Goal: Contribute content: Contribute content

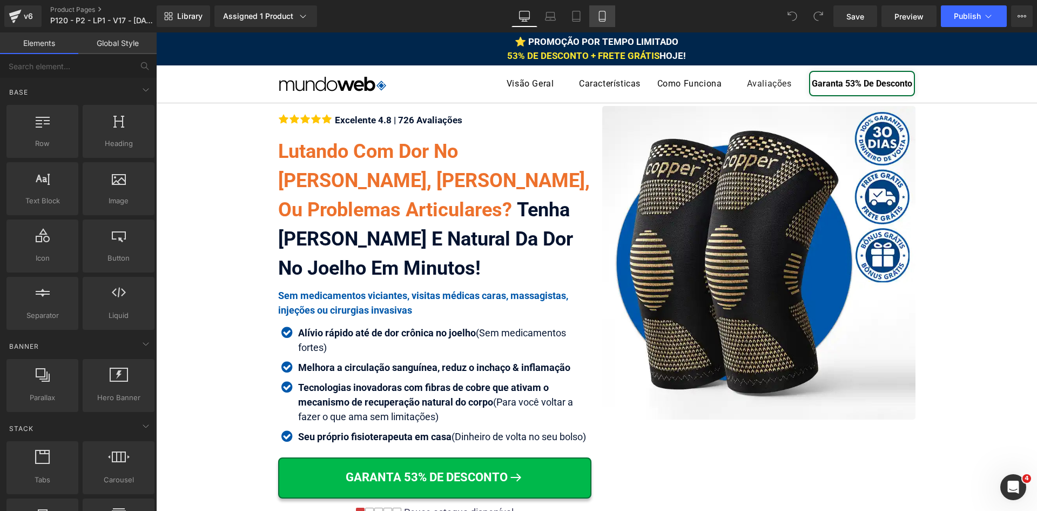
click at [599, 17] on icon at bounding box center [602, 16] width 11 height 11
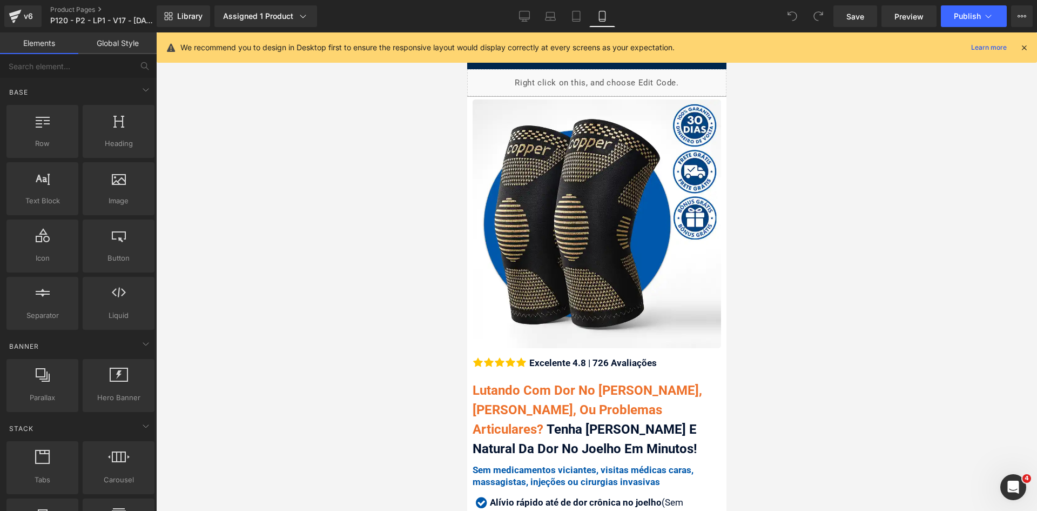
click at [1023, 49] on icon at bounding box center [1024, 48] width 10 height 10
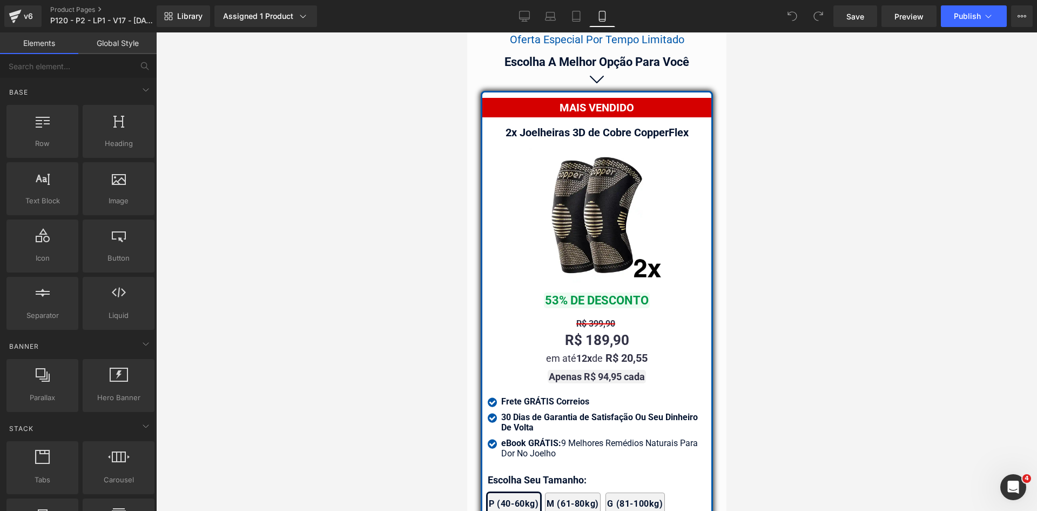
scroll to position [9465, 0]
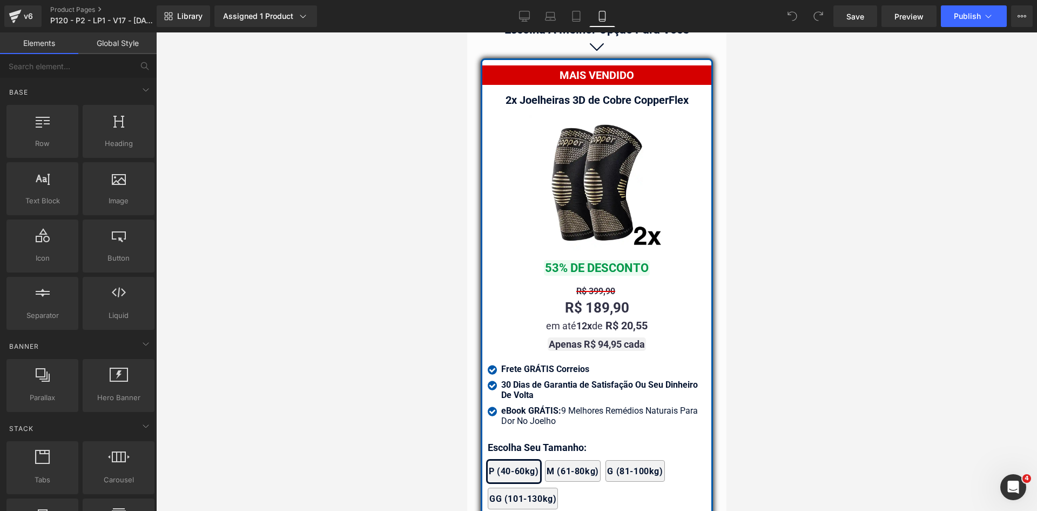
drag, startPoint x: 721, startPoint y: 45, endPoint x: 1195, endPoint y: 394, distance: 588.2
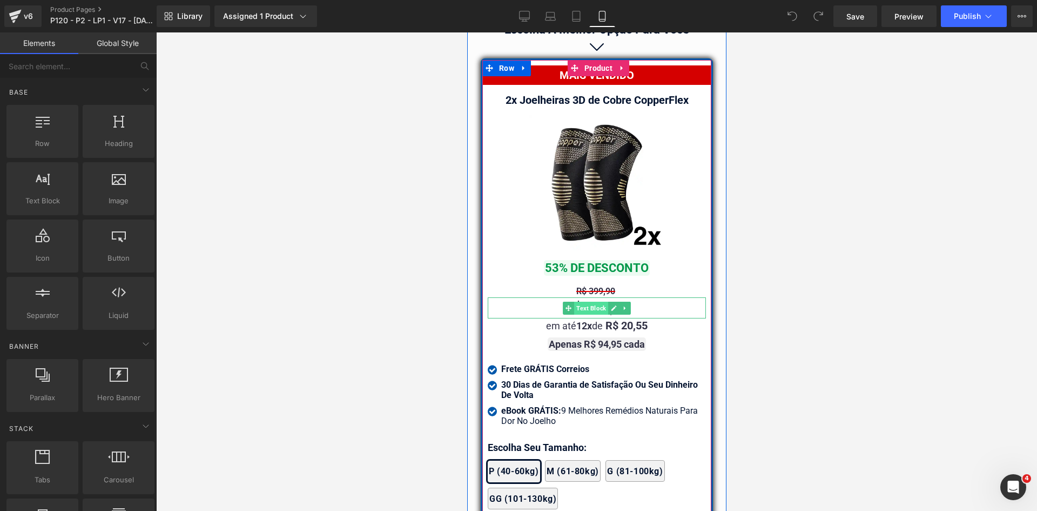
click at [591, 303] on span "Text Block" at bounding box center [591, 307] width 34 height 13
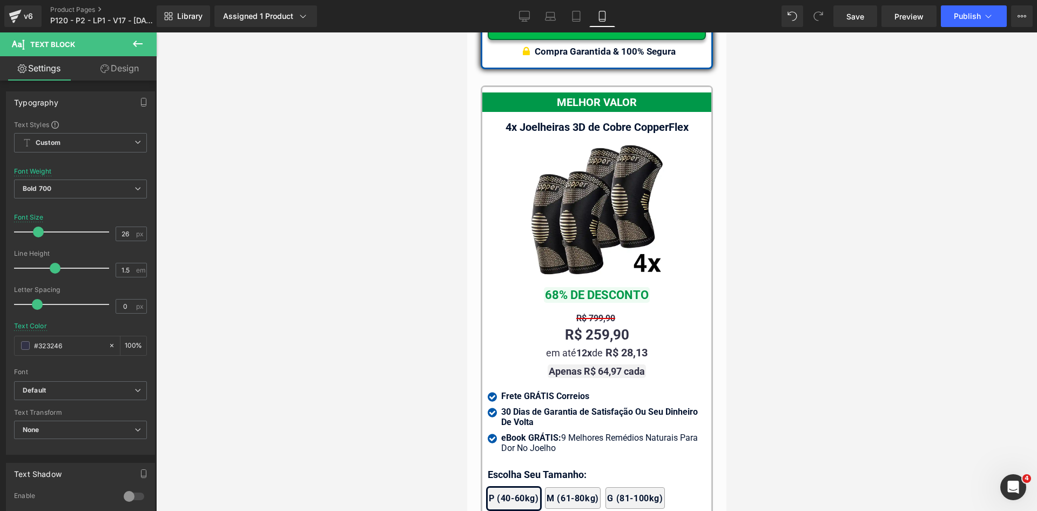
scroll to position [11116, 0]
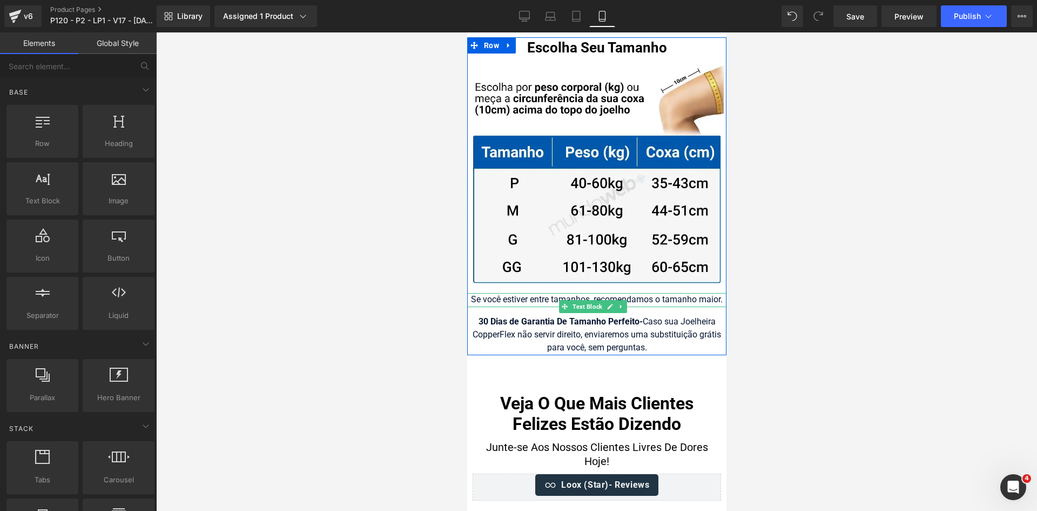
click at [516, 293] on div "Se você estiver entre tamanhos, recomendamos o tamanho maior." at bounding box center [596, 300] width 259 height 14
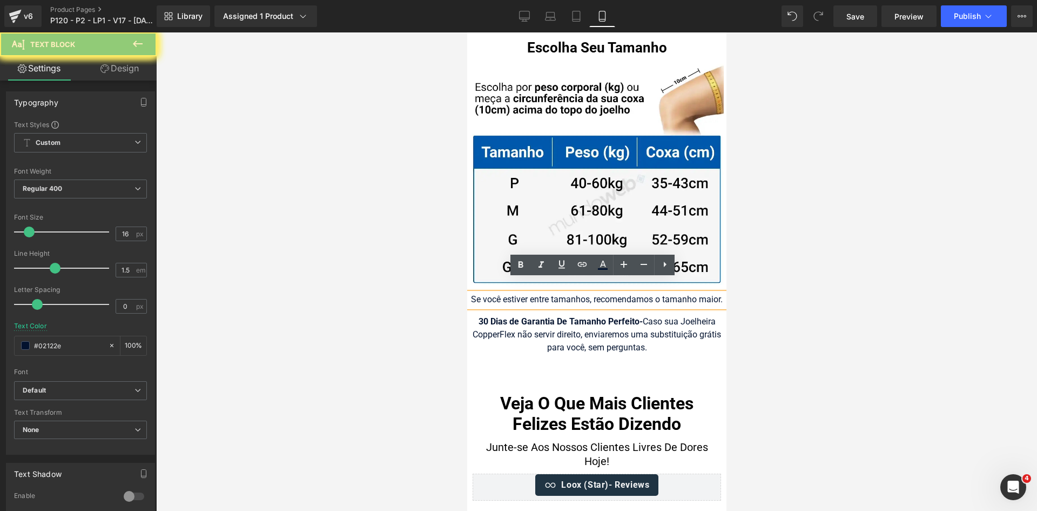
click at [516, 293] on div "Se você estiver entre tamanhos, recomendamos o tamanho maior." at bounding box center [596, 300] width 259 height 14
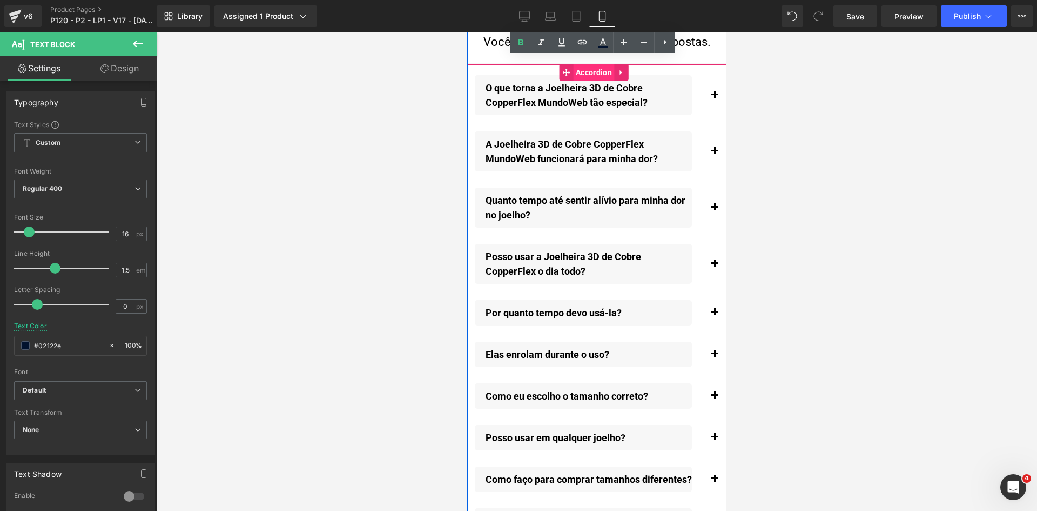
scroll to position [12142, 0]
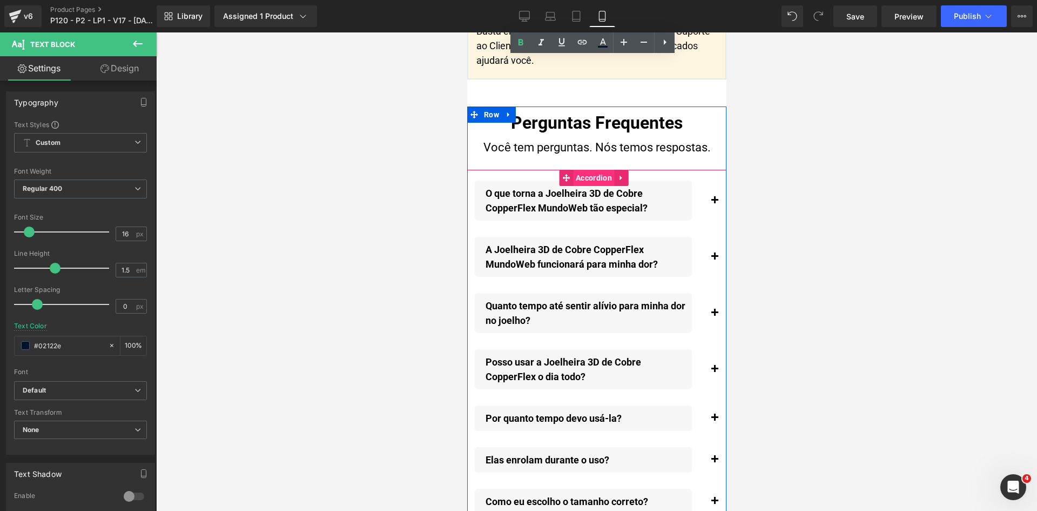
click at [587, 186] on span "Accordion" at bounding box center [594, 178] width 42 height 16
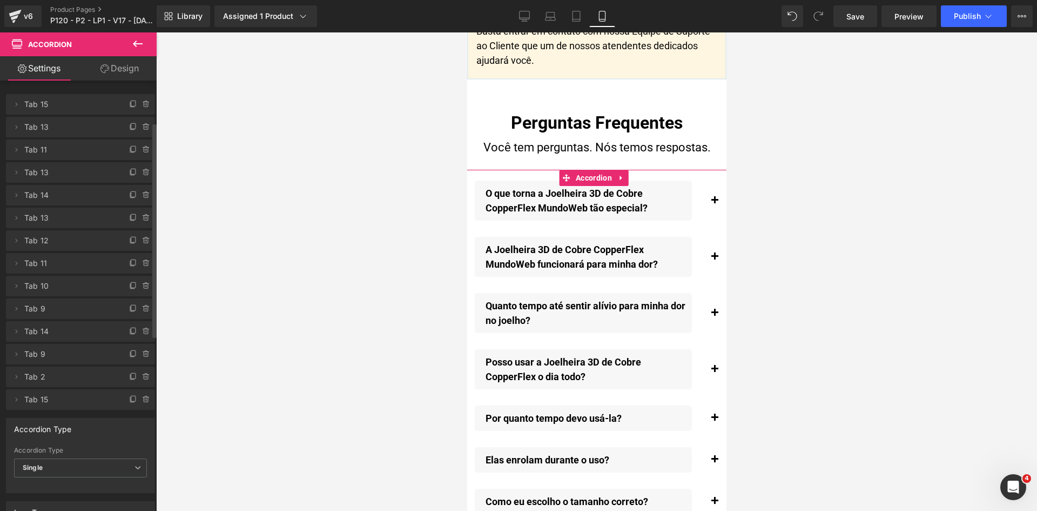
scroll to position [108, 0]
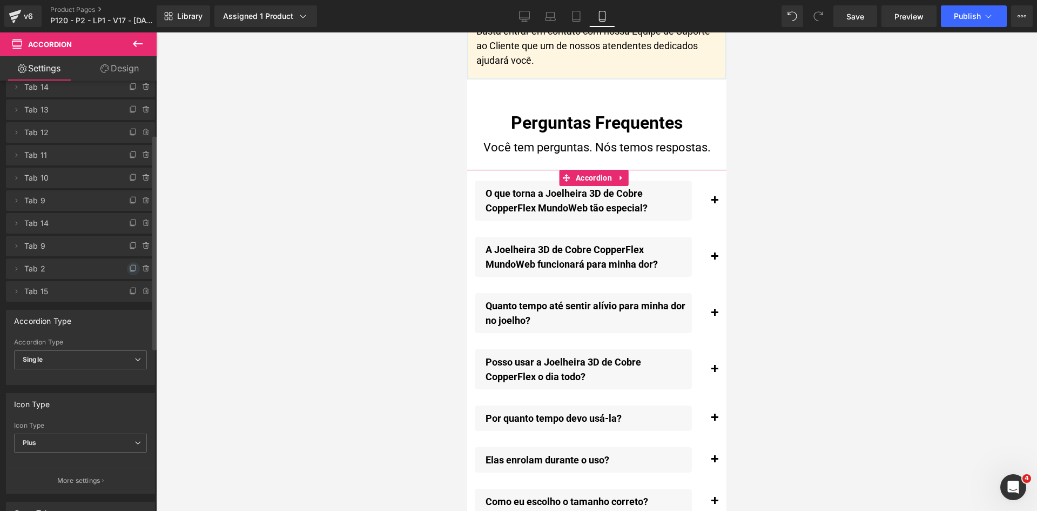
click at [129, 269] on icon at bounding box center [133, 268] width 9 height 9
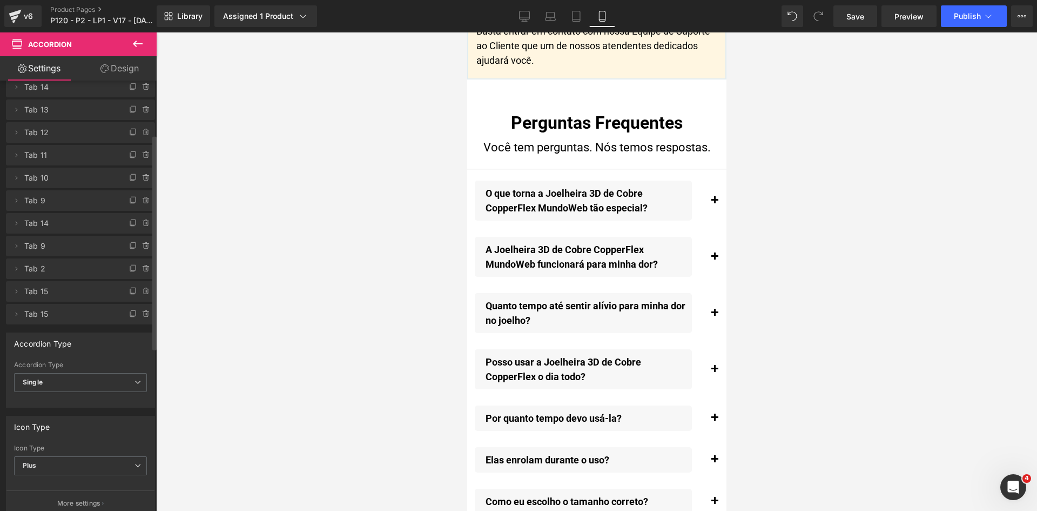
scroll to position [12791, 0]
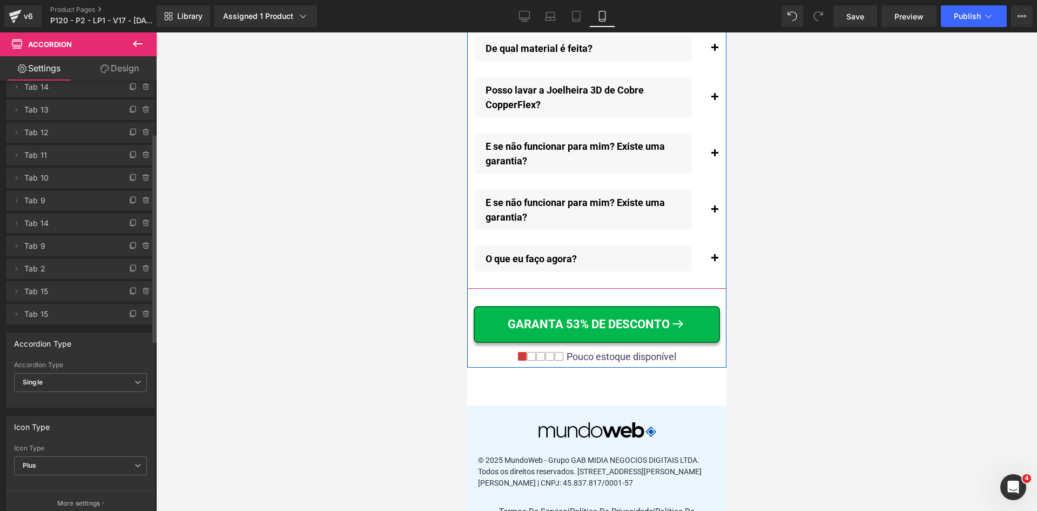
click at [708, 235] on button "button" at bounding box center [714, 209] width 22 height 51
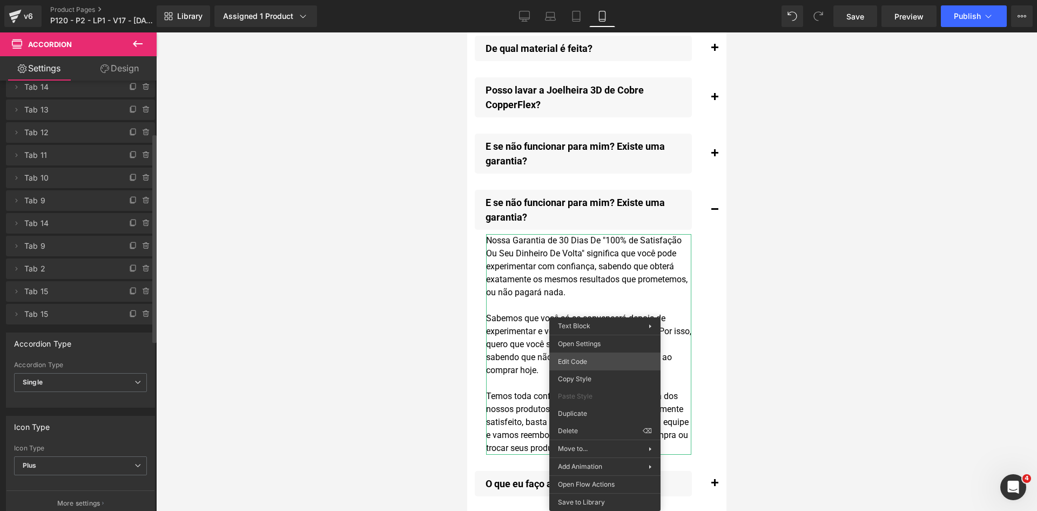
click at [599, 0] on div "Accordion You are previewing how the will restyle your page. You can not edit E…" at bounding box center [518, 0] width 1037 height 0
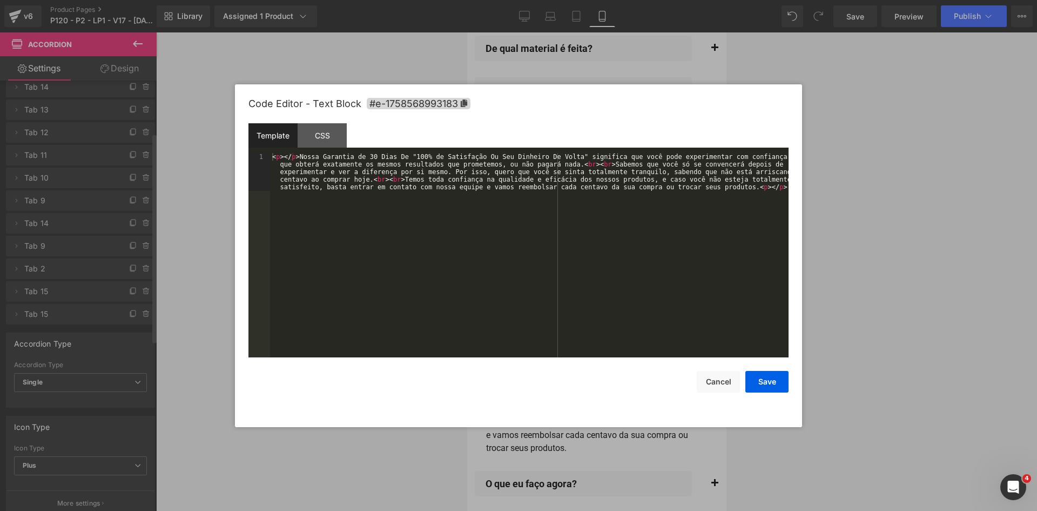
drag, startPoint x: 552, startPoint y: 309, endPoint x: 550, endPoint y: 301, distance: 8.4
click at [551, 306] on div "< p > </ p > Nossa Garantia de 30 Dias De "100% de Satisfação Ou Seu Dinheiro D…" at bounding box center [529, 293] width 519 height 280
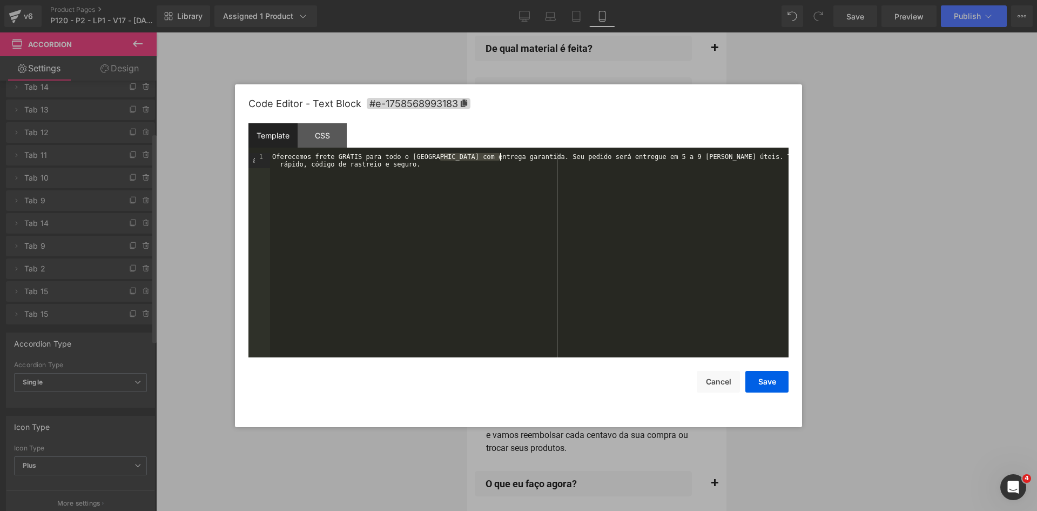
drag, startPoint x: 440, startPoint y: 156, endPoint x: 500, endPoint y: 156, distance: 60.5
click at [500, 156] on div "Oferecemos frete GRÁTIS para todo o [GEOGRAPHIC_DATA] com entrega garantida. Se…" at bounding box center [529, 270] width 519 height 234
drag, startPoint x: 760, startPoint y: 381, endPoint x: 746, endPoint y: 364, distance: 22.6
click at [759, 381] on button "Save" at bounding box center [767, 382] width 43 height 22
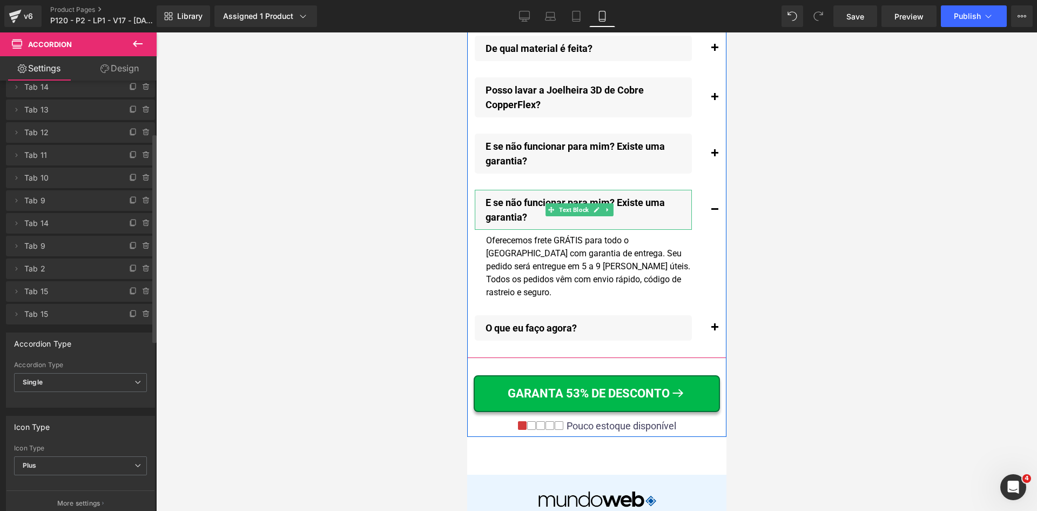
click at [512, 224] on p "E se não funcionar para mim? Existe uma garantia?" at bounding box center [588, 209] width 206 height 29
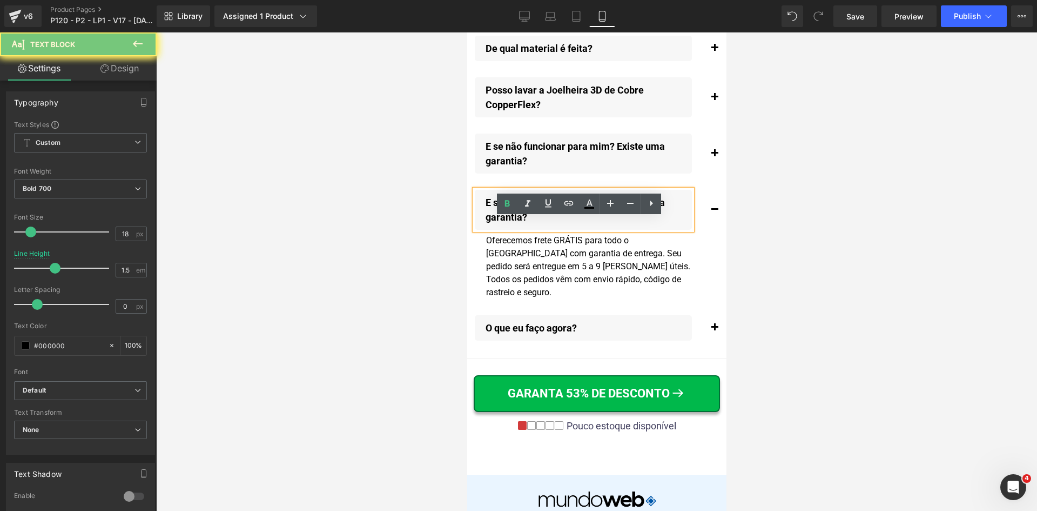
click at [512, 224] on p "E se não funcionar para mim? Existe uma garantia?" at bounding box center [588, 209] width 206 height 29
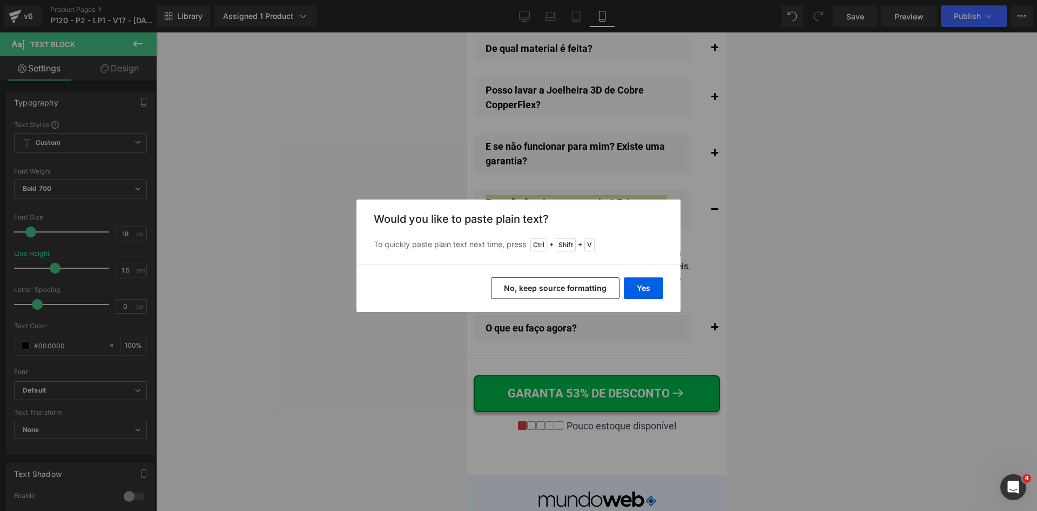
drag, startPoint x: 546, startPoint y: 286, endPoint x: 108, endPoint y: 286, distance: 438.2
click at [546, 286] on button "No, keep source formatting" at bounding box center [555, 288] width 129 height 22
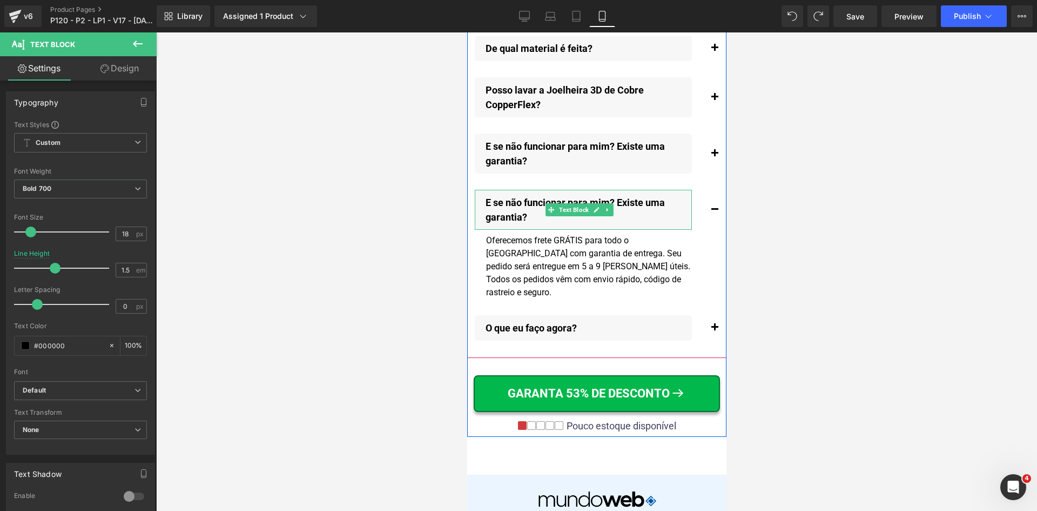
click at [511, 224] on p "E se não funcionar para mim? Existe uma garantia?" at bounding box center [588, 209] width 206 height 29
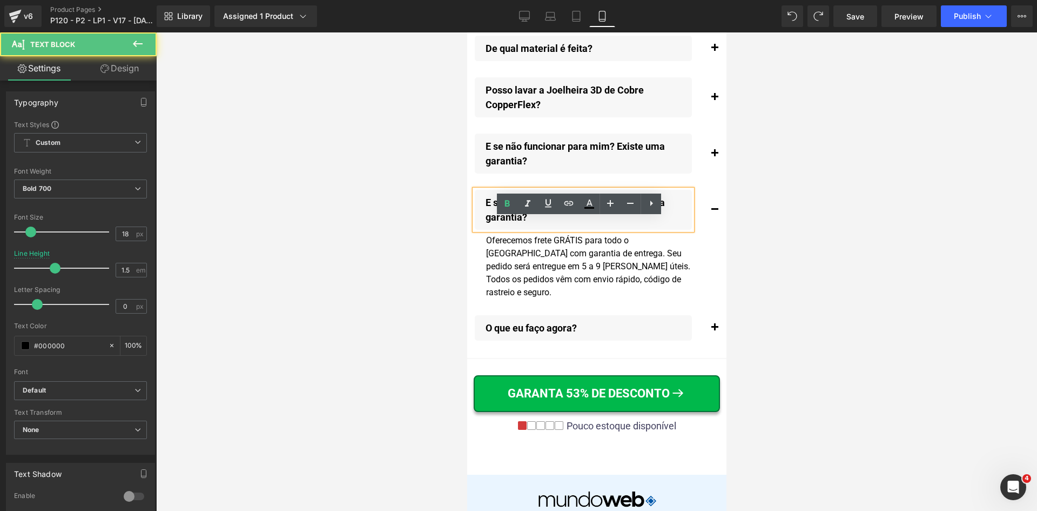
click at [511, 224] on p "E se não funcionar para mim? Existe uma garantia?" at bounding box center [588, 209] width 206 height 29
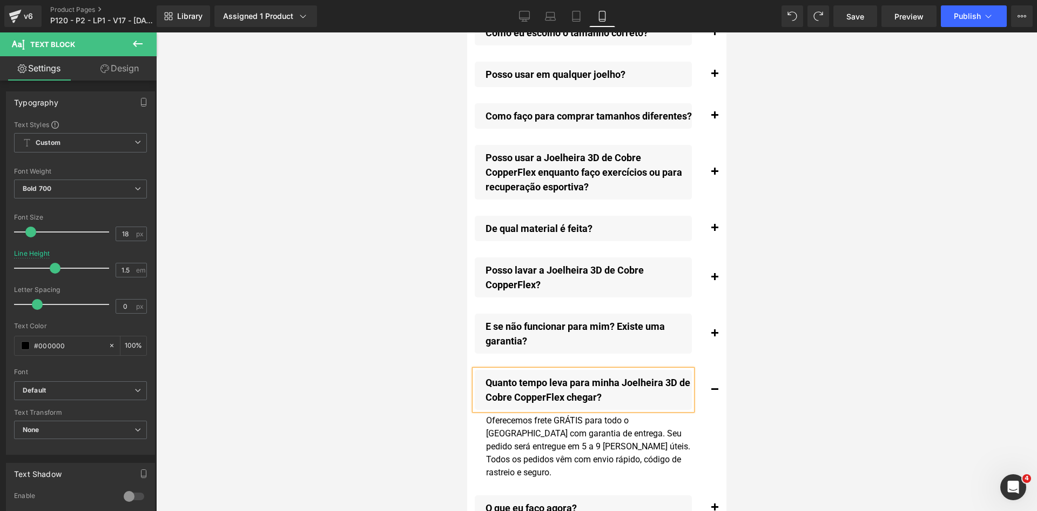
scroll to position [12412, 0]
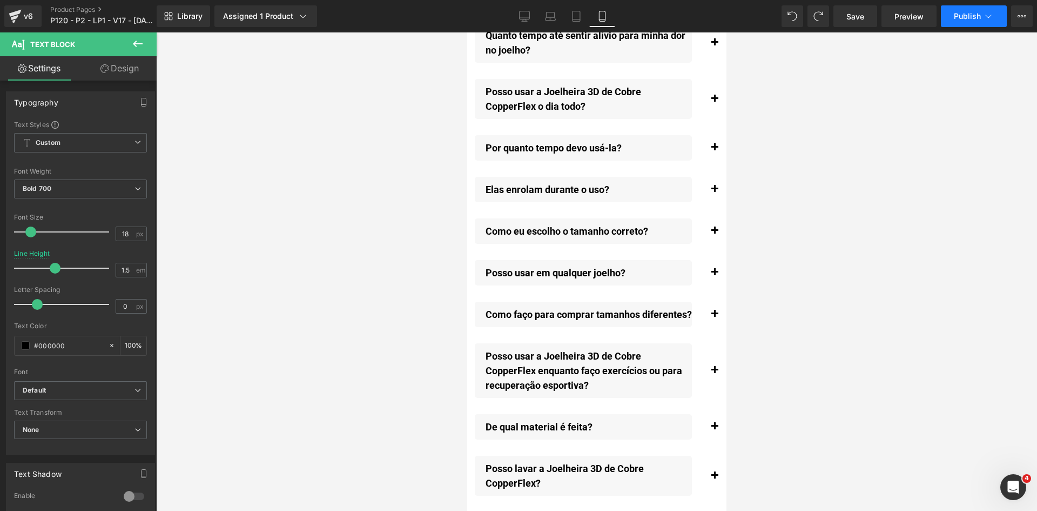
click at [977, 17] on span "Publish" at bounding box center [967, 16] width 27 height 9
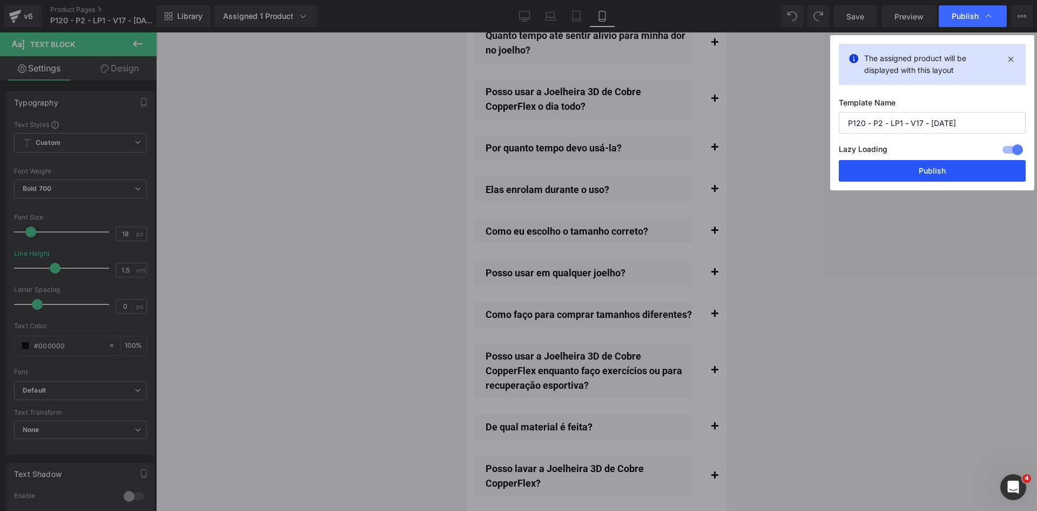
click at [907, 169] on button "Publish" at bounding box center [932, 171] width 187 height 22
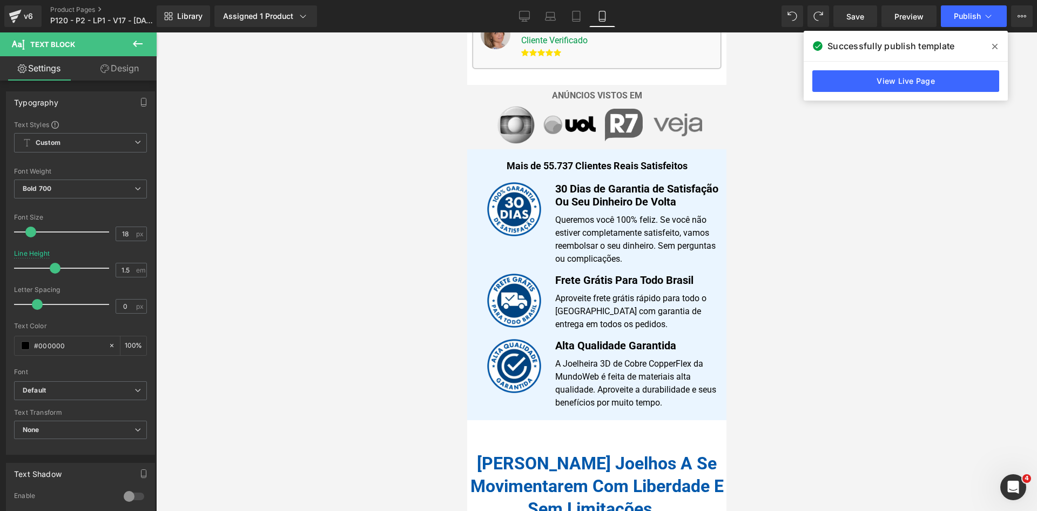
scroll to position [810, 0]
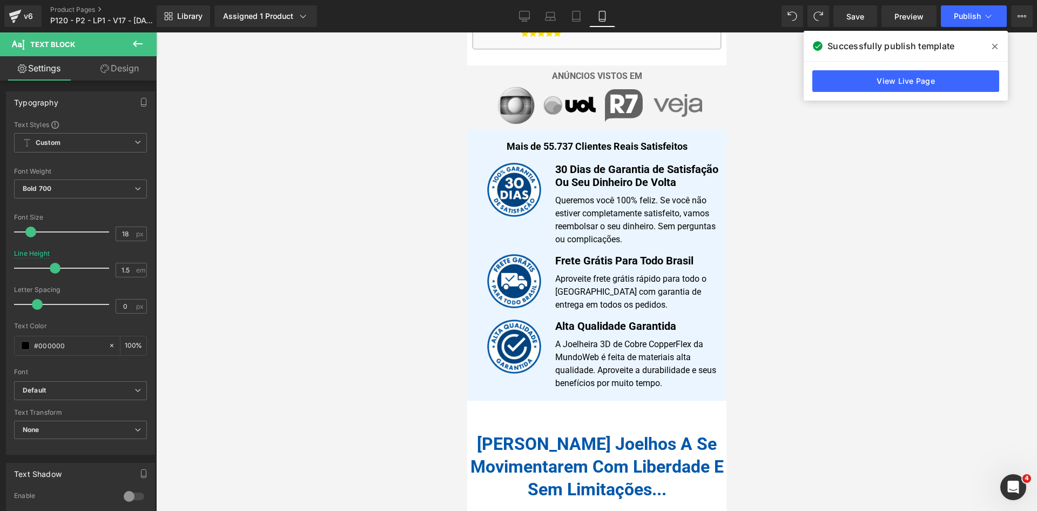
click at [592, 272] on p "Aproveite frete grátis rápido para todo o [GEOGRAPHIC_DATA] com garantia de ent…" at bounding box center [638, 291] width 166 height 39
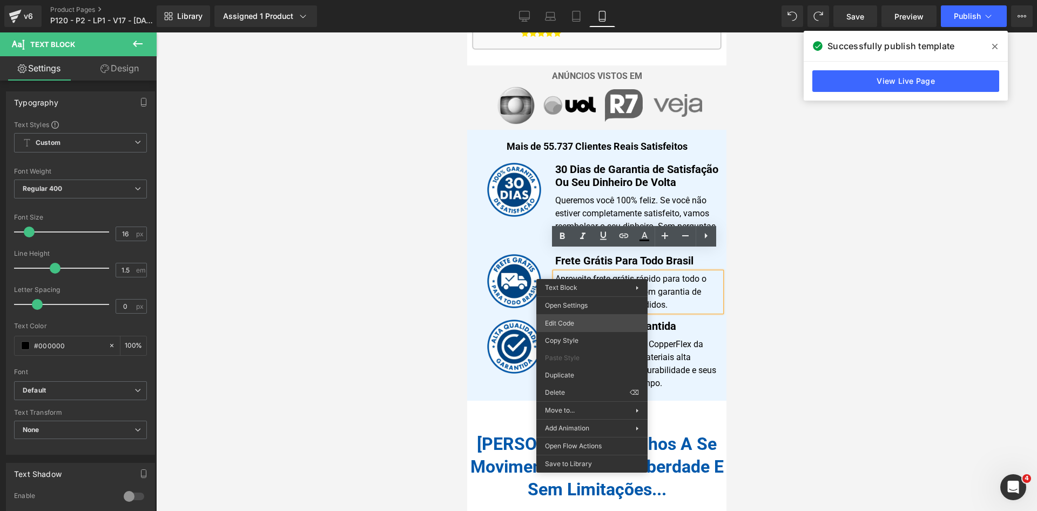
click at [583, 0] on div "Accordion You are previewing how the will restyle your page. You can not edit E…" at bounding box center [518, 0] width 1037 height 0
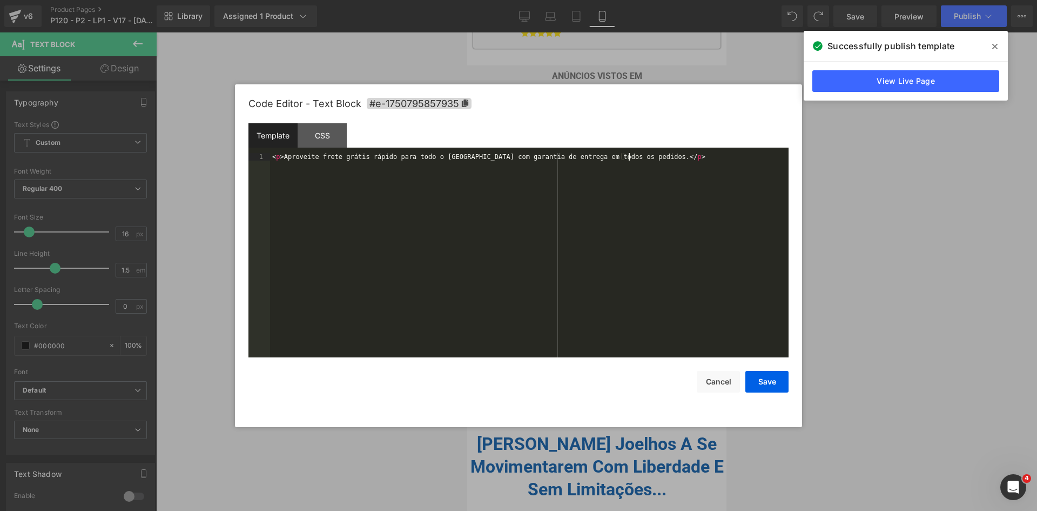
drag, startPoint x: 583, startPoint y: 325, endPoint x: 562, endPoint y: 263, distance: 66.3
click at [563, 264] on div "< p > Aproveite frete grátis rápido para todo o [GEOGRAPHIC_DATA] com garantia …" at bounding box center [529, 262] width 519 height 219
click at [760, 381] on button "Save" at bounding box center [767, 382] width 43 height 22
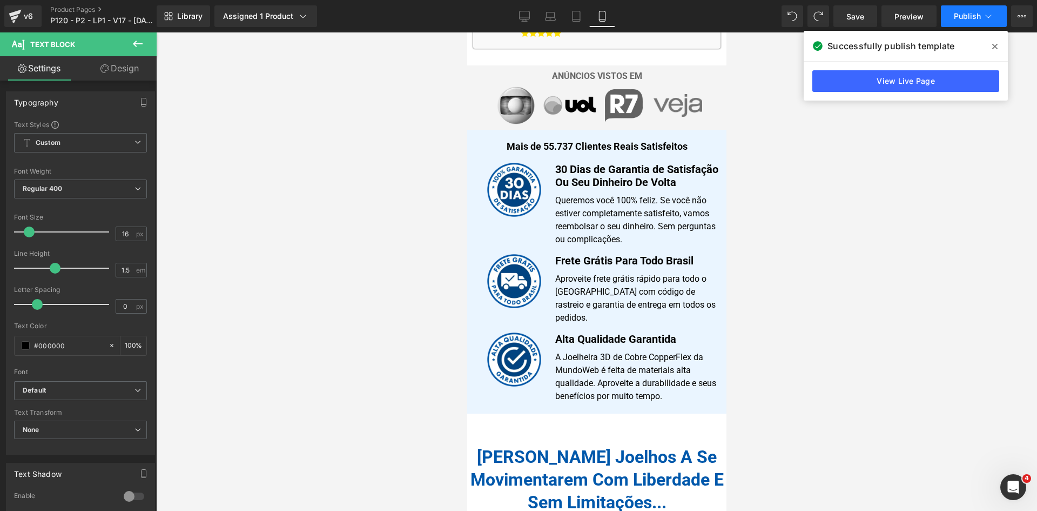
click at [979, 17] on span "Publish" at bounding box center [967, 16] width 27 height 9
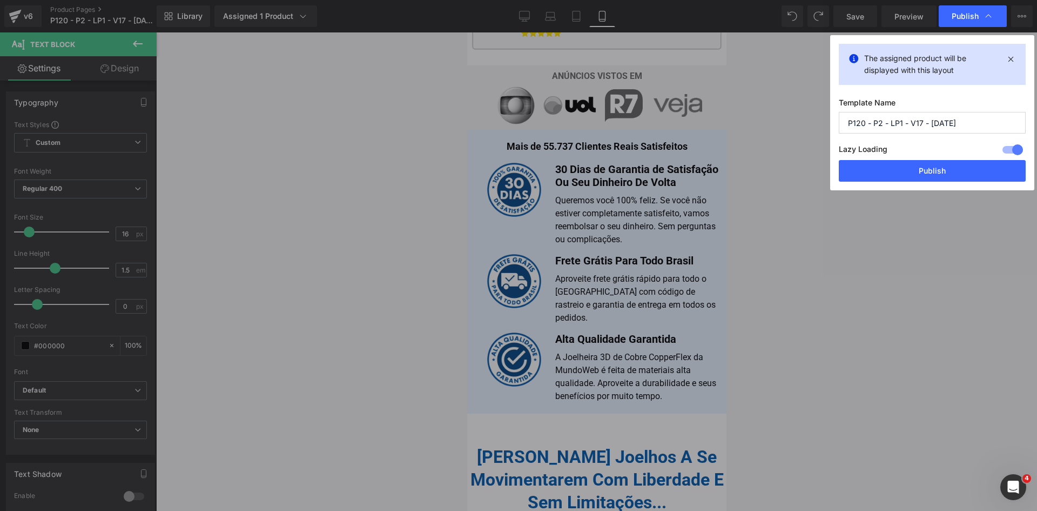
click at [938, 176] on button "Publish" at bounding box center [932, 171] width 187 height 22
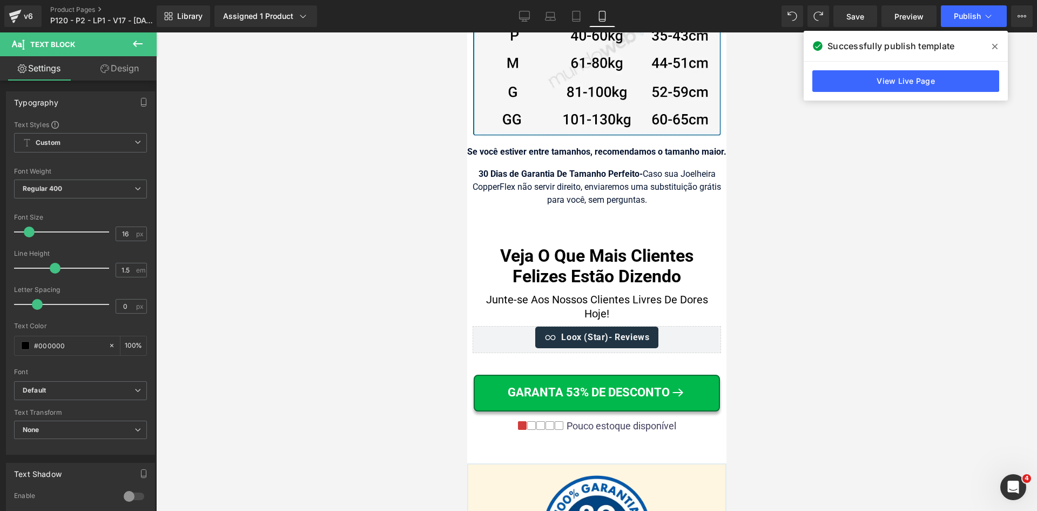
scroll to position [11260, 0]
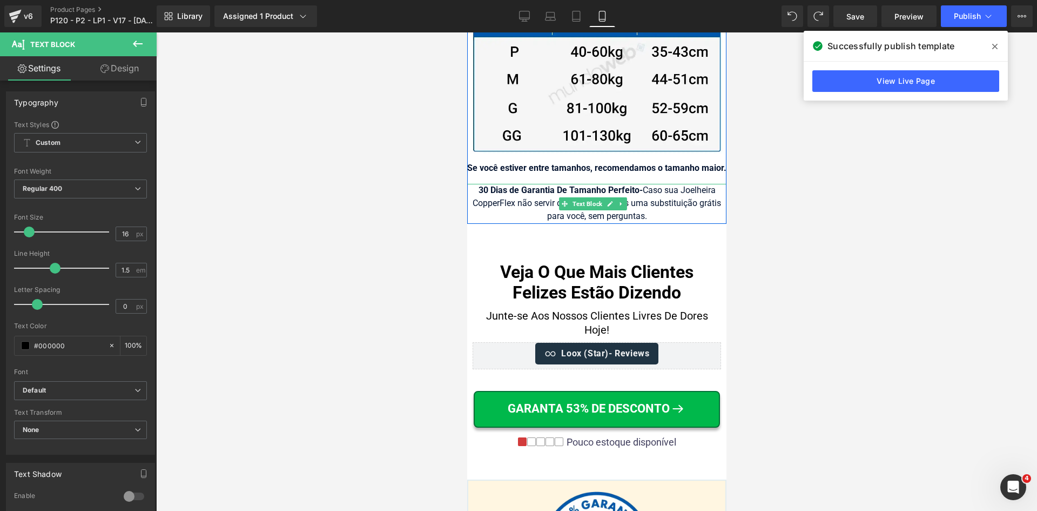
click at [651, 184] on div "30 Dias de Garantia De Tamanho Perfeito - Caso sua Joelheira CopperFlex não ser…" at bounding box center [596, 204] width 259 height 40
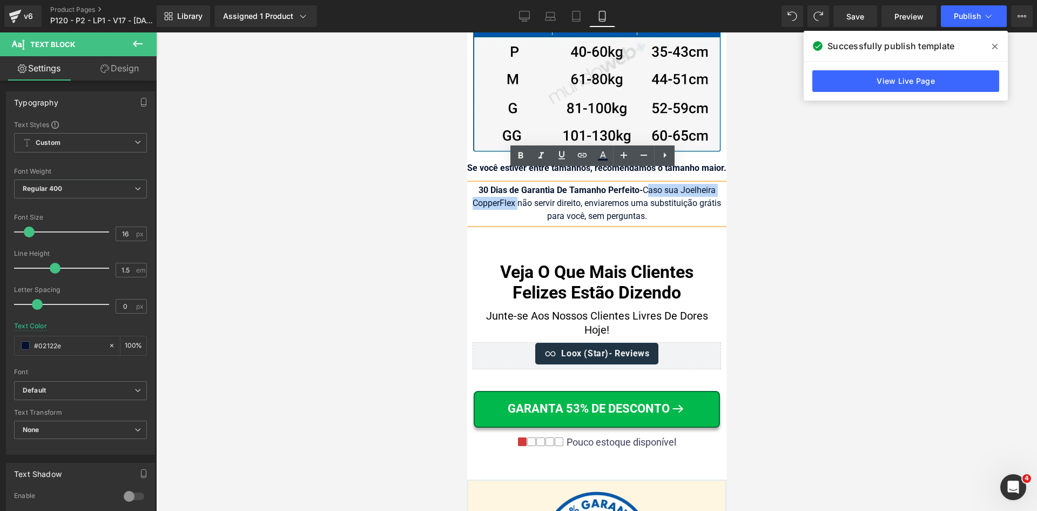
drag, startPoint x: 640, startPoint y: 176, endPoint x: 508, endPoint y: 186, distance: 131.7
click at [508, 186] on div "30 Dias de Garantia De Tamanho Perfeito - Caso sua Joelheira CopperFlex não ser…" at bounding box center [596, 204] width 259 height 40
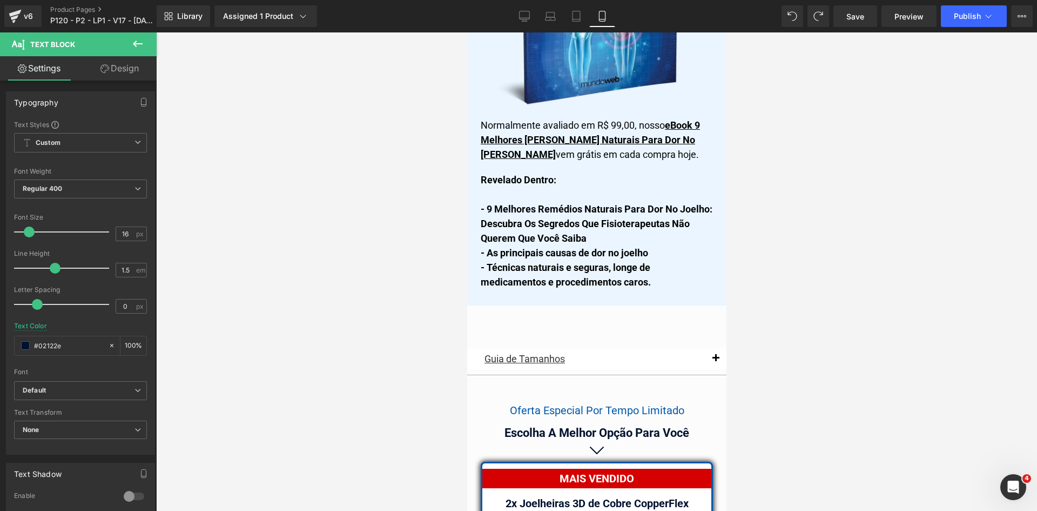
scroll to position [9275, 0]
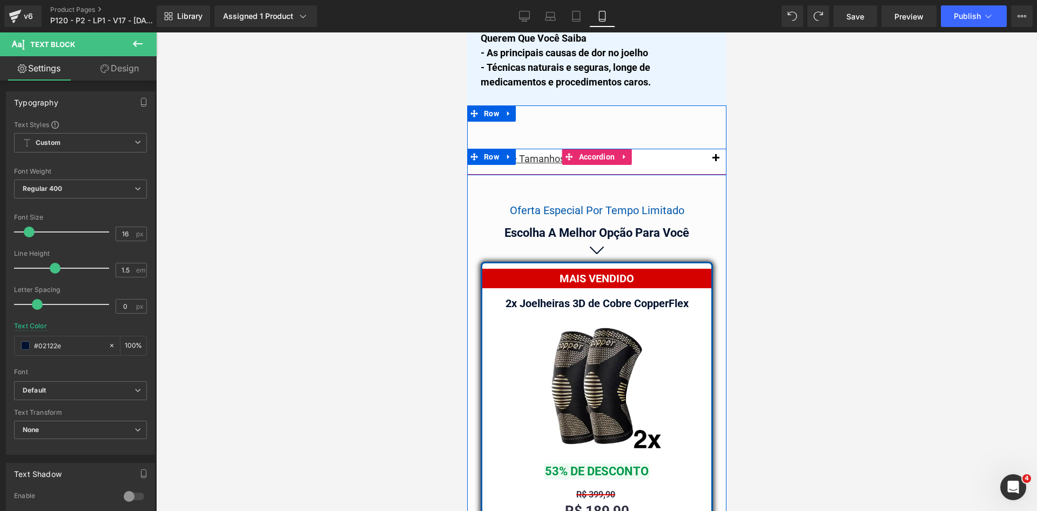
click at [715, 161] on span "button" at bounding box center [715, 161] width 0 height 0
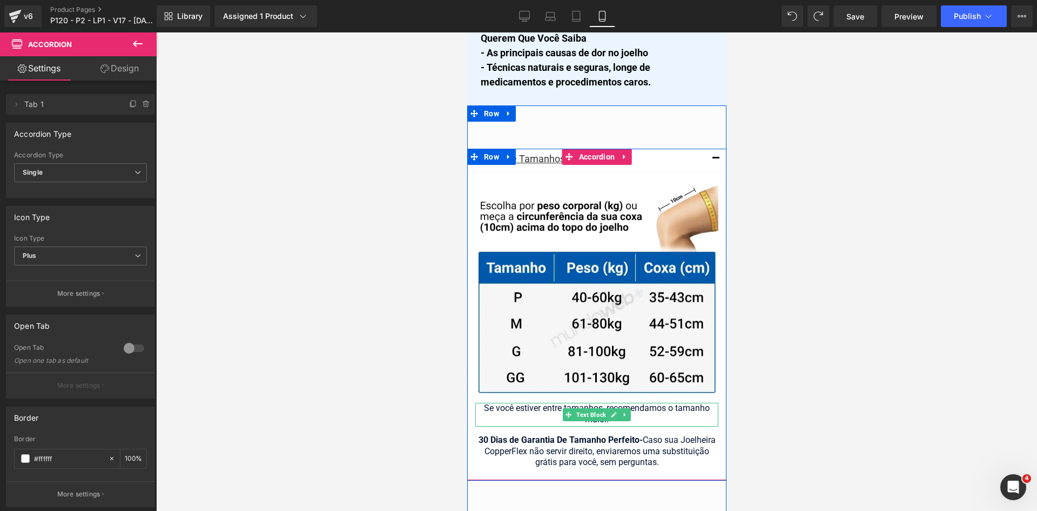
click at [524, 402] on div "Se você estiver entre tamanhos, recomendamos o tamanho maior." at bounding box center [596, 414] width 243 height 24
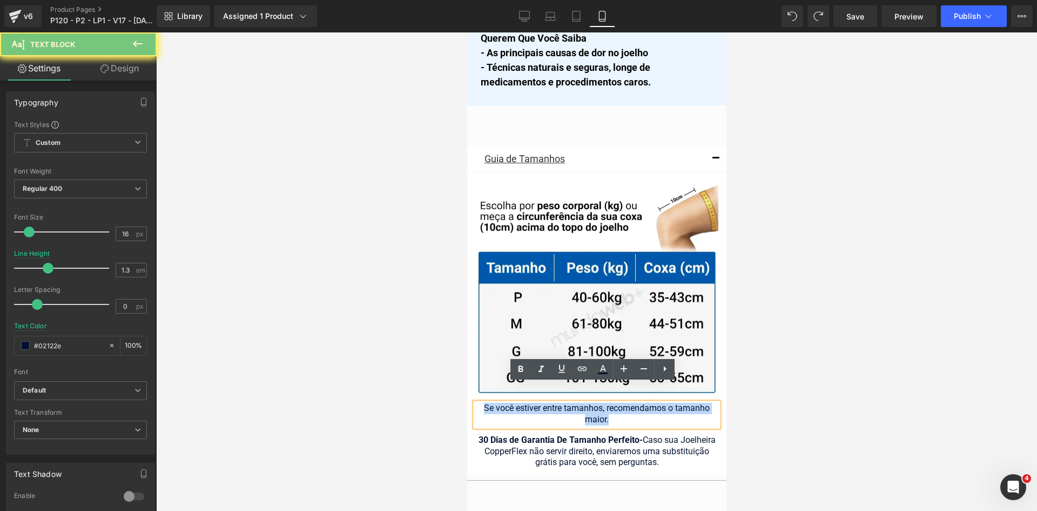
click at [524, 402] on div "Se você estiver entre tamanhos, recomendamos o tamanho maior." at bounding box center [596, 414] width 243 height 24
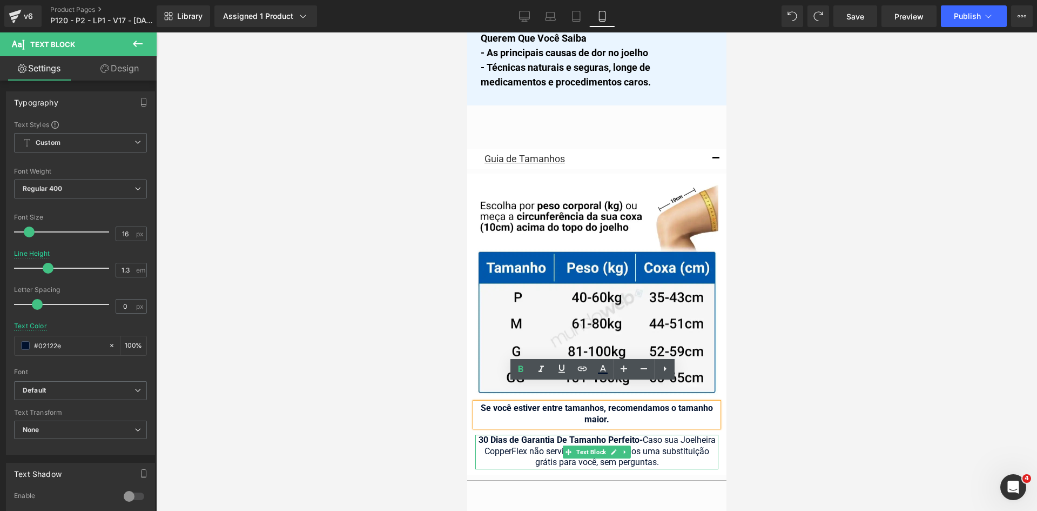
click at [640, 434] on div "30 Dias de Garantia De Tamanho Perfeito - Caso sua Joelheira CopperFlex não ser…" at bounding box center [596, 451] width 243 height 35
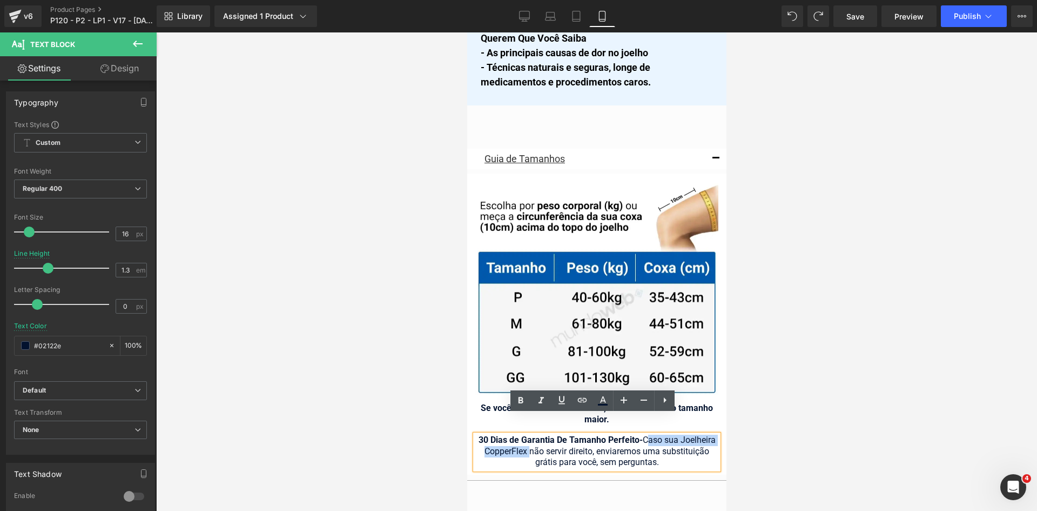
drag, startPoint x: 641, startPoint y: 419, endPoint x: 521, endPoint y: 433, distance: 120.8
click at [521, 434] on div "30 Dias de Garantia De Tamanho Perfeito - Caso sua Joelheira CopperFlex não ser…" at bounding box center [596, 451] width 243 height 35
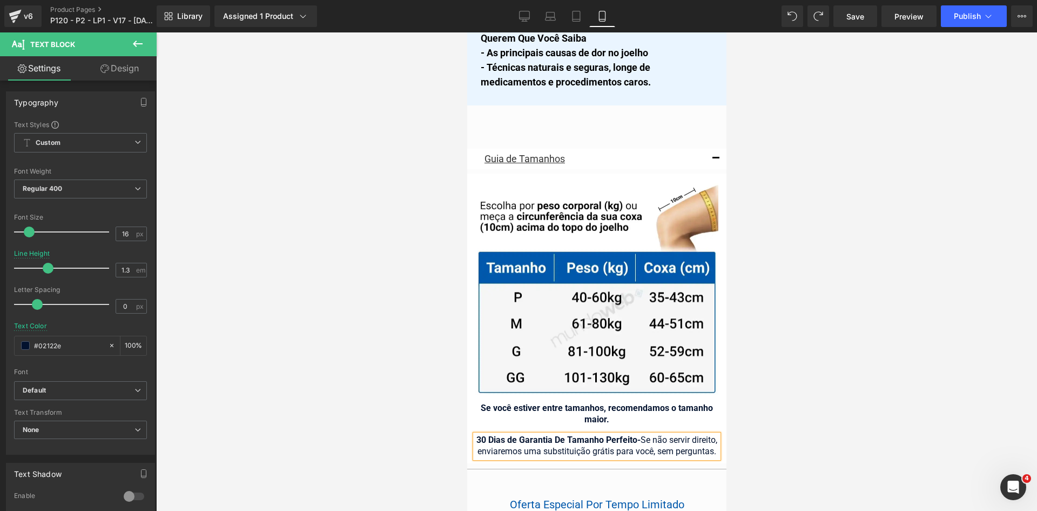
click at [767, 418] on div at bounding box center [596, 271] width 881 height 478
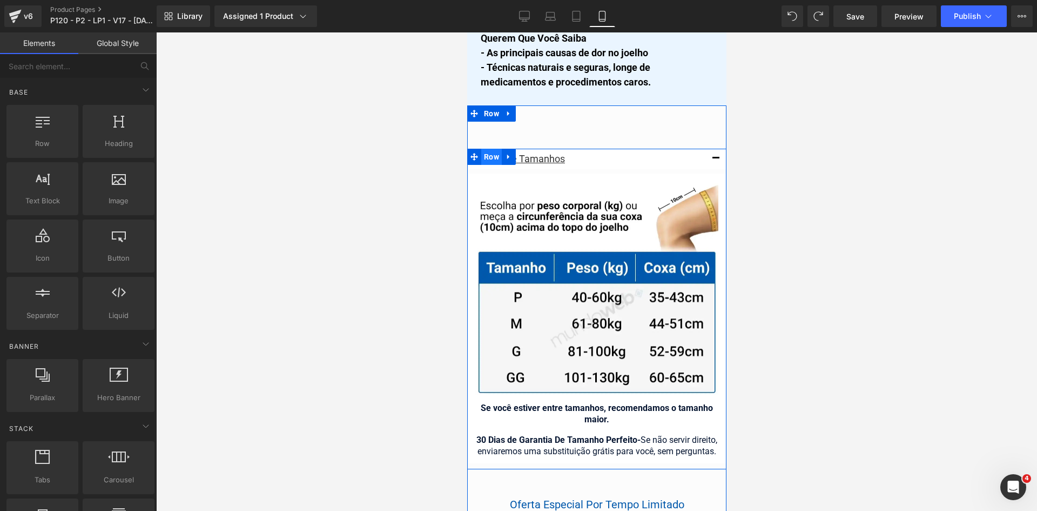
click at [482, 149] on span "Row" at bounding box center [491, 157] width 21 height 16
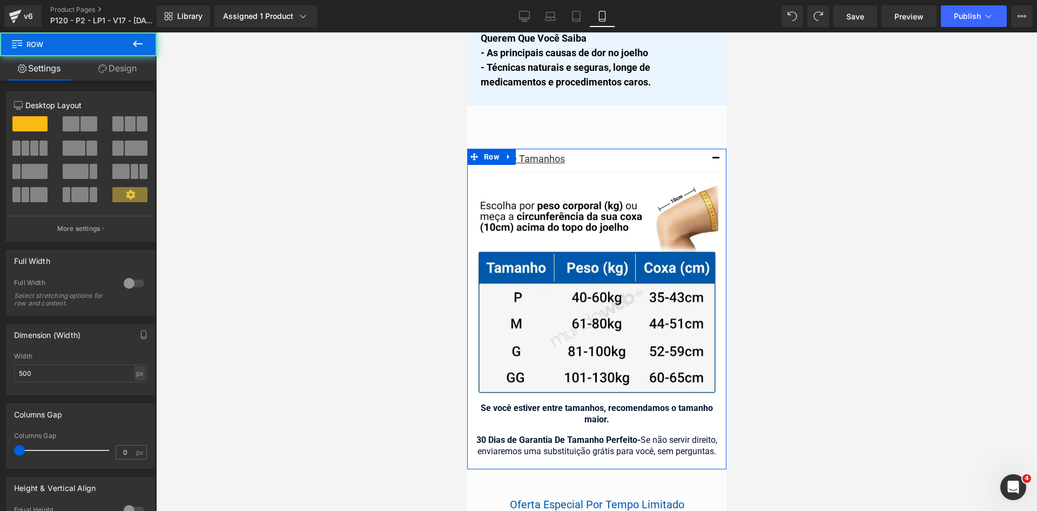
drag, startPoint x: 131, startPoint y: 71, endPoint x: 127, endPoint y: 77, distance: 6.9
click at [131, 71] on link "Design" at bounding box center [117, 68] width 78 height 24
click at [0, 0] on div "Spacing" at bounding box center [0, 0] width 0 height 0
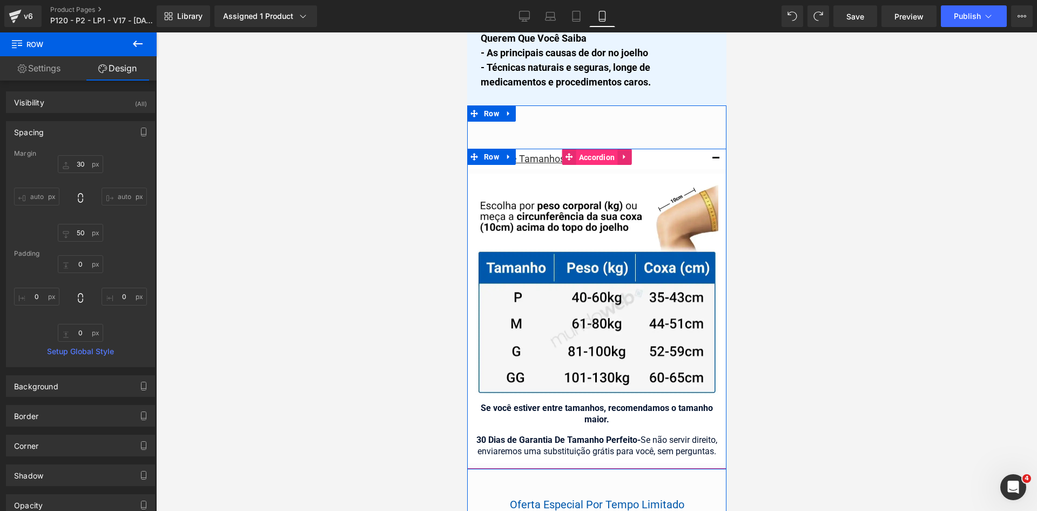
drag, startPoint x: 587, startPoint y: 142, endPoint x: 667, endPoint y: 139, distance: 80.0
click at [587, 149] on span "Accordion" at bounding box center [597, 157] width 42 height 16
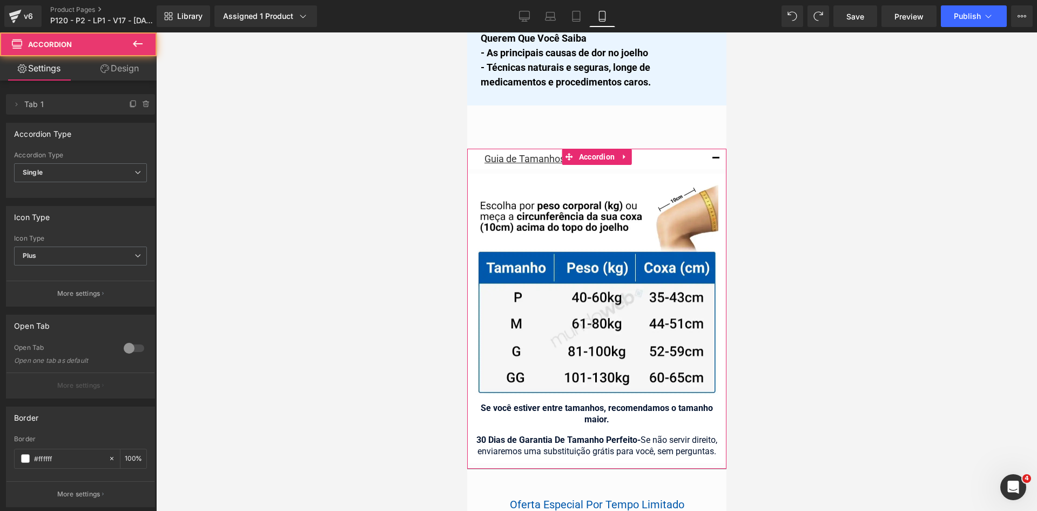
click at [108, 73] on link "Design" at bounding box center [119, 68] width 78 height 24
click at [0, 0] on div "Spacing" at bounding box center [0, 0] width 0 height 0
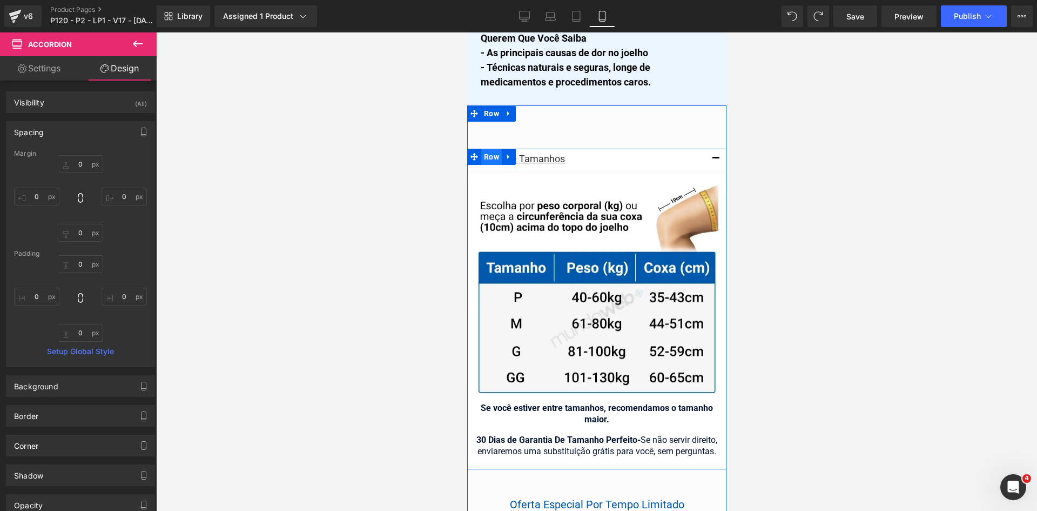
click at [484, 149] on span "Row" at bounding box center [491, 157] width 21 height 16
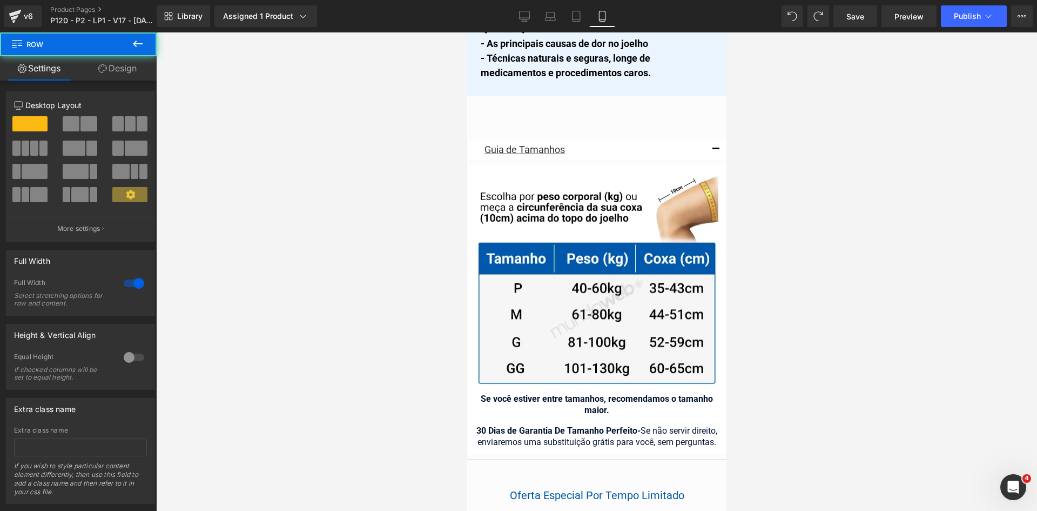
scroll to position [9285, 0]
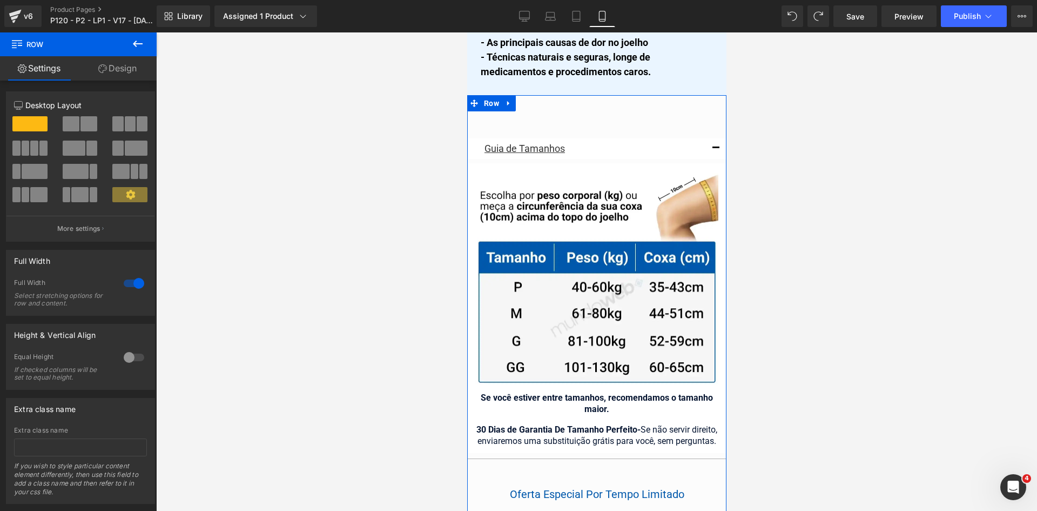
click at [130, 49] on button at bounding box center [138, 44] width 38 height 24
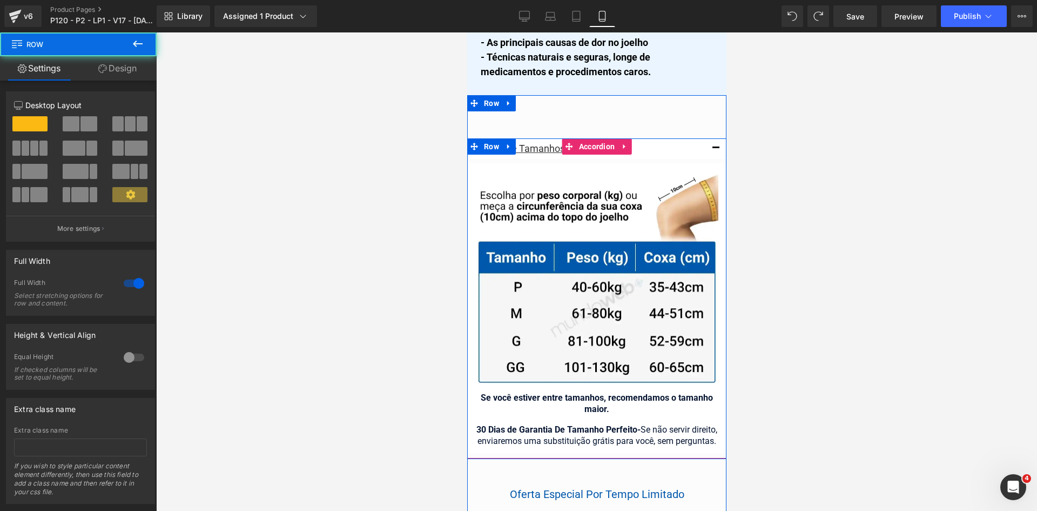
click at [94, 69] on link "Design" at bounding box center [117, 68] width 78 height 24
click at [0, 0] on div "Spacing" at bounding box center [0, 0] width 0 height 0
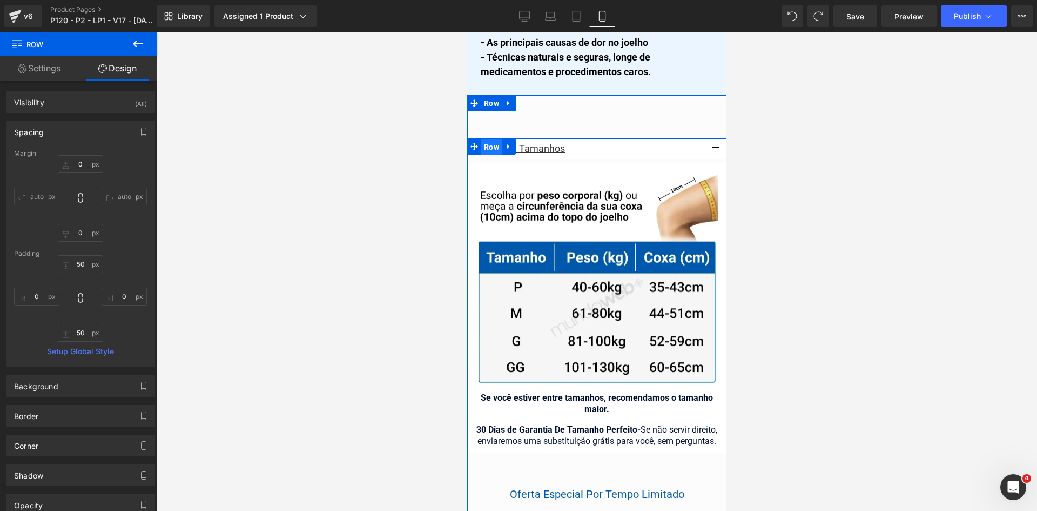
click at [491, 139] on span "Row" at bounding box center [491, 147] width 21 height 16
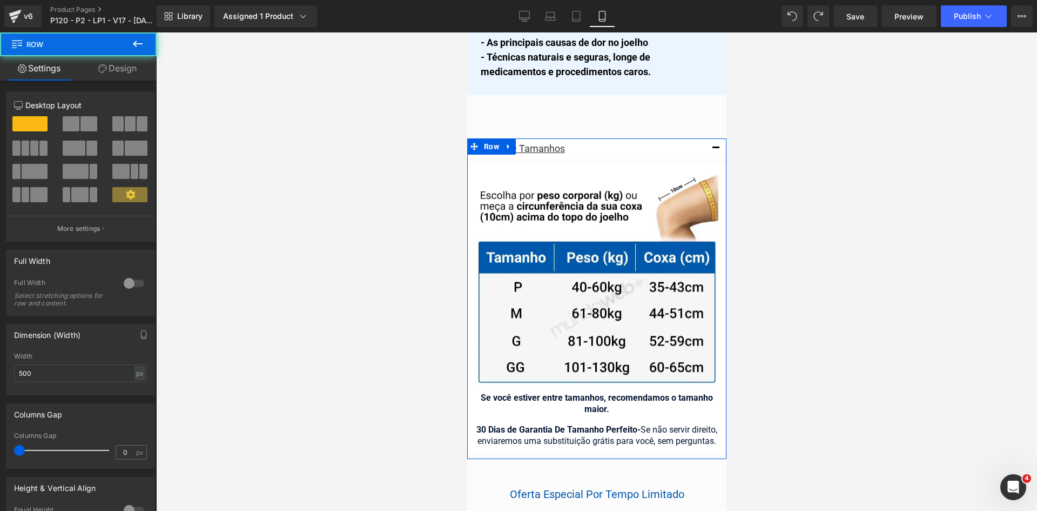
drag, startPoint x: 135, startPoint y: 81, endPoint x: 87, endPoint y: 93, distance: 49.5
click at [135, 81] on div "12 12 12 Column Size Customizer 12 Desktop Layout Laptop Layout Tablet Layout M…" at bounding box center [81, 368] width 162 height 576
click at [119, 72] on link "Design" at bounding box center [117, 68] width 78 height 24
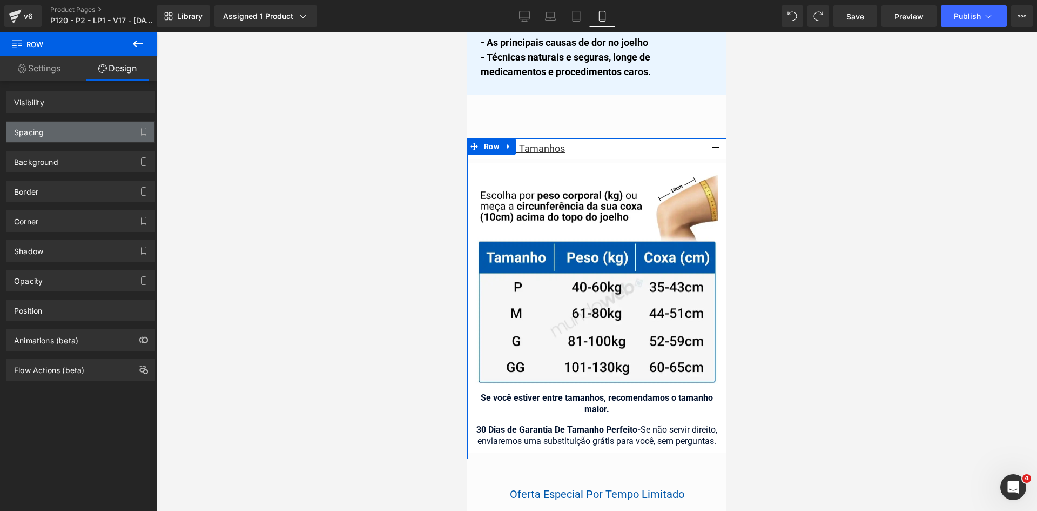
click at [21, 139] on div "Spacing" at bounding box center [80, 132] width 148 height 21
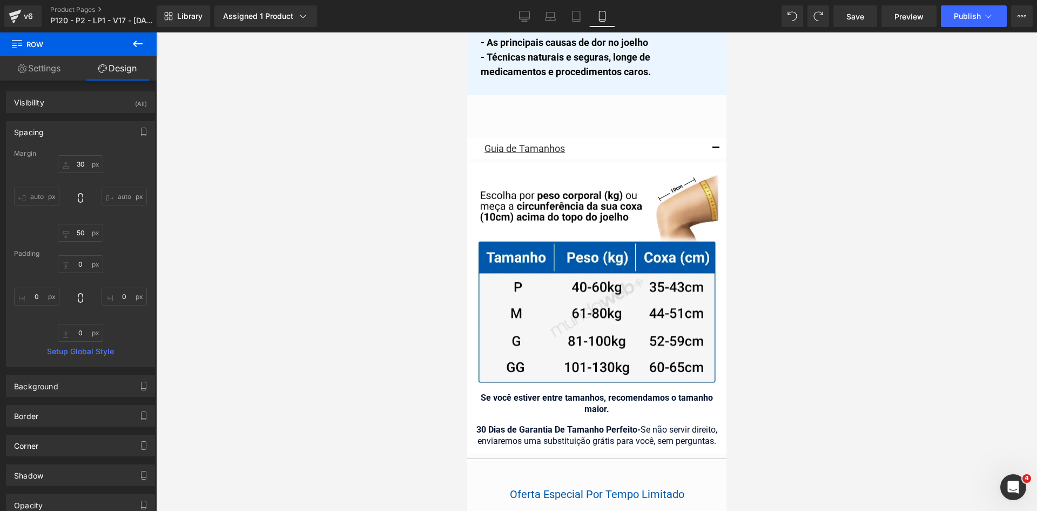
click at [790, 432] on div at bounding box center [596, 271] width 881 height 478
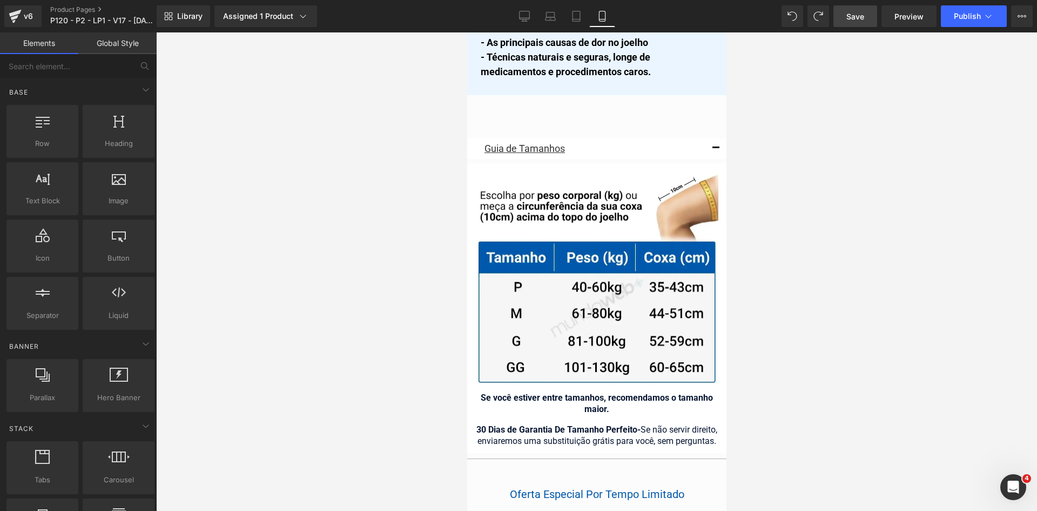
click at [857, 21] on span "Save" at bounding box center [856, 16] width 18 height 11
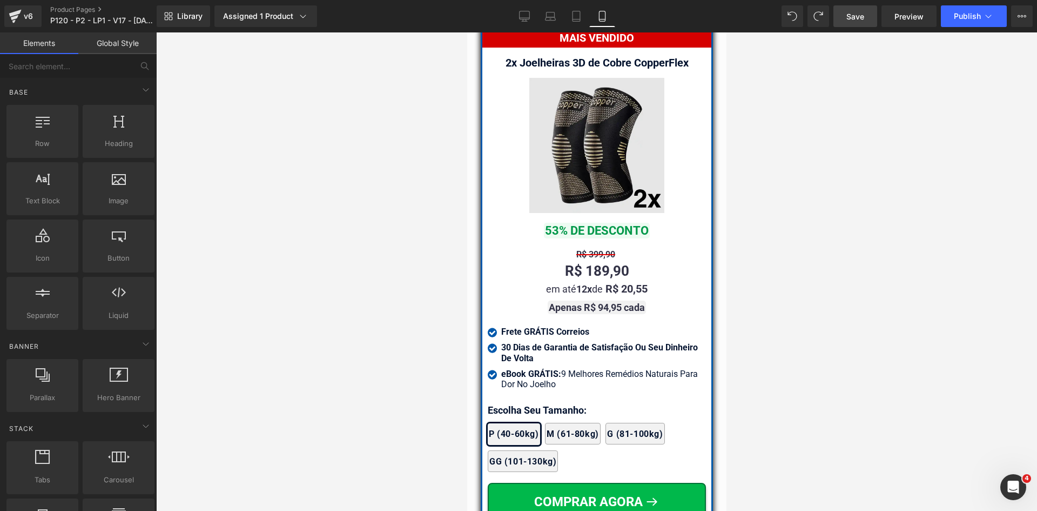
scroll to position [9934, 0]
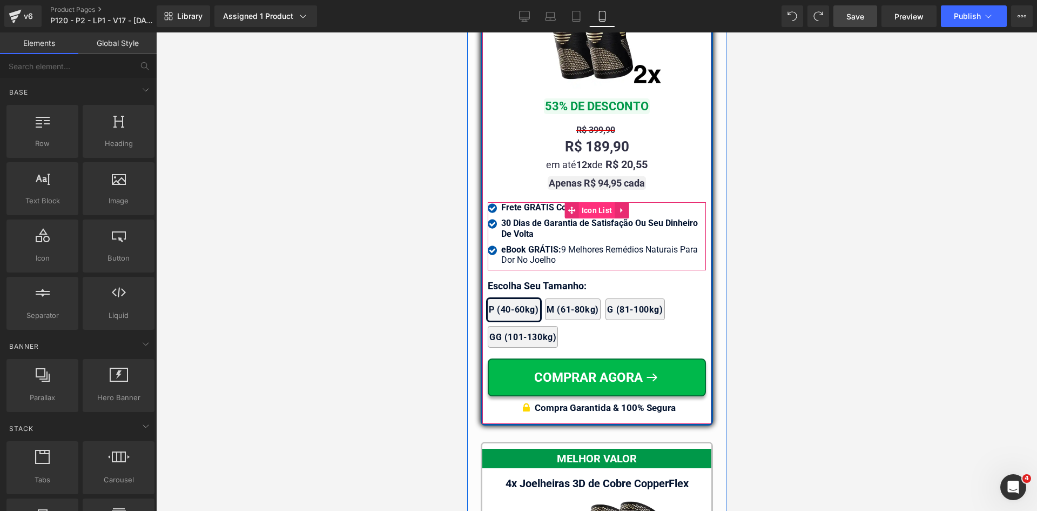
click at [591, 203] on span "Icon List" at bounding box center [597, 210] width 36 height 16
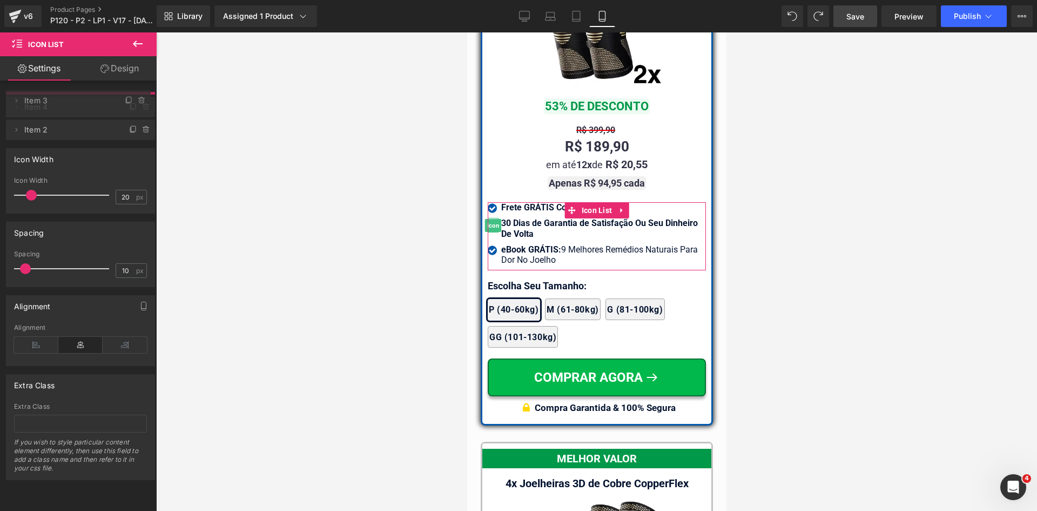
drag, startPoint x: 78, startPoint y: 126, endPoint x: 79, endPoint y: 100, distance: 26.5
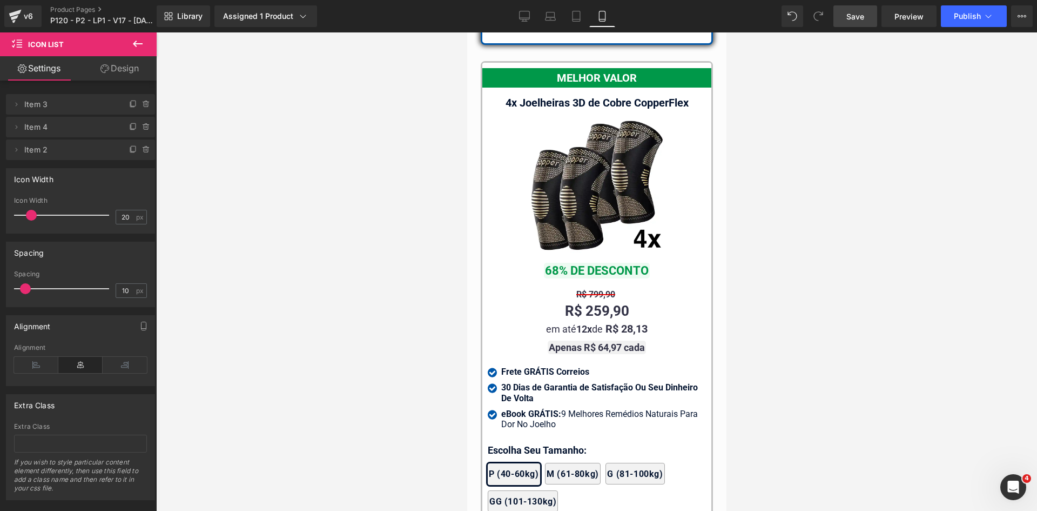
scroll to position [10366, 0]
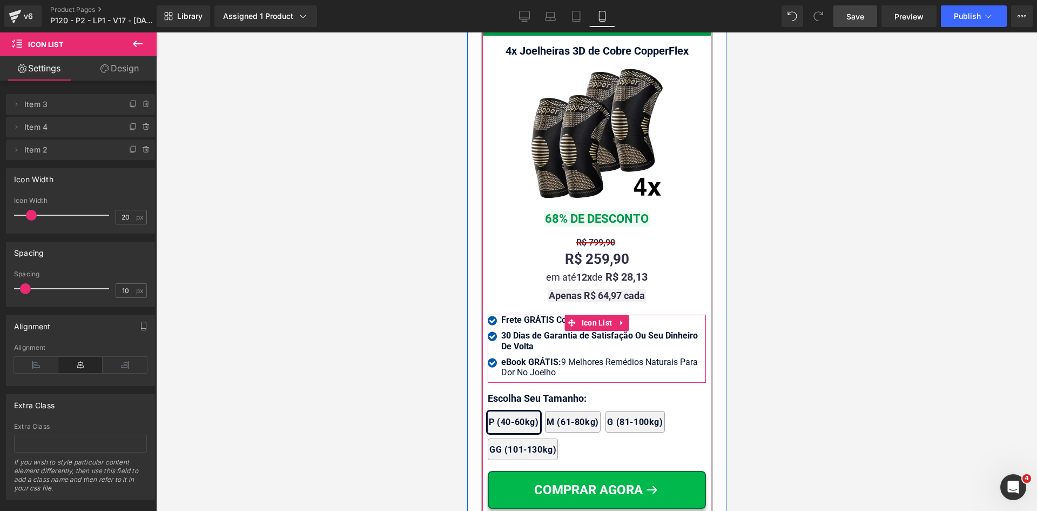
drag, startPoint x: 588, startPoint y: 314, endPoint x: 554, endPoint y: 333, distance: 38.5
click at [588, 314] on span "Icon List" at bounding box center [597, 322] width 36 height 16
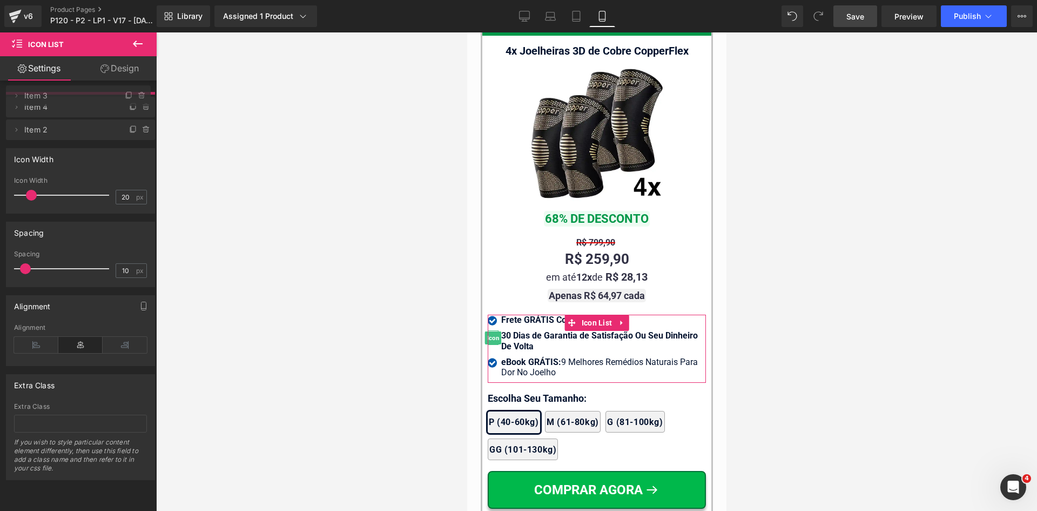
drag, startPoint x: 76, startPoint y: 125, endPoint x: 445, endPoint y: 198, distance: 376.1
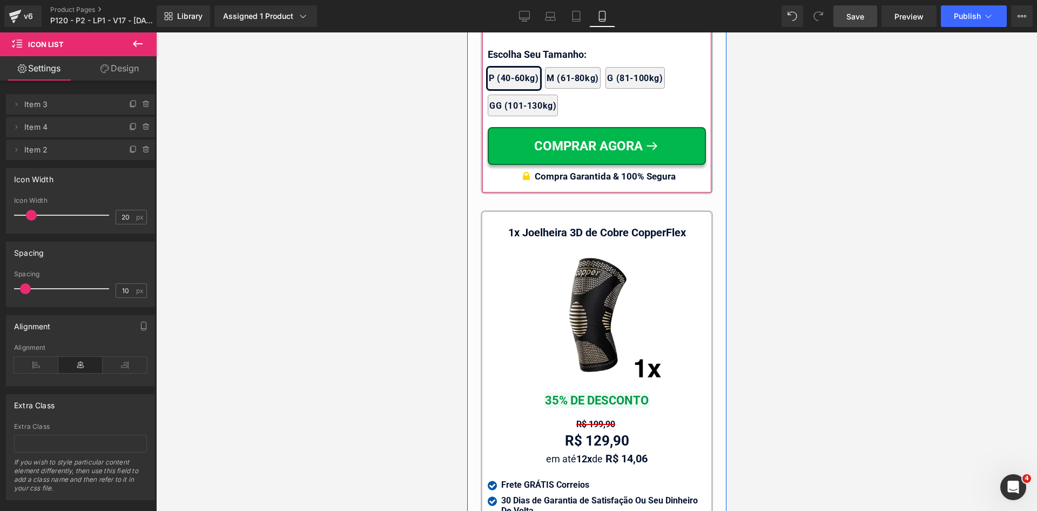
scroll to position [10798, 0]
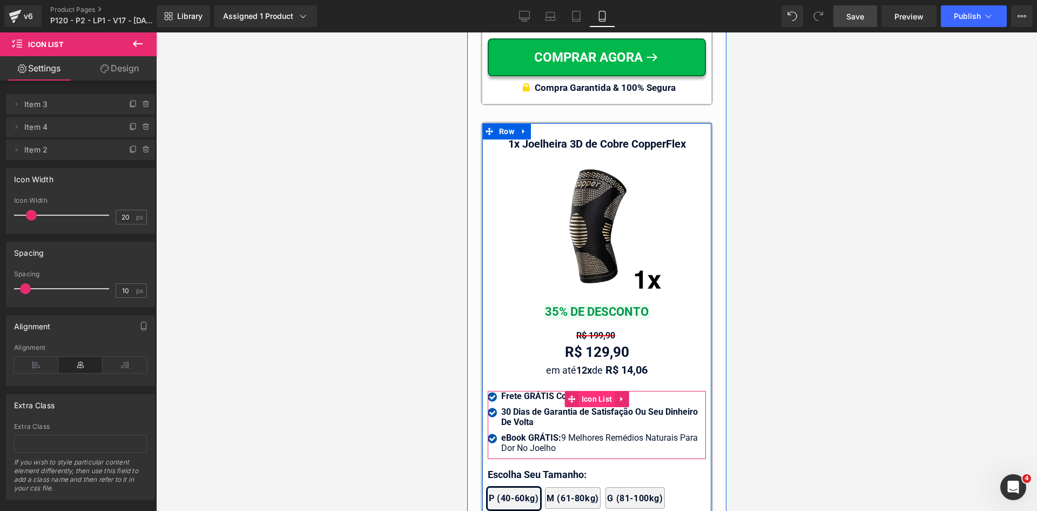
click at [584, 391] on span "Icon List" at bounding box center [597, 399] width 36 height 16
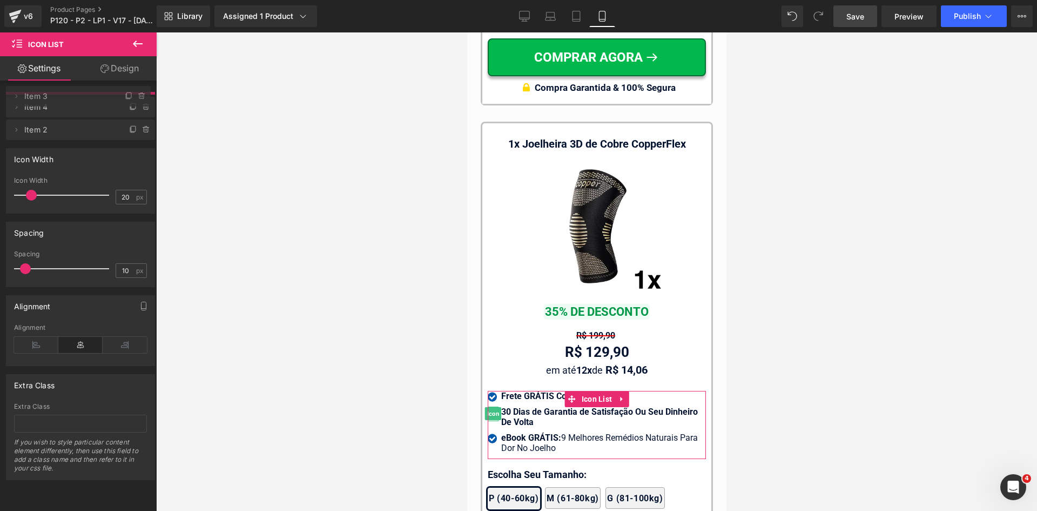
drag, startPoint x: 89, startPoint y: 126, endPoint x: 254, endPoint y: 99, distance: 168.0
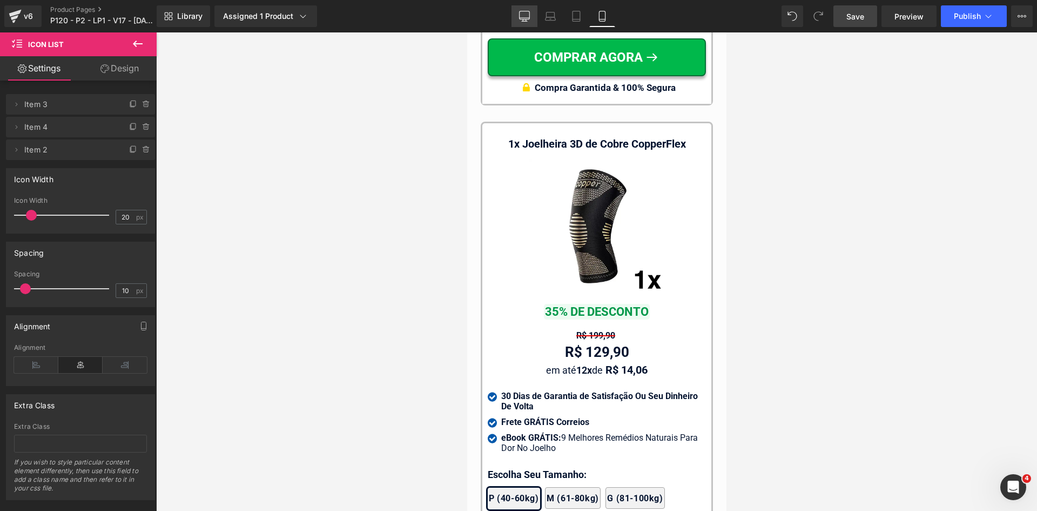
drag, startPoint x: 524, startPoint y: 11, endPoint x: 393, endPoint y: 20, distance: 130.5
click at [524, 11] on icon at bounding box center [525, 15] width 10 height 8
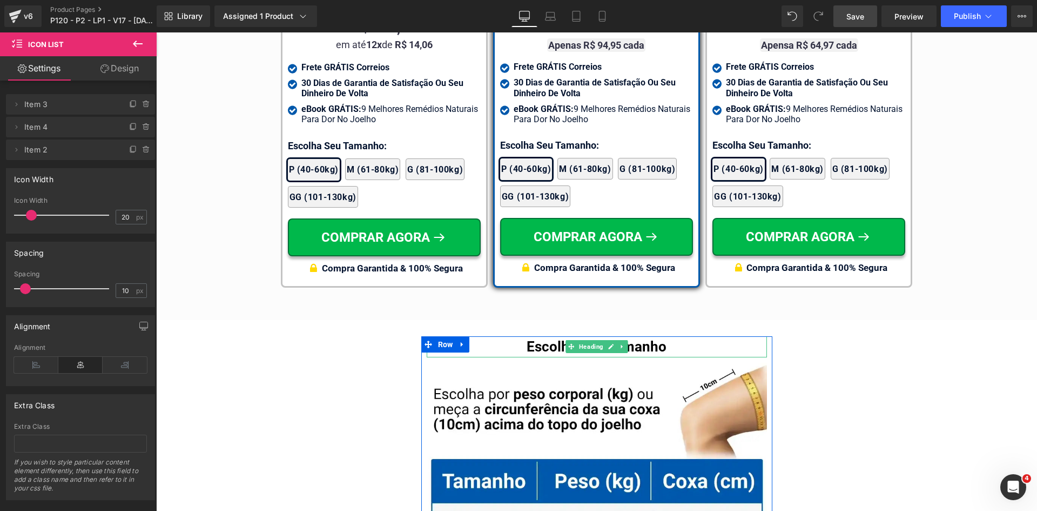
scroll to position [6892, 0]
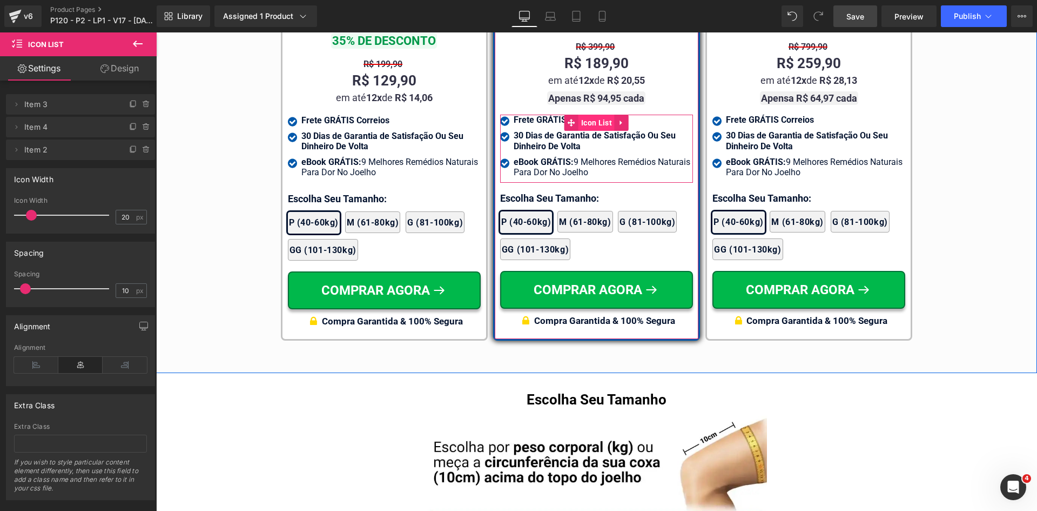
click at [582, 115] on span "Icon List" at bounding box center [597, 123] width 36 height 16
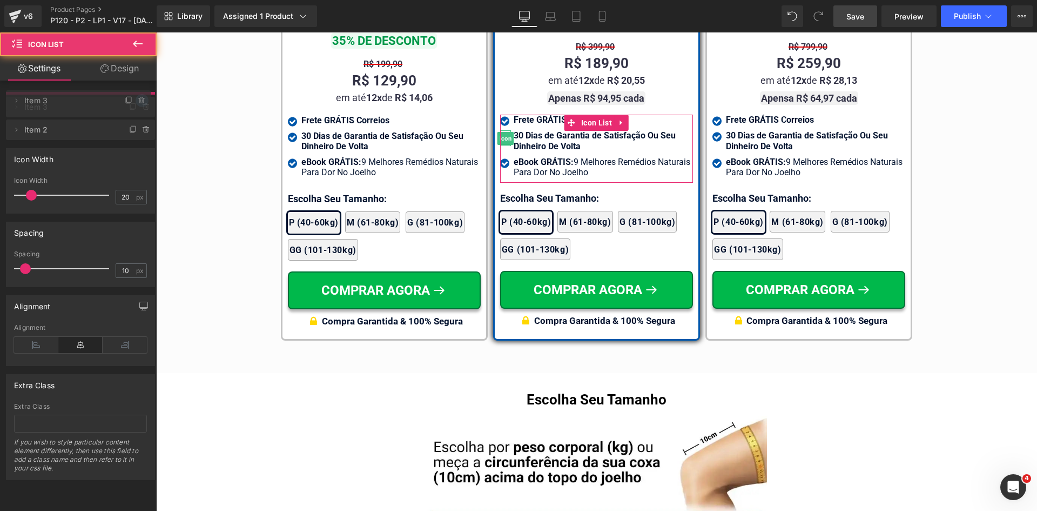
drag, startPoint x: 93, startPoint y: 126, endPoint x: 140, endPoint y: 108, distance: 50.7
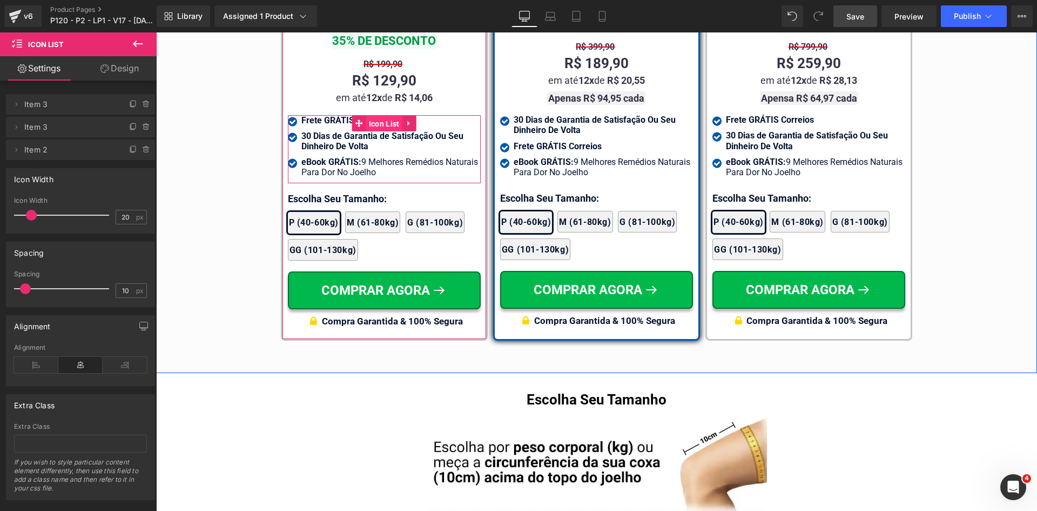
click at [374, 116] on span "Icon List" at bounding box center [384, 124] width 36 height 16
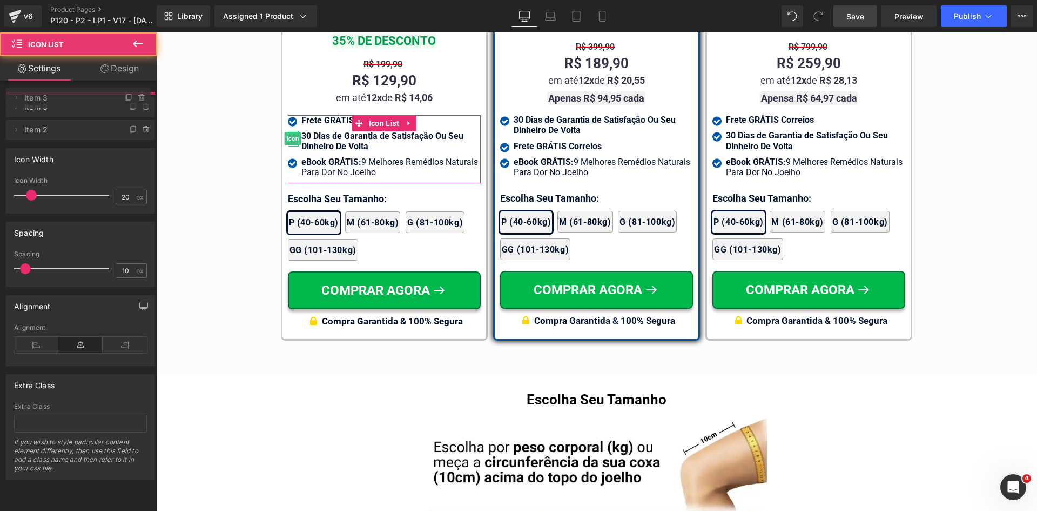
drag, startPoint x: 69, startPoint y: 129, endPoint x: 39, endPoint y: 74, distance: 62.4
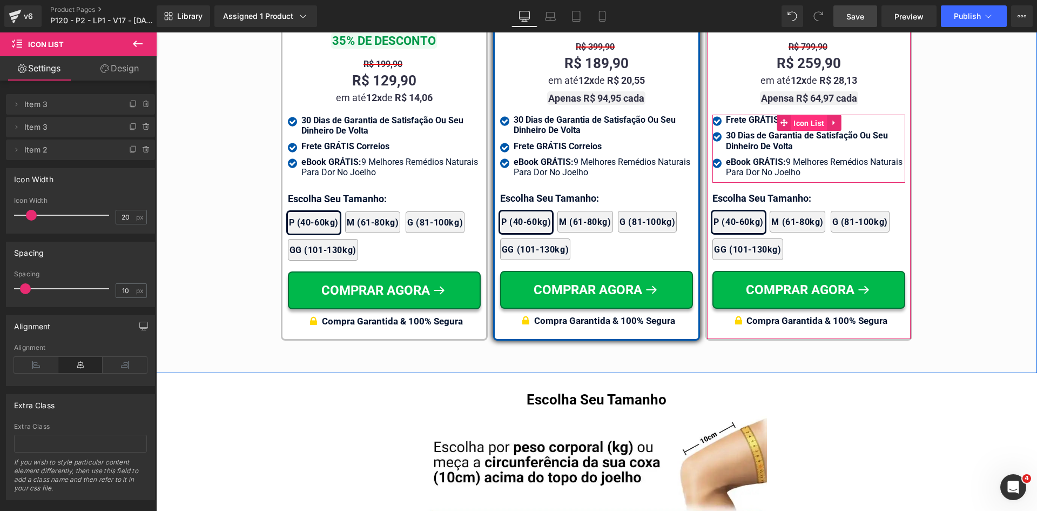
click at [803, 115] on span "Icon List" at bounding box center [809, 123] width 36 height 16
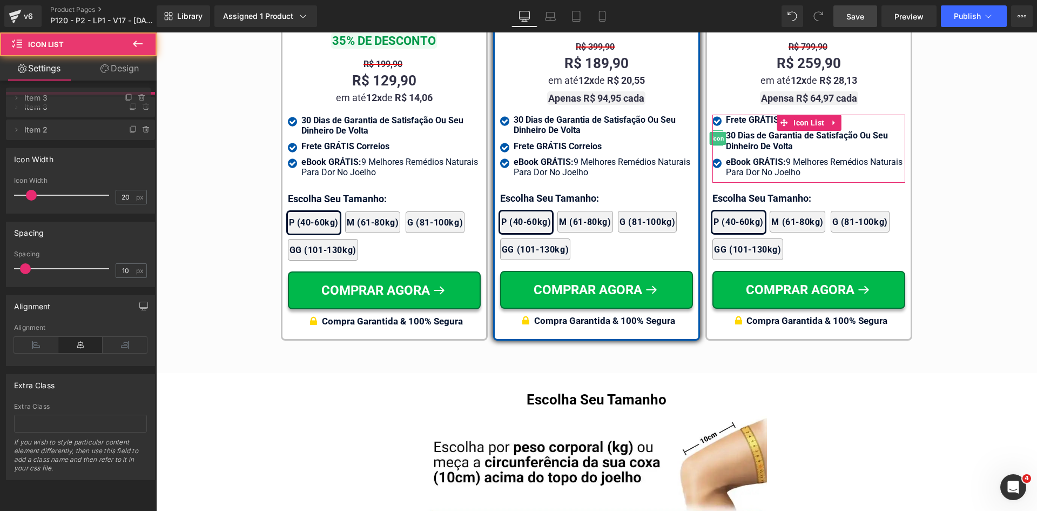
drag, startPoint x: 67, startPoint y: 110, endPoint x: 66, endPoint y: 98, distance: 11.9
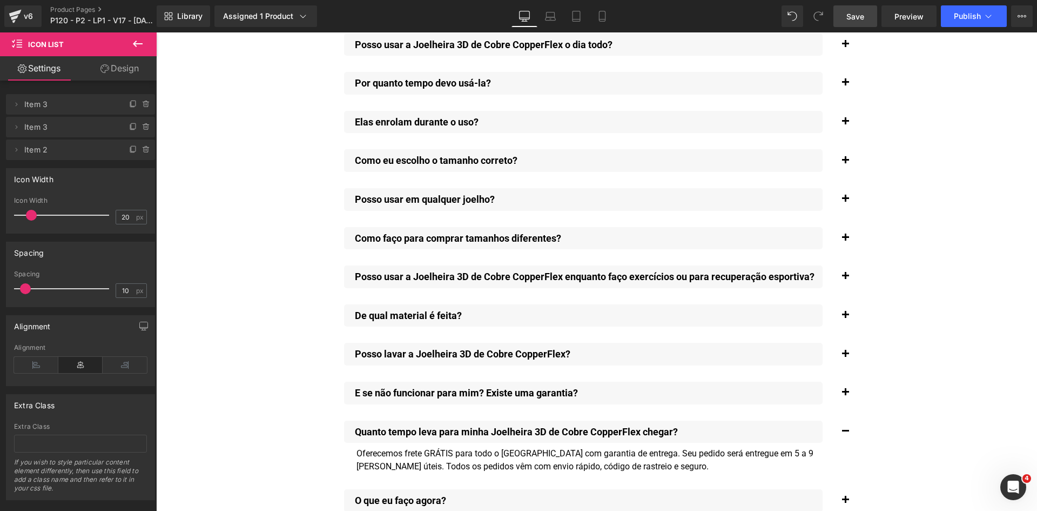
scroll to position [8567, 0]
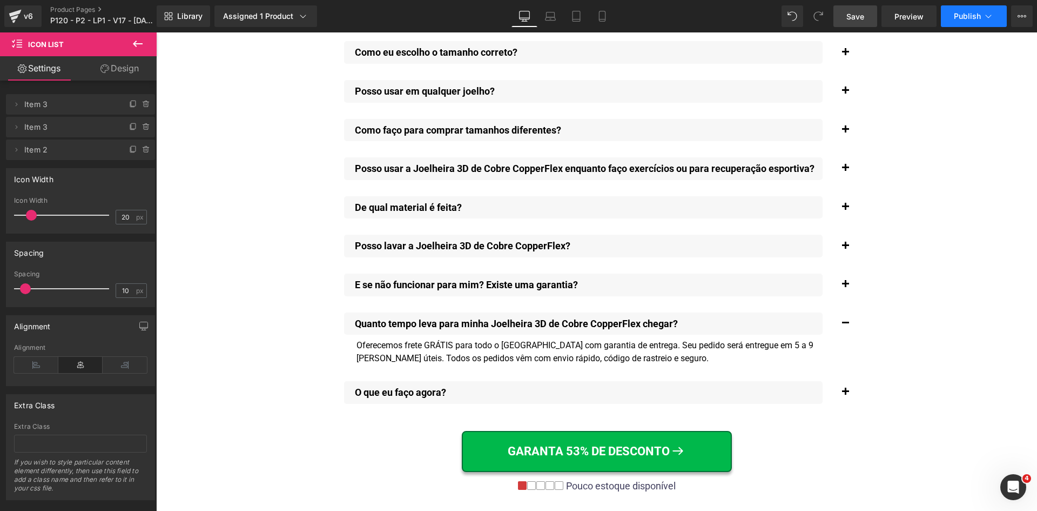
click at [951, 11] on button "Publish" at bounding box center [974, 16] width 66 height 22
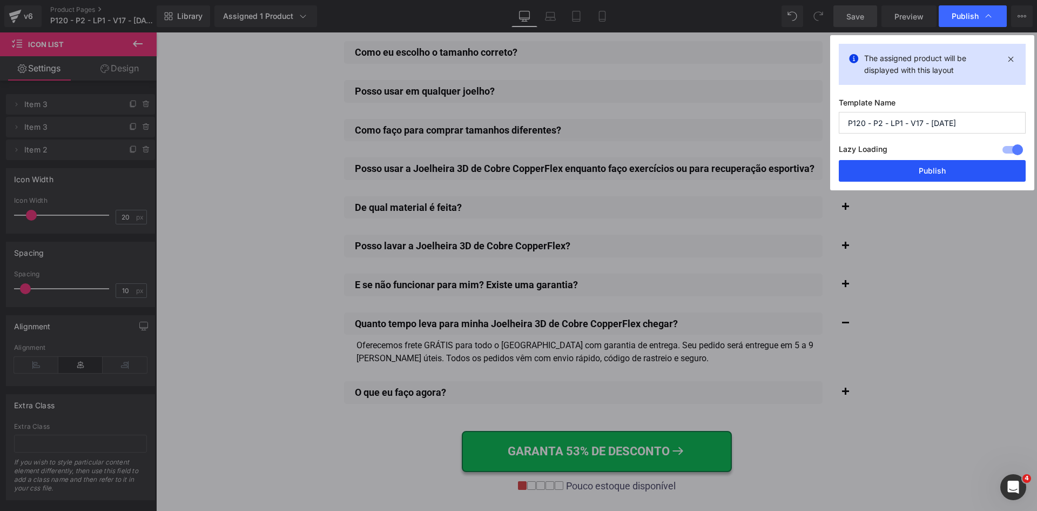
click at [934, 169] on button "Publish" at bounding box center [932, 171] width 187 height 22
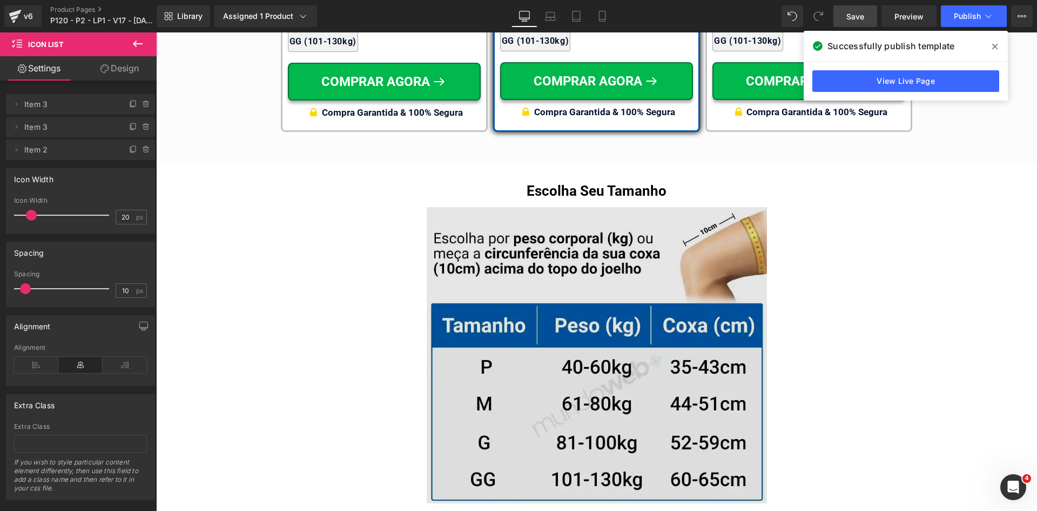
scroll to position [7216, 0]
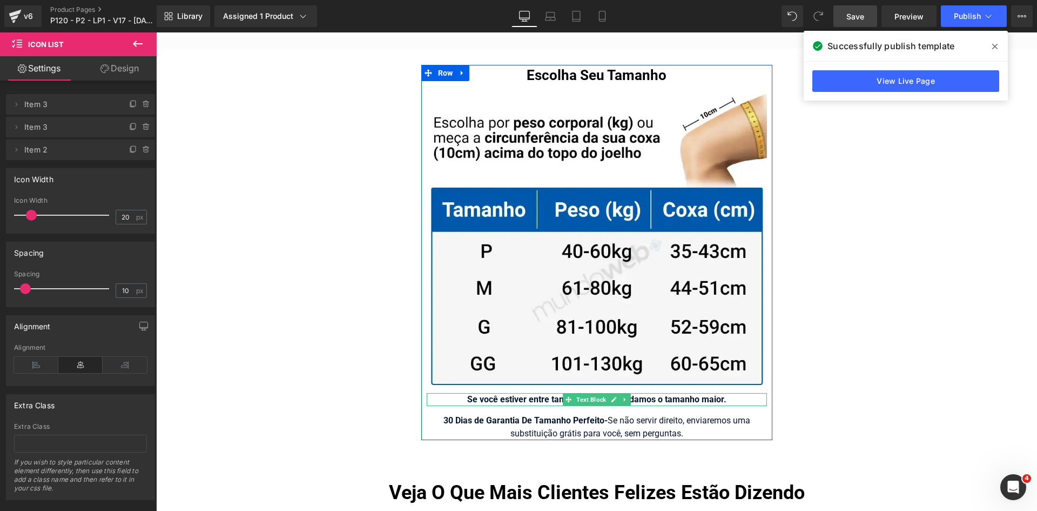
click at [527, 394] on strong "Se você estiver entre tamanhos, recomendamos o tamanho maior." at bounding box center [596, 399] width 259 height 10
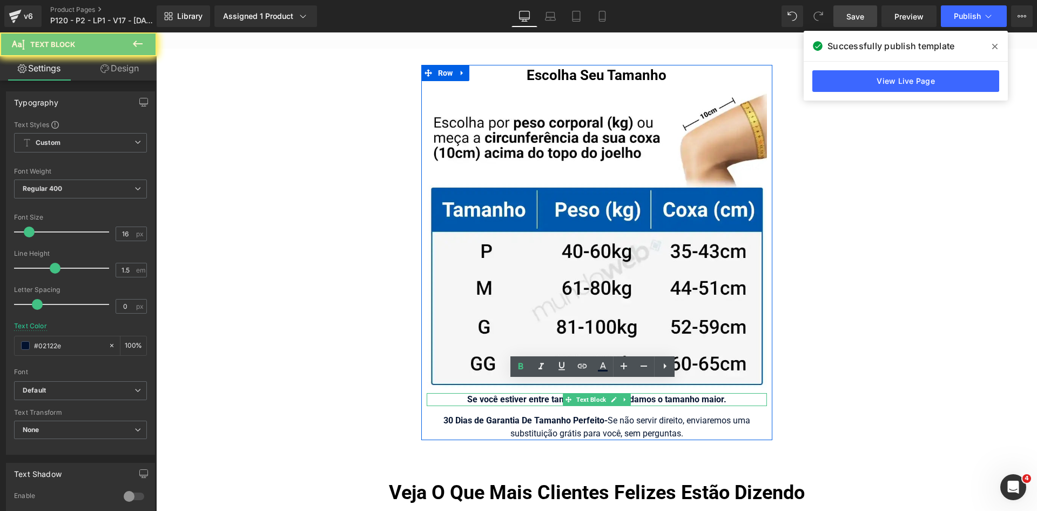
click at [527, 394] on strong "Se você estiver entre tamanhos, recomendamos o tamanho maior." at bounding box center [596, 399] width 259 height 10
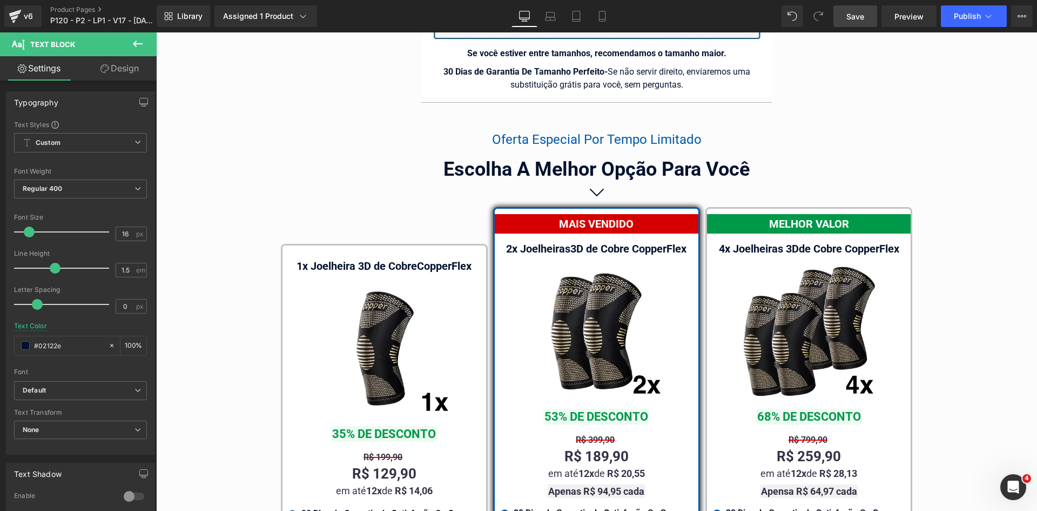
scroll to position [6352, 0]
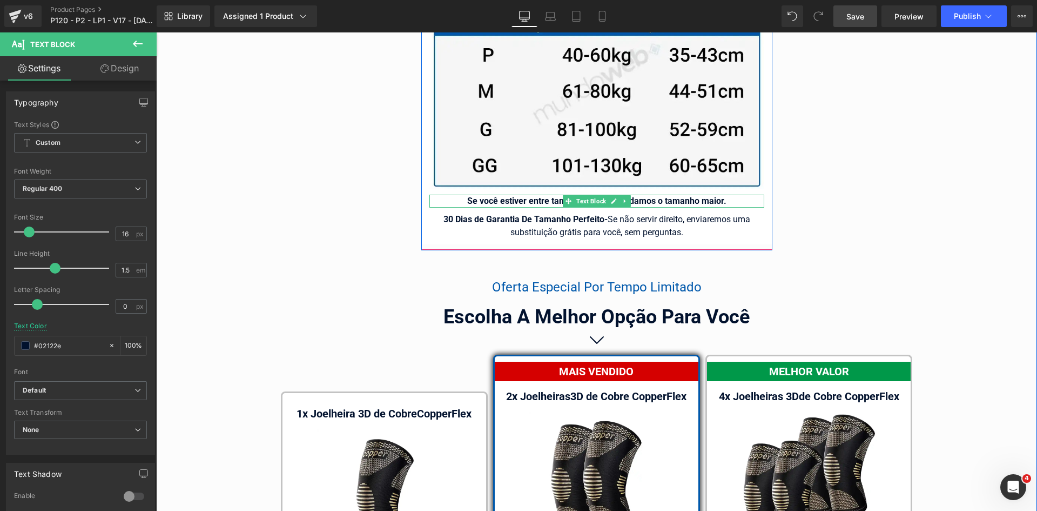
click at [696, 196] on strong "Se você estiver entre tamanhos, recomendamos o tamanho maior." at bounding box center [596, 201] width 259 height 10
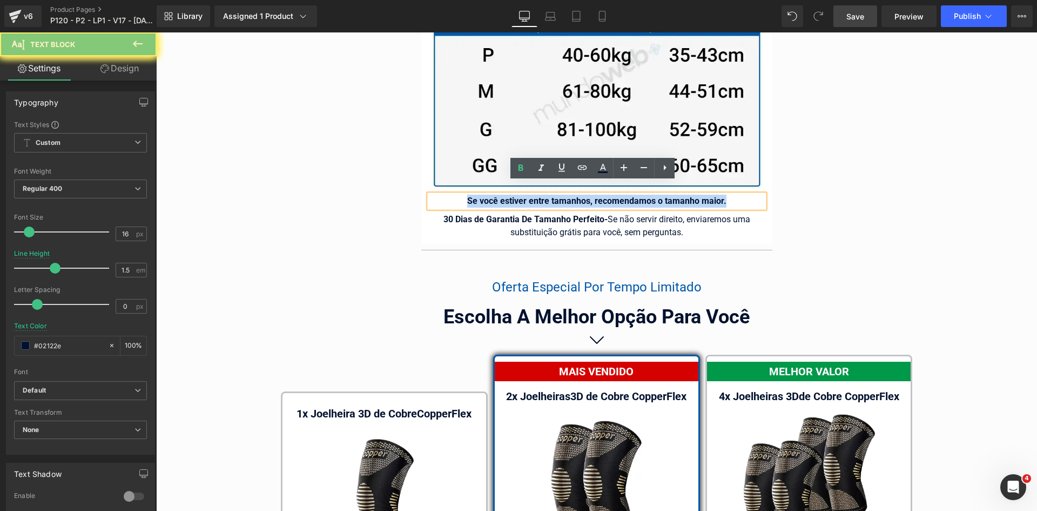
click at [696, 196] on strong "Se você estiver entre tamanhos, recomendamos o tamanho maior." at bounding box center [596, 201] width 259 height 10
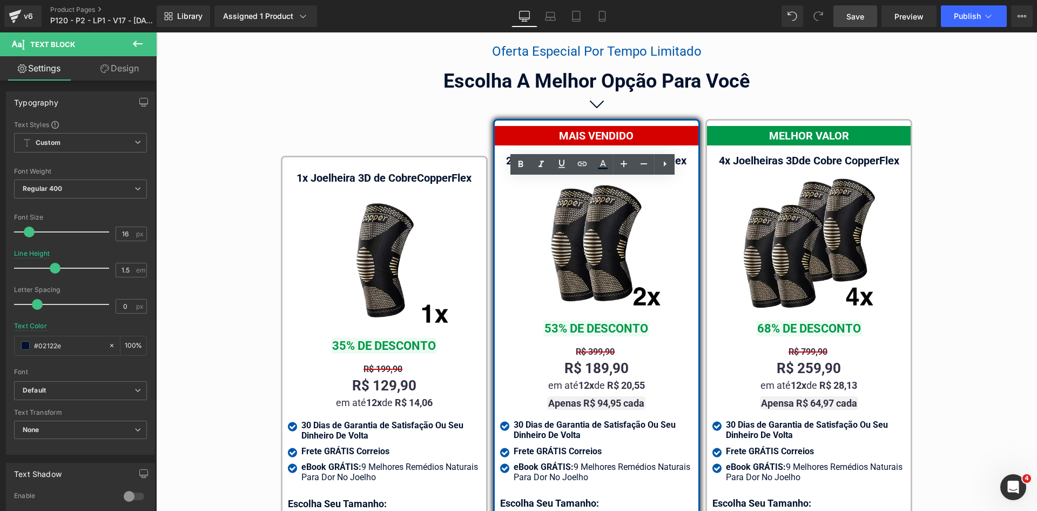
scroll to position [6676, 0]
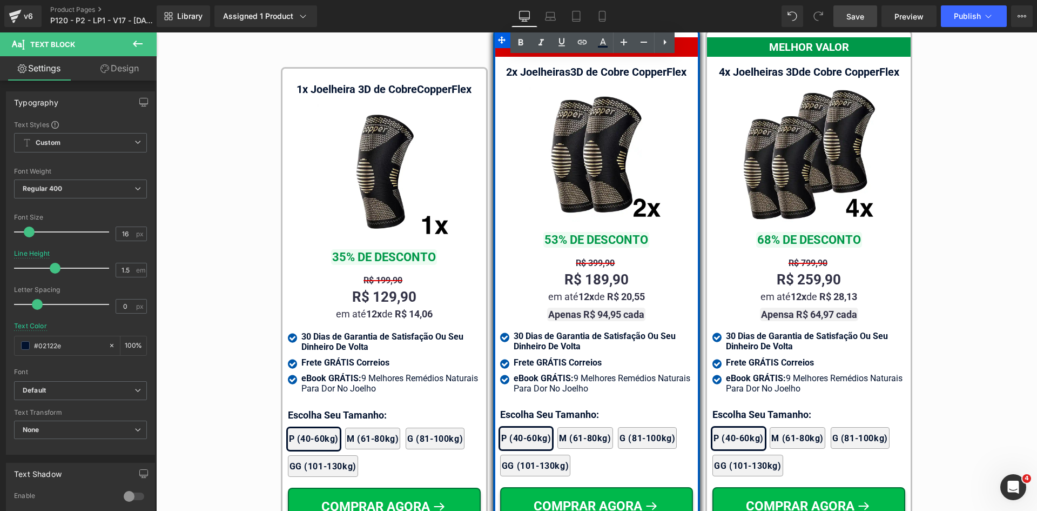
click at [520, 407] on p "Escolha Seu Tamanho:" at bounding box center [596, 414] width 193 height 15
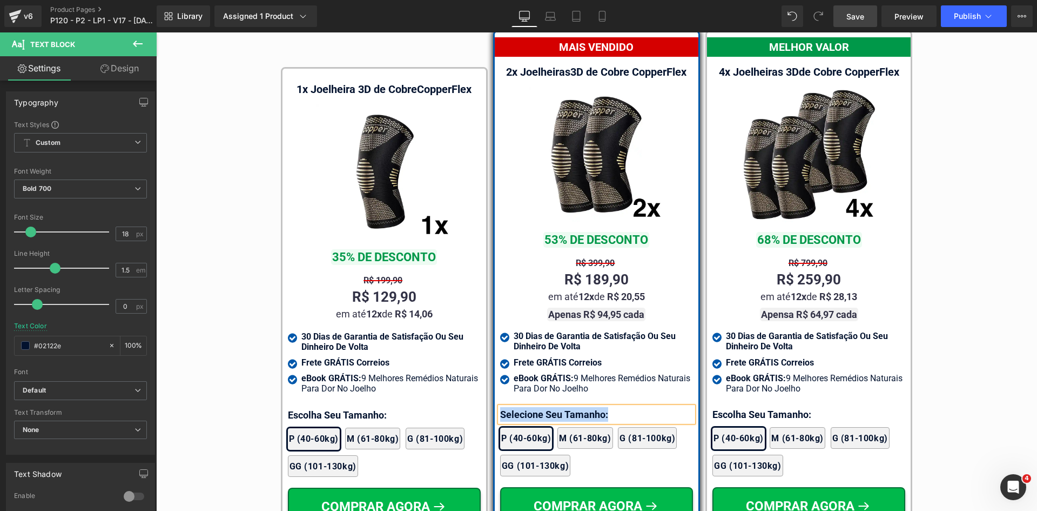
copy p "Selecione Seu Tamanho:"
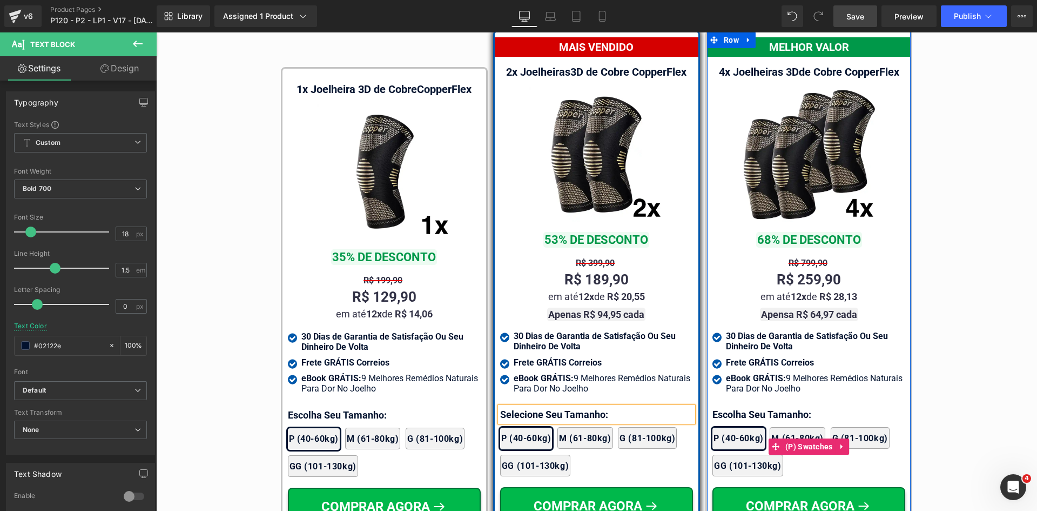
click at [746, 411] on div "2x Joelheiras + eBook Grátis 4x Joelheiras + eBook Grátis 1x Joelheira + eBook …" at bounding box center [809, 446] width 193 height 71
click at [744, 393] on div "MELHOR VALOR Text Block 4x Joelheiras 3D de Cobre CopperFlex Text Block Image 6…" at bounding box center [809, 293] width 193 height 512
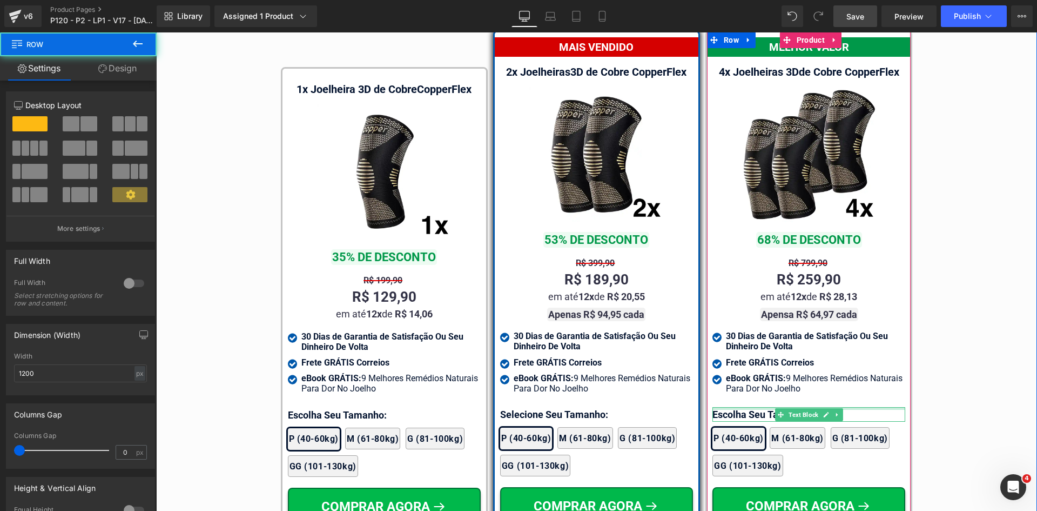
click at [744, 407] on div at bounding box center [809, 408] width 193 height 3
click at [744, 407] on p "Escolha Seu Tamanho:" at bounding box center [809, 414] width 193 height 15
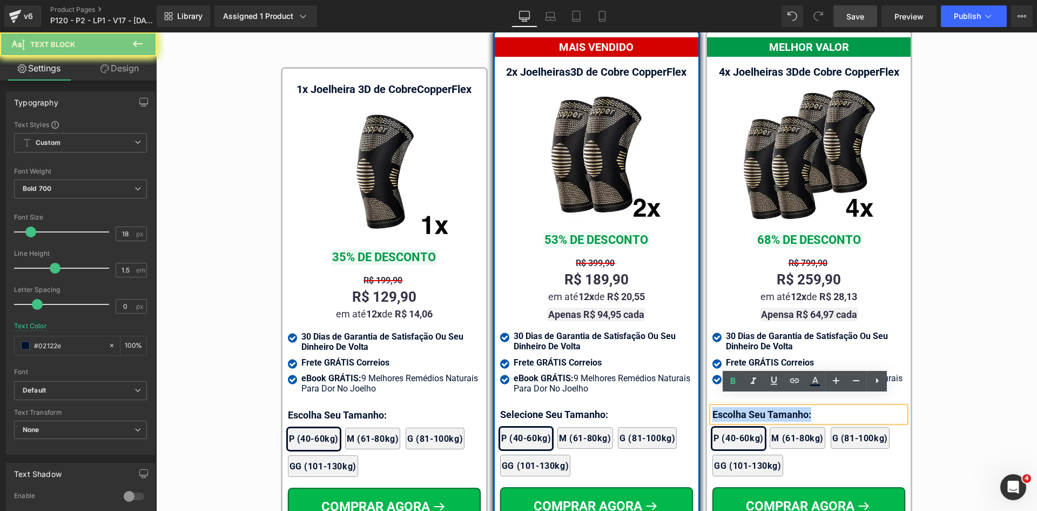
paste div
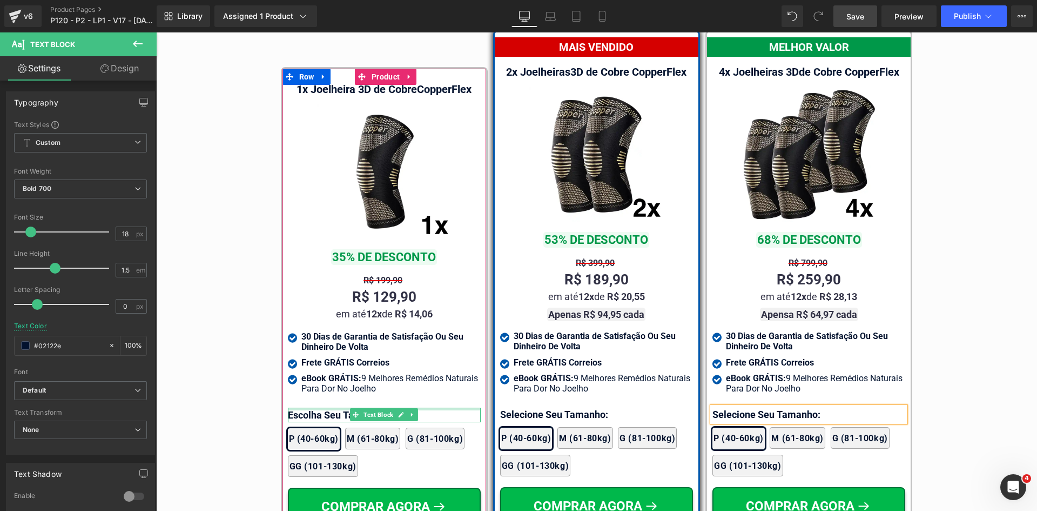
click at [311, 407] on div at bounding box center [384, 408] width 193 height 3
click at [311, 407] on p "Escolha Seu Tamanho:" at bounding box center [384, 414] width 193 height 15
paste div
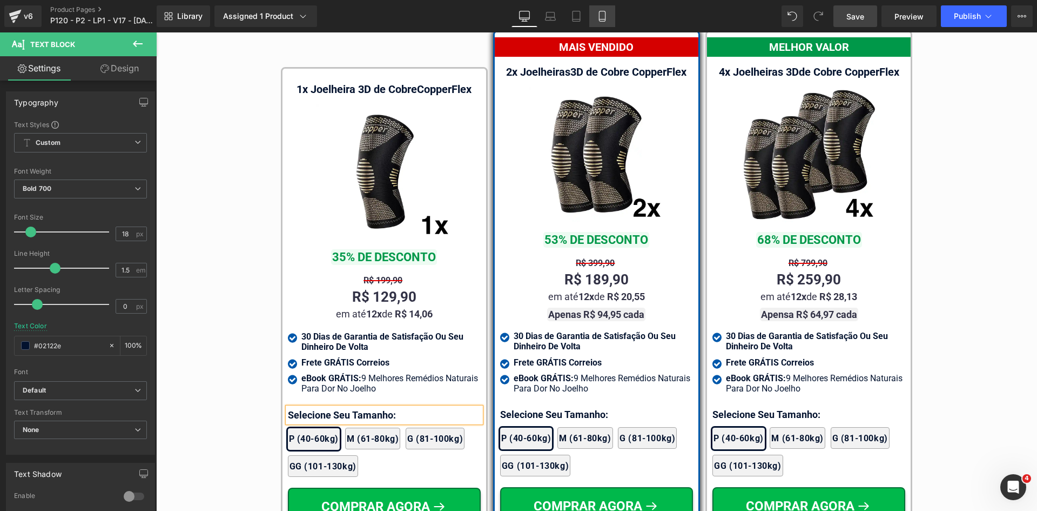
click at [605, 16] on icon at bounding box center [602, 16] width 6 height 10
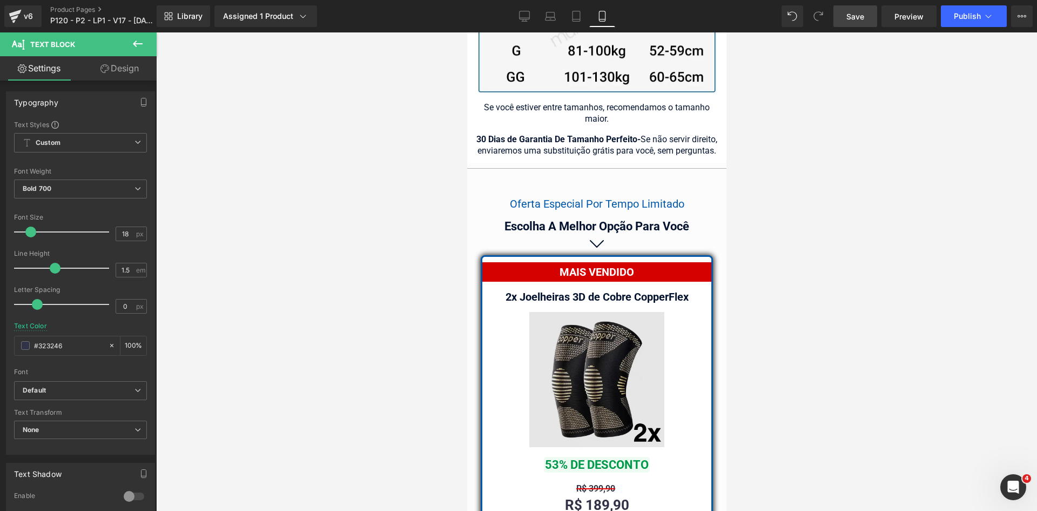
scroll to position [9792, 0]
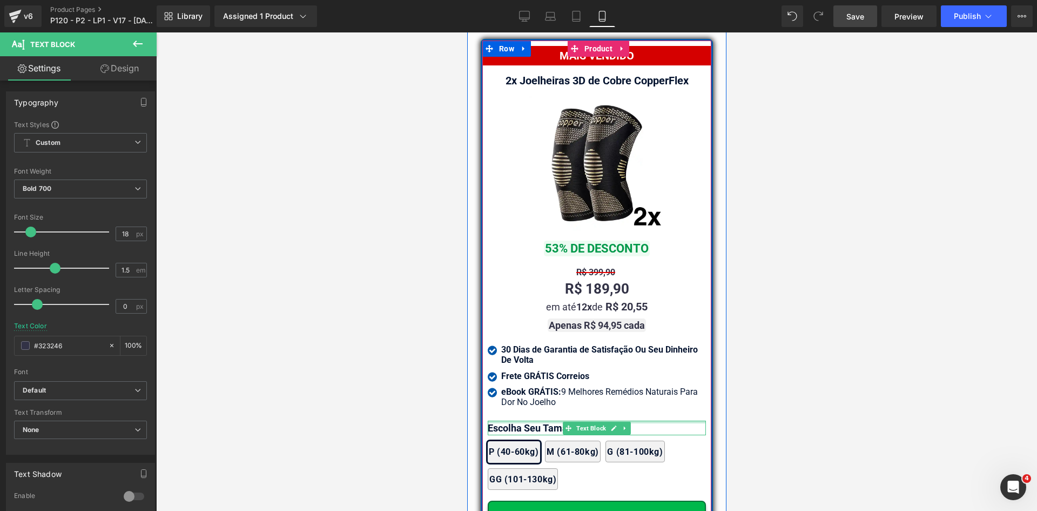
click at [506, 420] on div at bounding box center [596, 421] width 218 height 3
click at [506, 420] on p "Escolha Seu Tamanho:" at bounding box center [596, 427] width 218 height 15
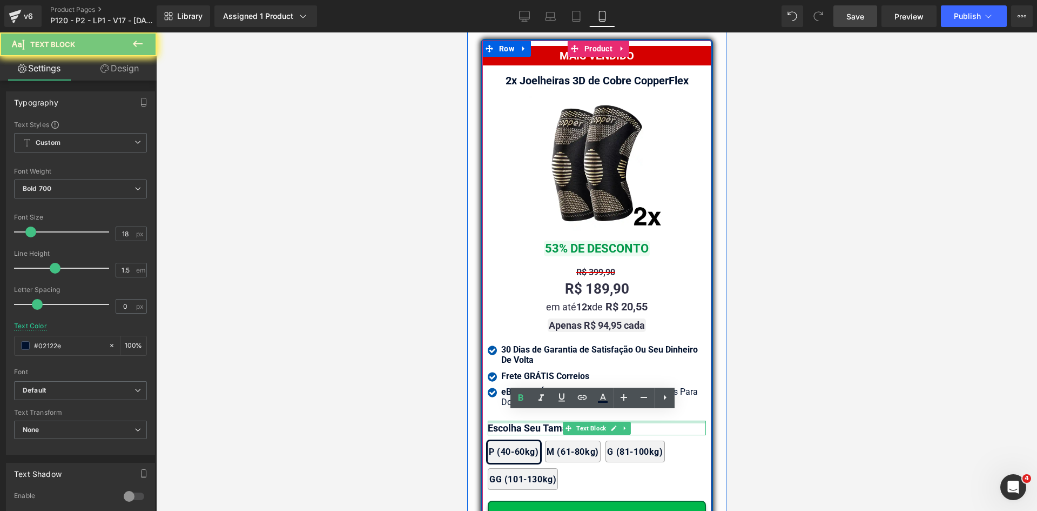
click at [506, 420] on p "Escolha Seu Tamanho:" at bounding box center [596, 427] width 218 height 15
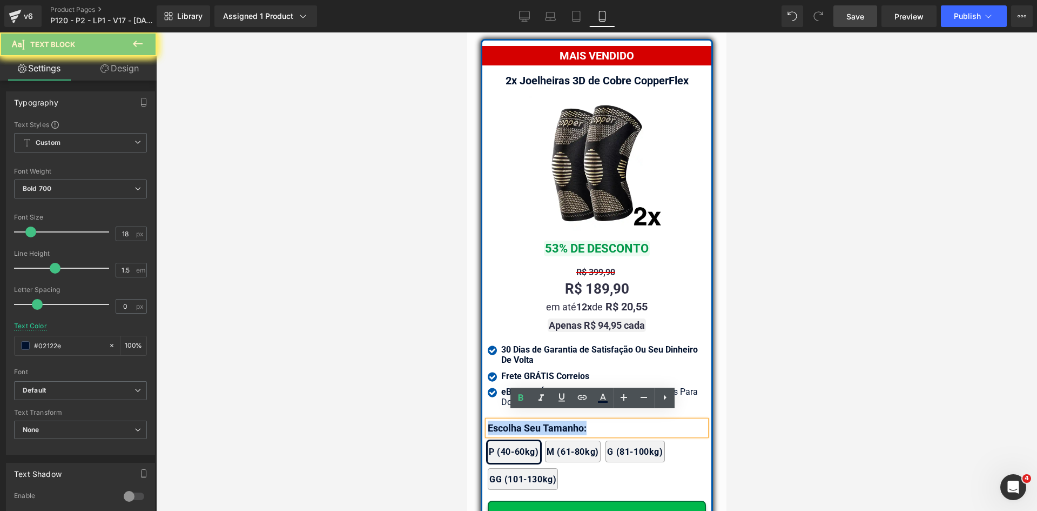
click at [506, 420] on p "Escolha Seu Tamanho:" at bounding box center [596, 427] width 218 height 15
paste div
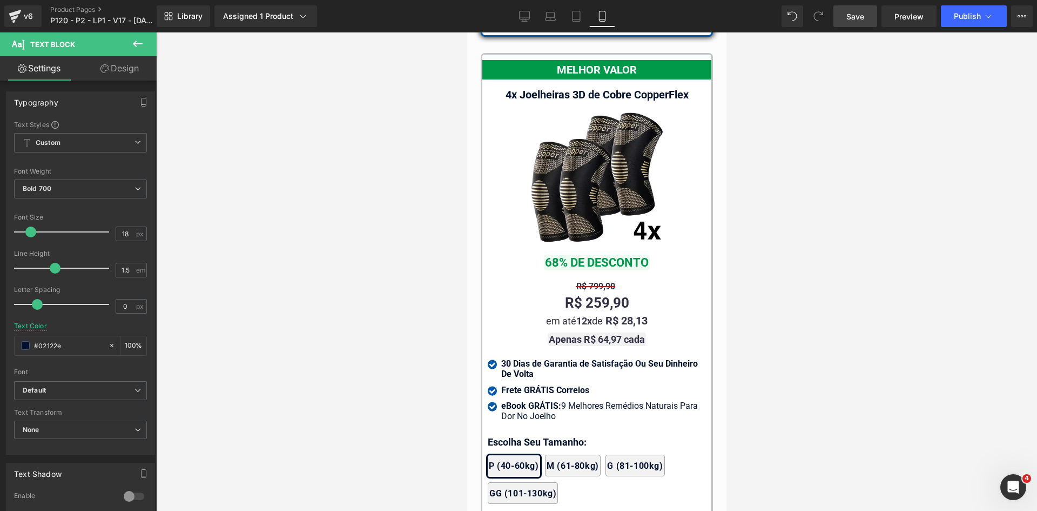
scroll to position [10440, 0]
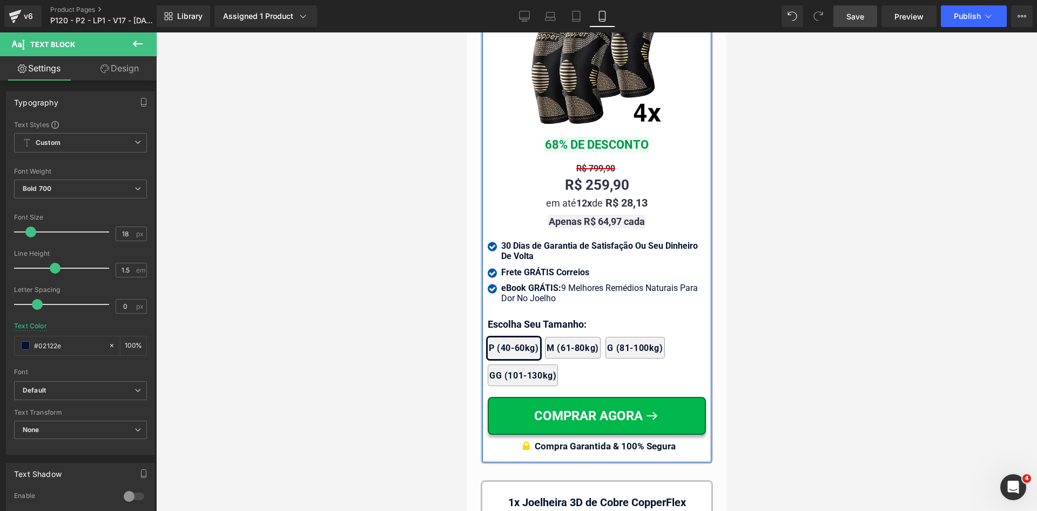
click at [467, 32] on div at bounding box center [467, 32] width 0 height 0
click at [507, 317] on p "Escolha Seu Tamanho:" at bounding box center [596, 324] width 218 height 15
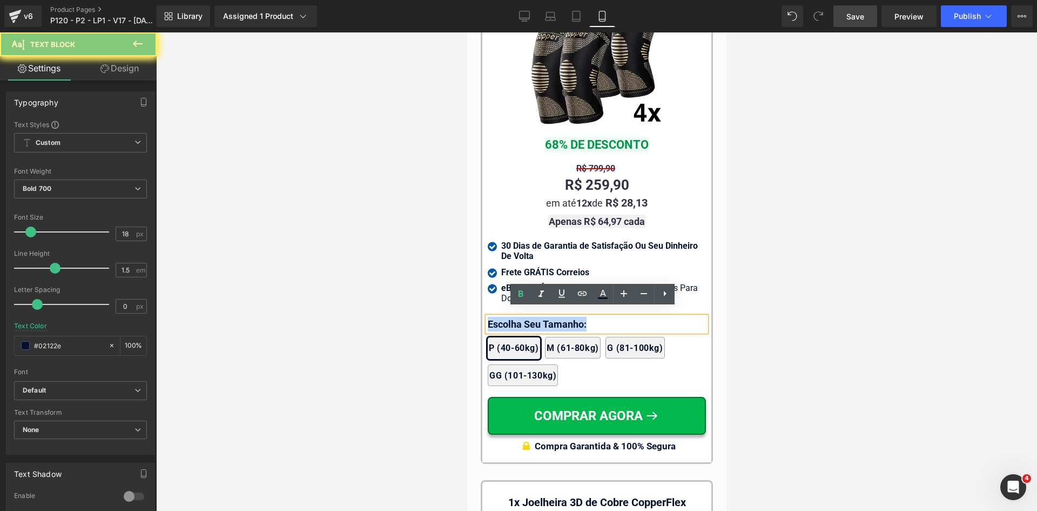
paste div
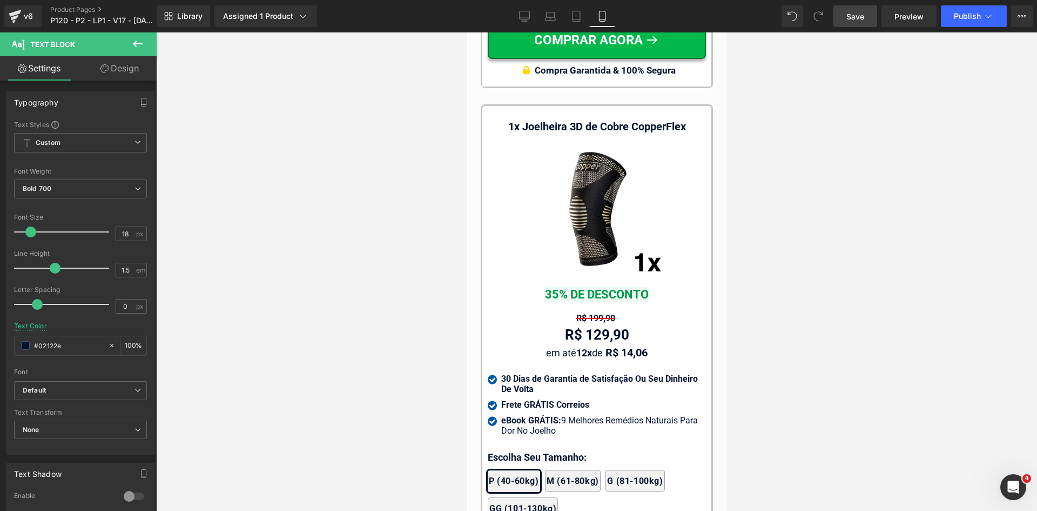
scroll to position [10872, 0]
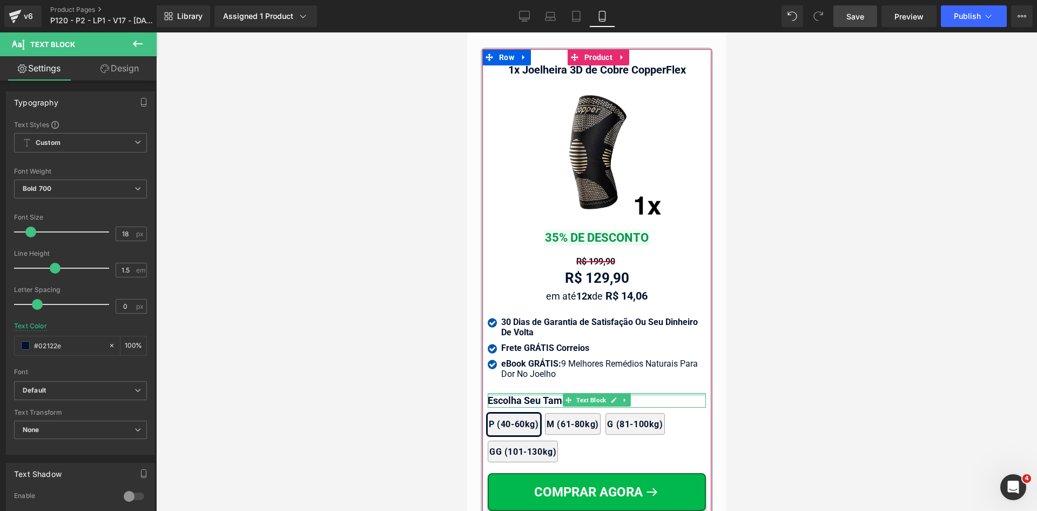
click at [514, 393] on div at bounding box center [596, 394] width 218 height 3
click at [514, 393] on p "Escolha Seu Tamanho:" at bounding box center [596, 400] width 218 height 15
paste div
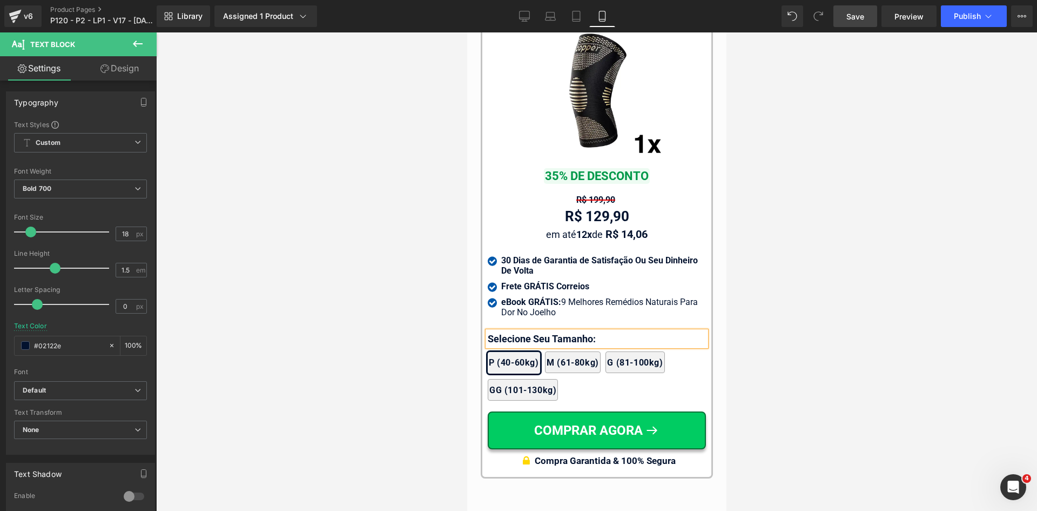
scroll to position [10980, 0]
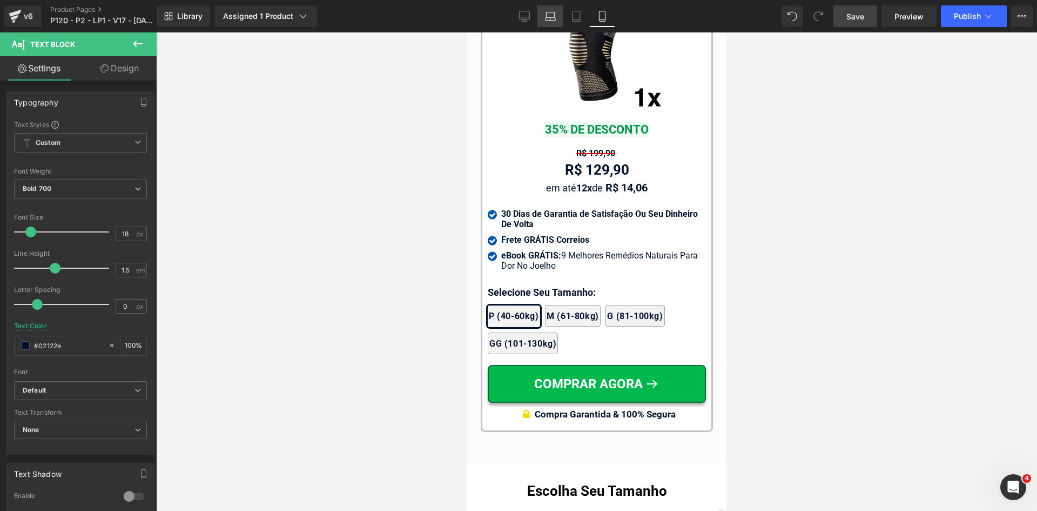
click at [538, 6] on link "Laptop" at bounding box center [551, 16] width 26 height 22
click at [527, 11] on icon at bounding box center [525, 15] width 10 height 8
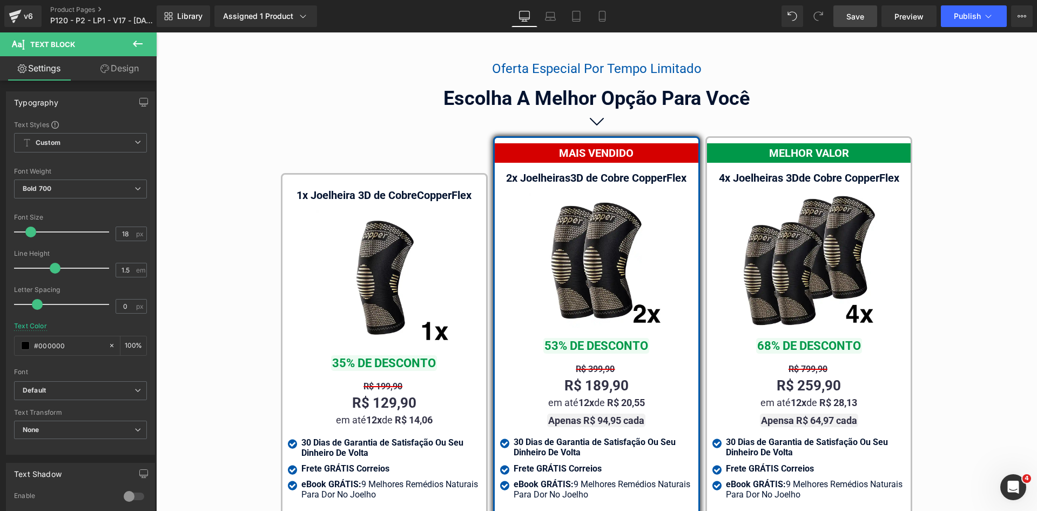
scroll to position [6637, 0]
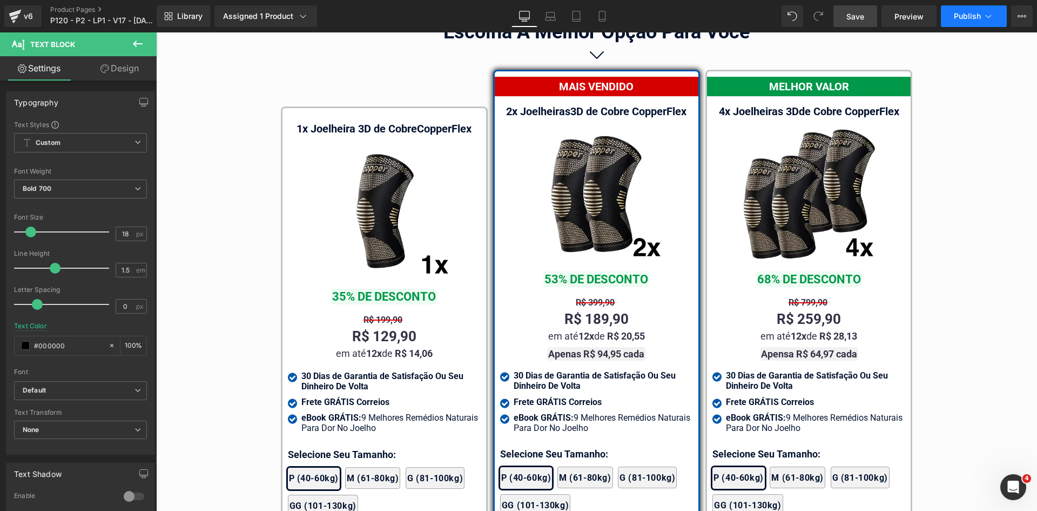
click at [978, 23] on button "Publish" at bounding box center [974, 16] width 66 height 22
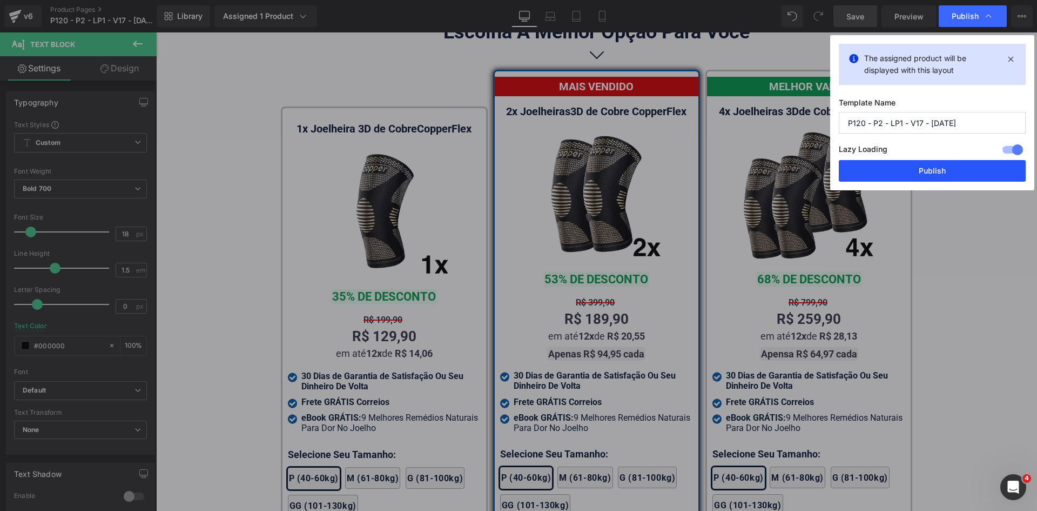
click at [942, 178] on button "Publish" at bounding box center [932, 171] width 187 height 22
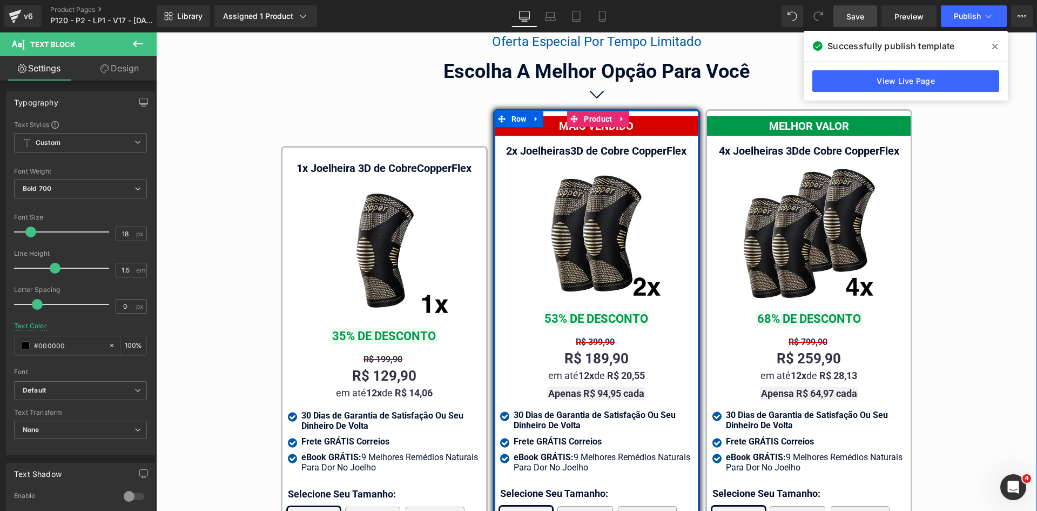
scroll to position [6583, 0]
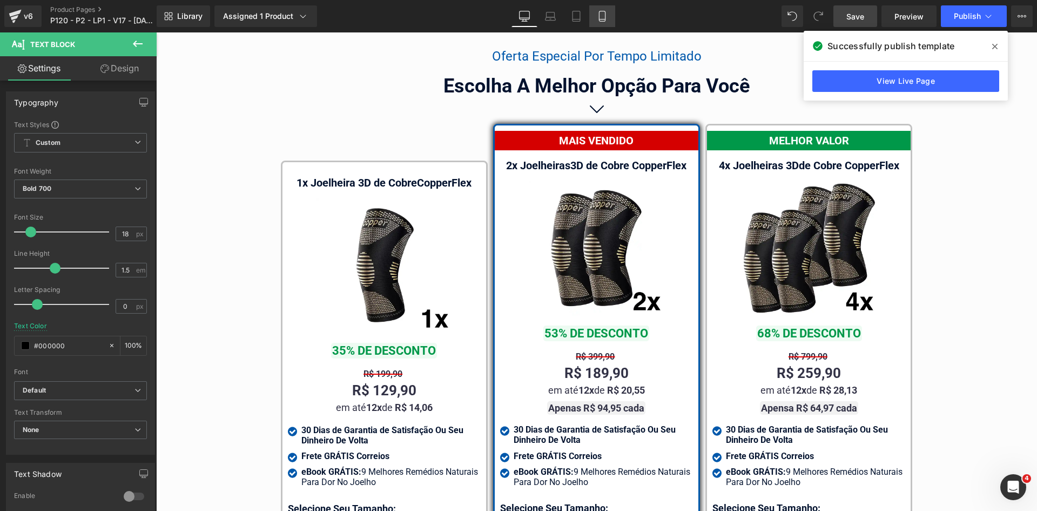
click at [609, 23] on link "Mobile" at bounding box center [602, 16] width 26 height 22
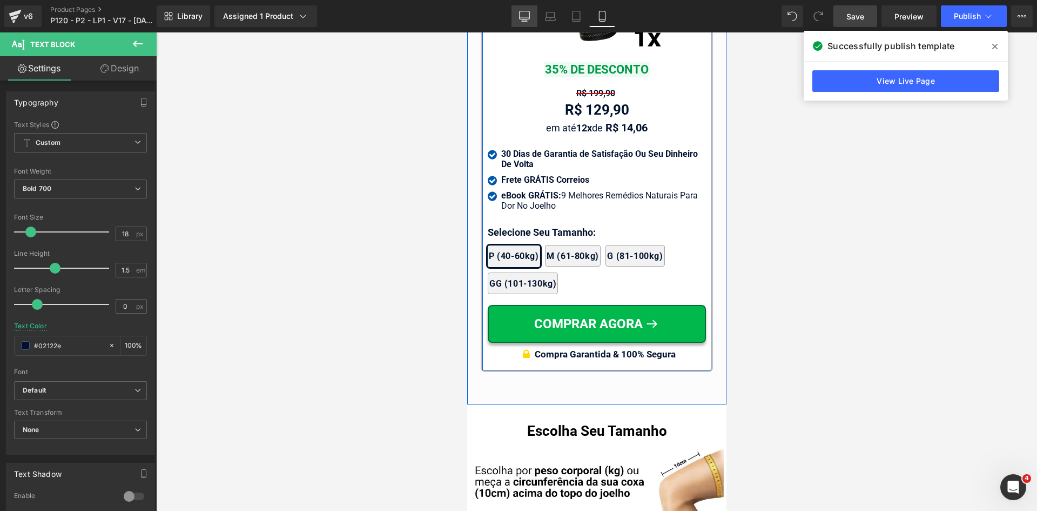
scroll to position [11021, 0]
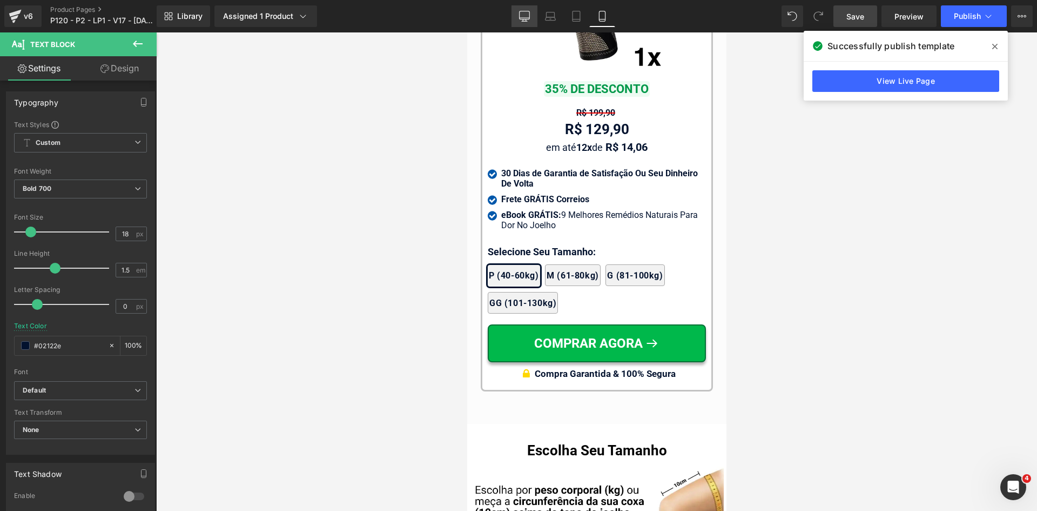
drag, startPoint x: 521, startPoint y: 19, endPoint x: 435, endPoint y: 118, distance: 131.0
click at [521, 19] on icon at bounding box center [525, 15] width 10 height 8
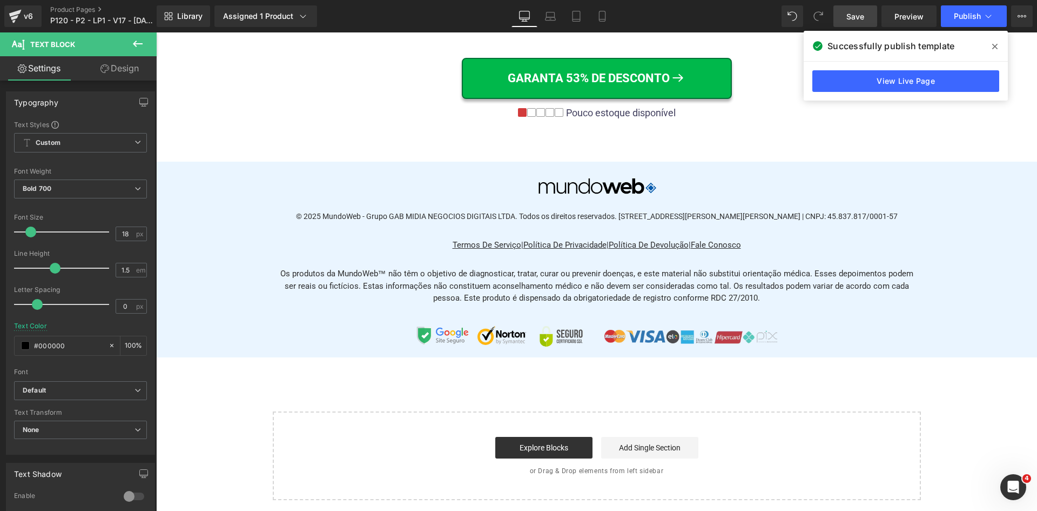
scroll to position [0, 0]
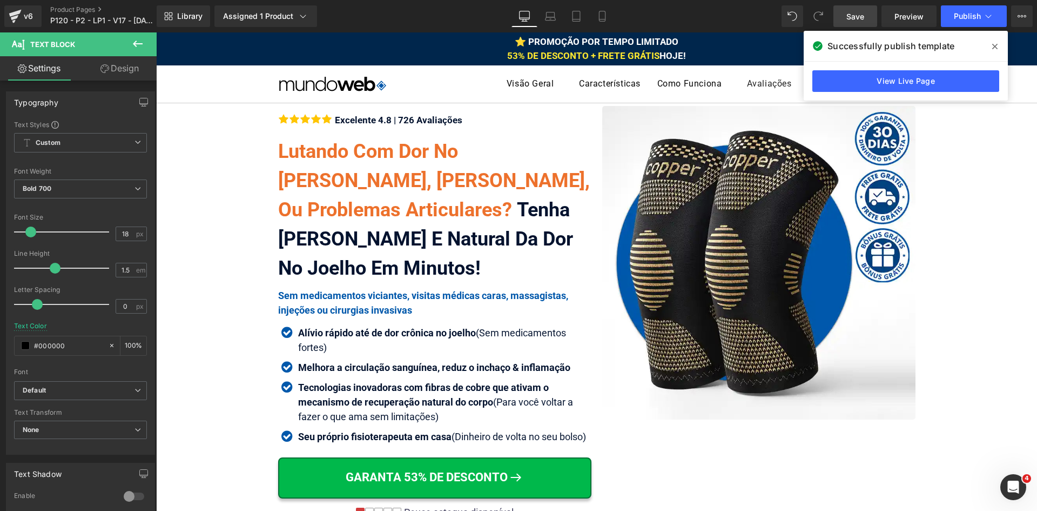
click at [995, 48] on icon at bounding box center [994, 46] width 5 height 9
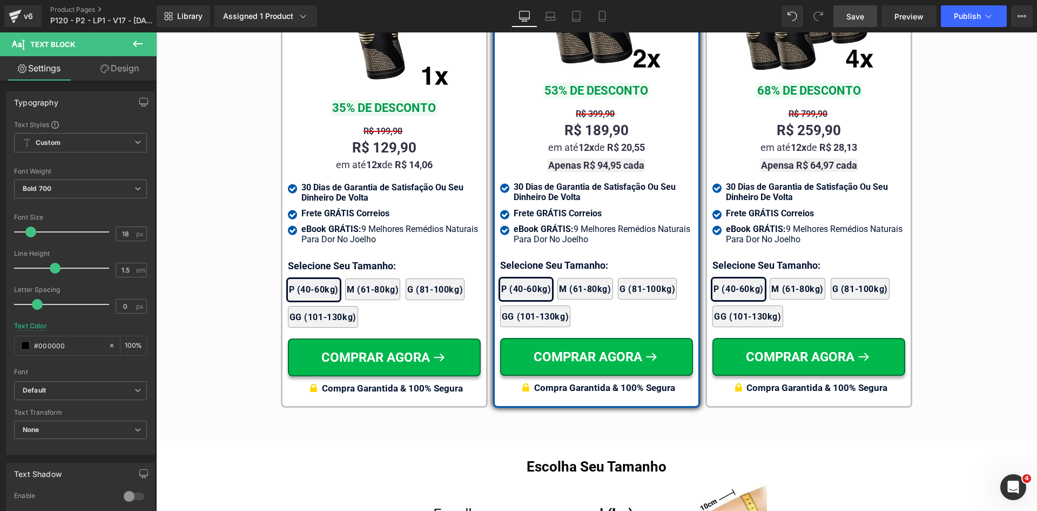
scroll to position [6880, 0]
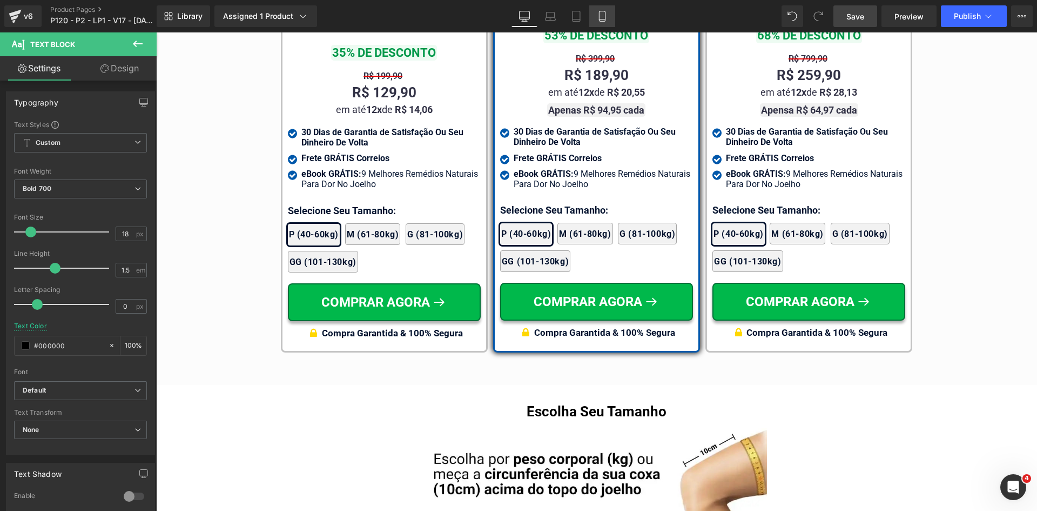
click at [600, 18] on icon at bounding box center [602, 16] width 11 height 11
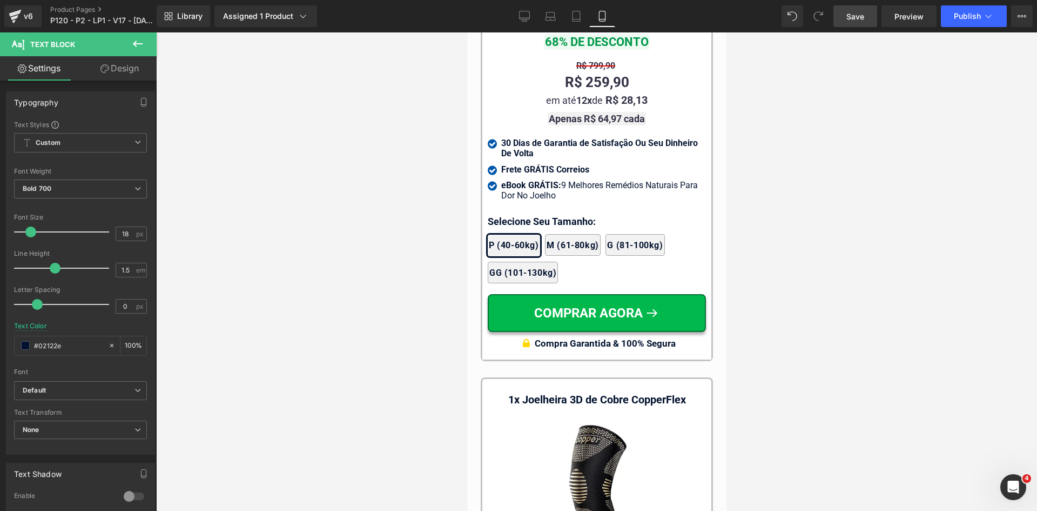
scroll to position [10481, 0]
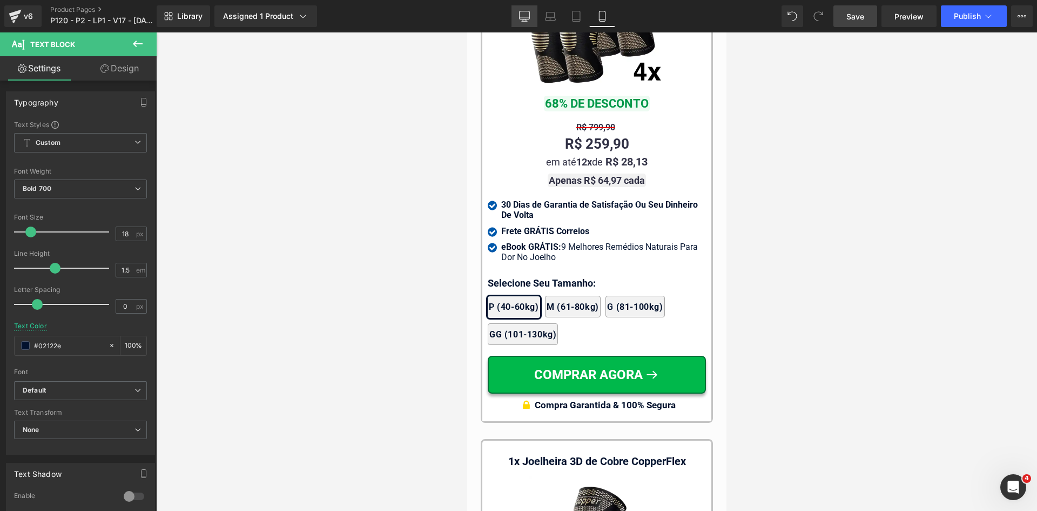
click at [518, 12] on link "Desktop" at bounding box center [525, 16] width 26 height 22
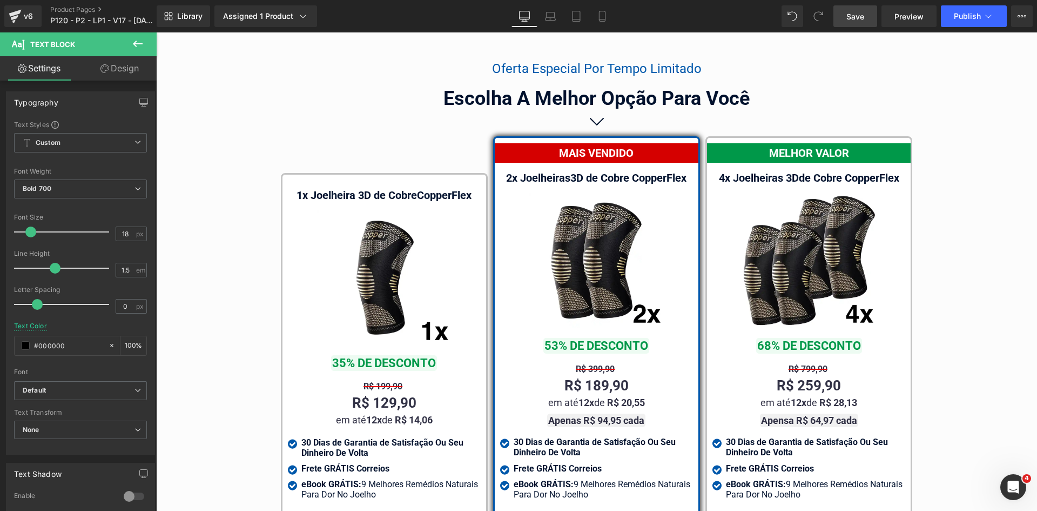
scroll to position [6659, 0]
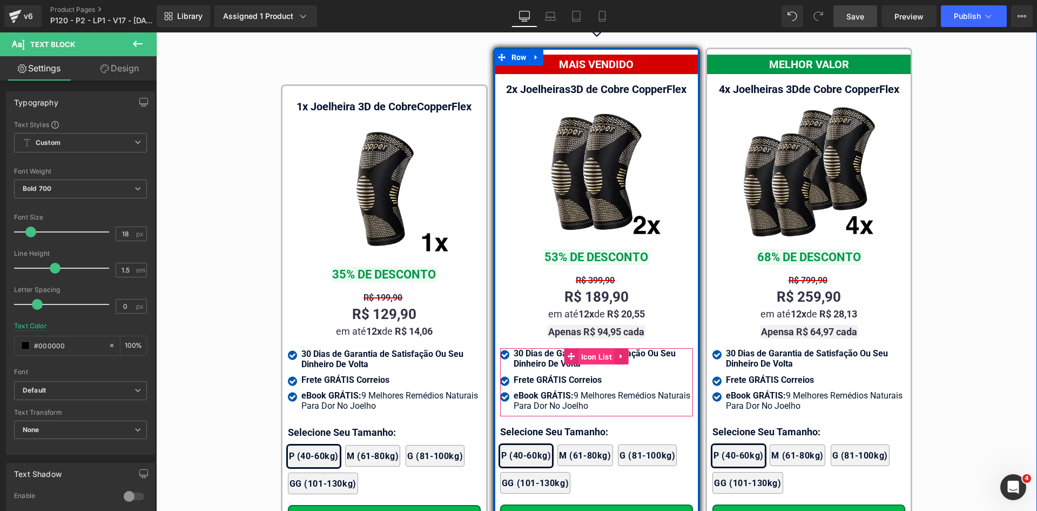
click at [579, 348] on span "Icon List" at bounding box center [597, 356] width 36 height 16
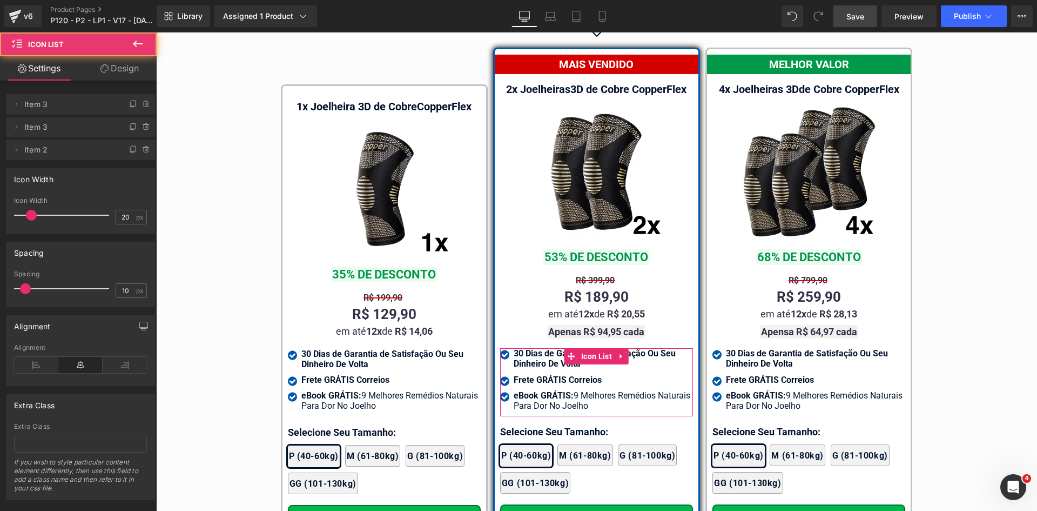
click at [124, 66] on link "Design" at bounding box center [119, 68] width 78 height 24
click at [0, 0] on div "Spacing" at bounding box center [0, 0] width 0 height 0
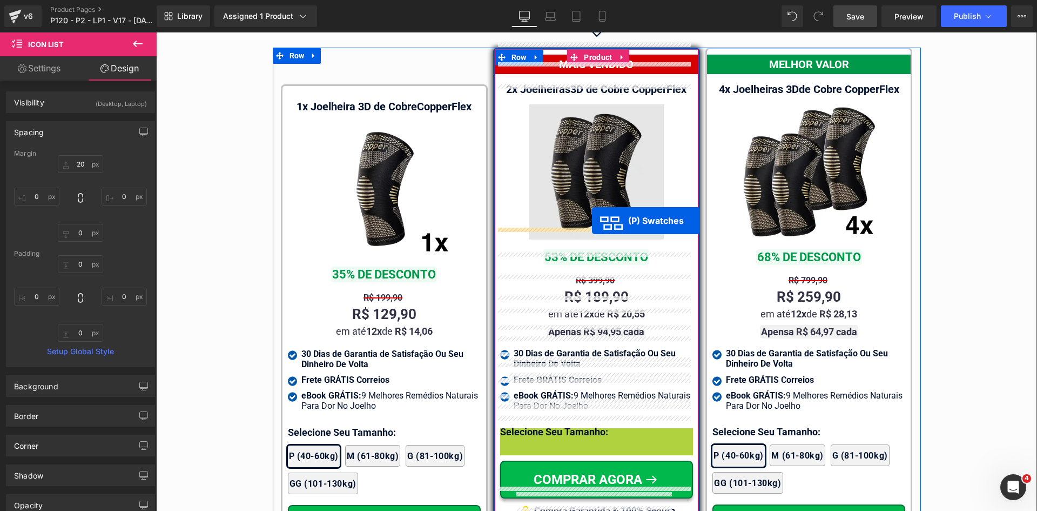
drag, startPoint x: 591, startPoint y: 452, endPoint x: 591, endPoint y: 220, distance: 231.2
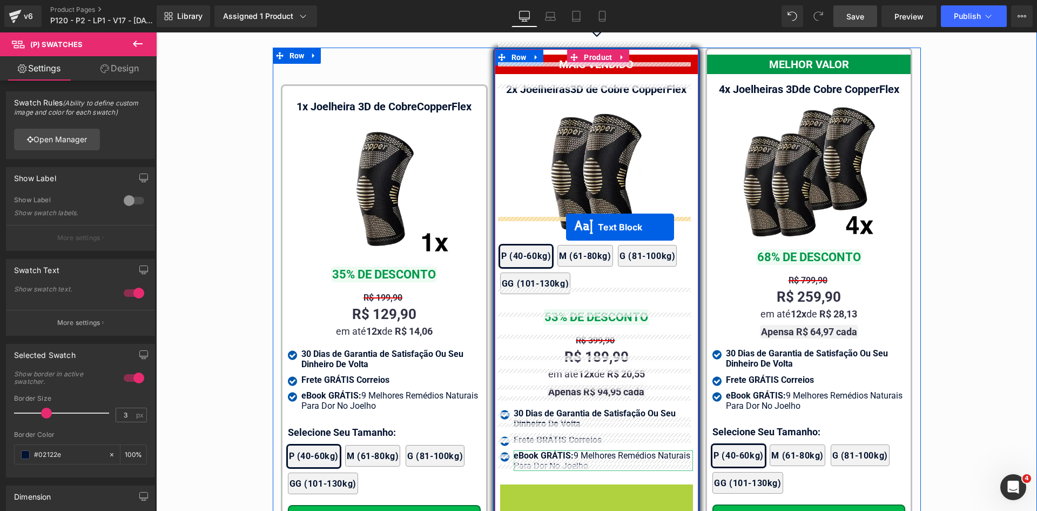
drag, startPoint x: 571, startPoint y: 252, endPoint x: 566, endPoint y: 227, distance: 25.9
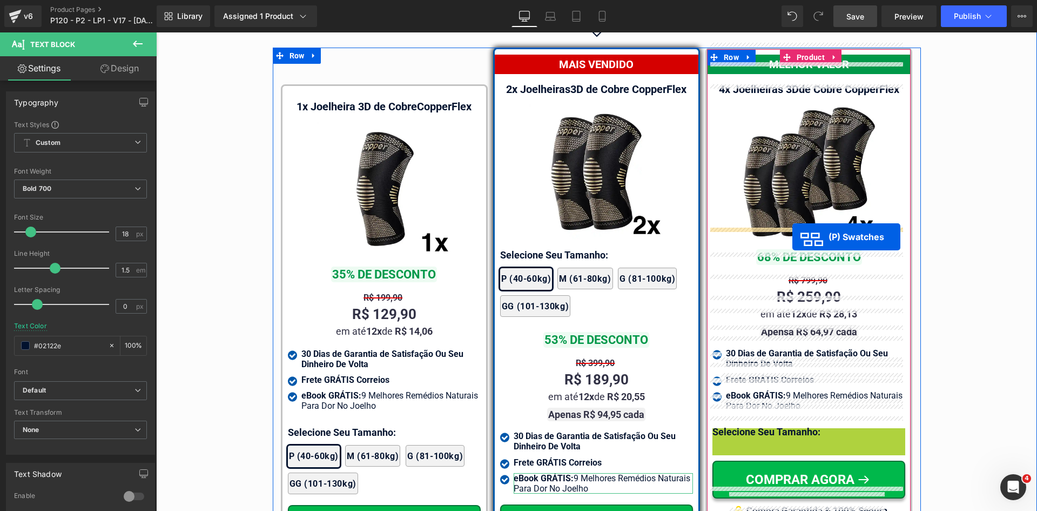
drag, startPoint x: 806, startPoint y: 453, endPoint x: 793, endPoint y: 237, distance: 216.5
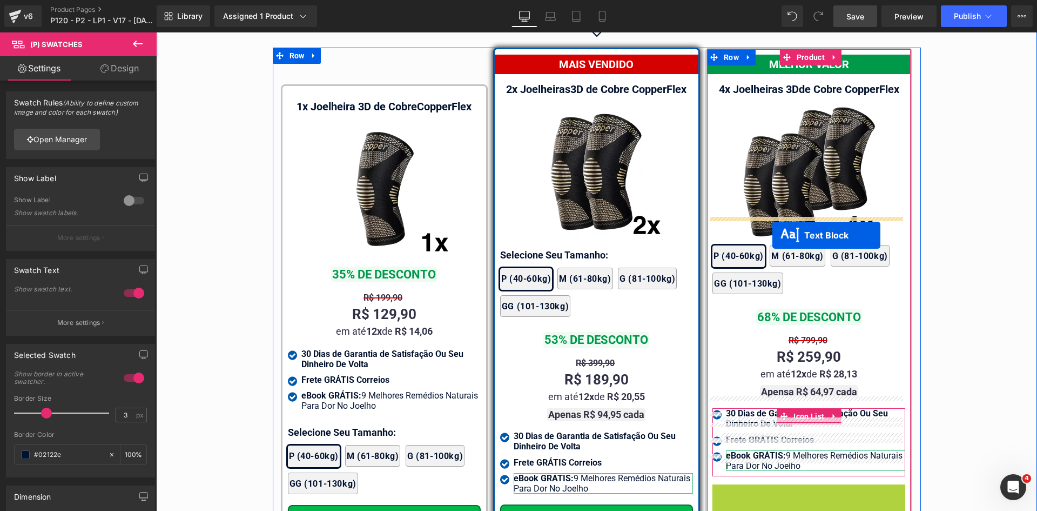
drag, startPoint x: 796, startPoint y: 463, endPoint x: 772, endPoint y: 235, distance: 229.2
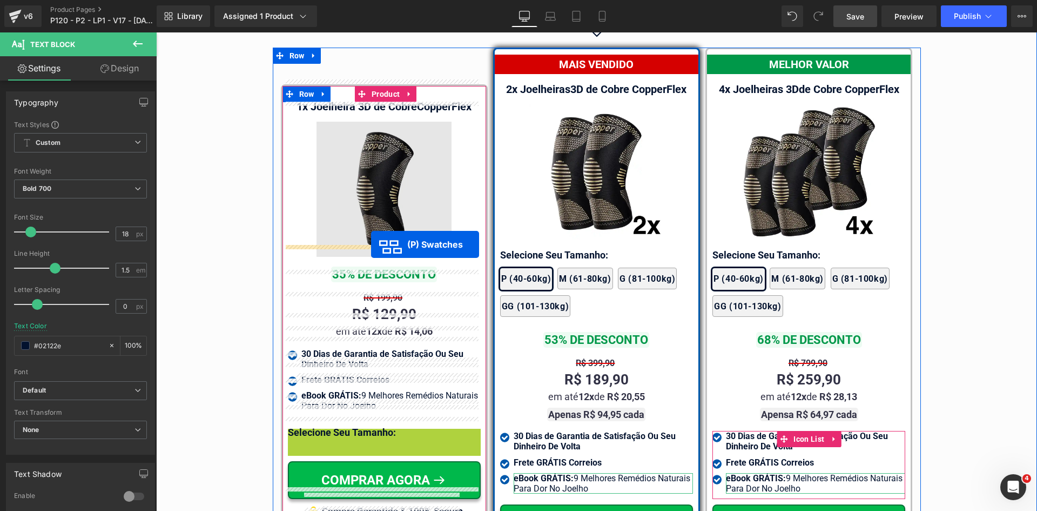
drag, startPoint x: 383, startPoint y: 450, endPoint x: 371, endPoint y: 244, distance: 206.2
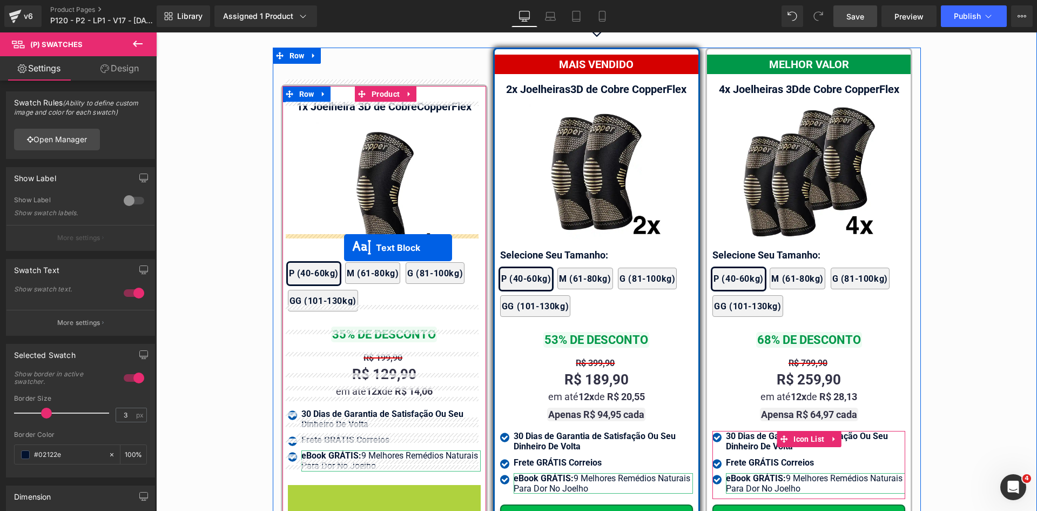
drag, startPoint x: 359, startPoint y: 481, endPoint x: 344, endPoint y: 247, distance: 234.4
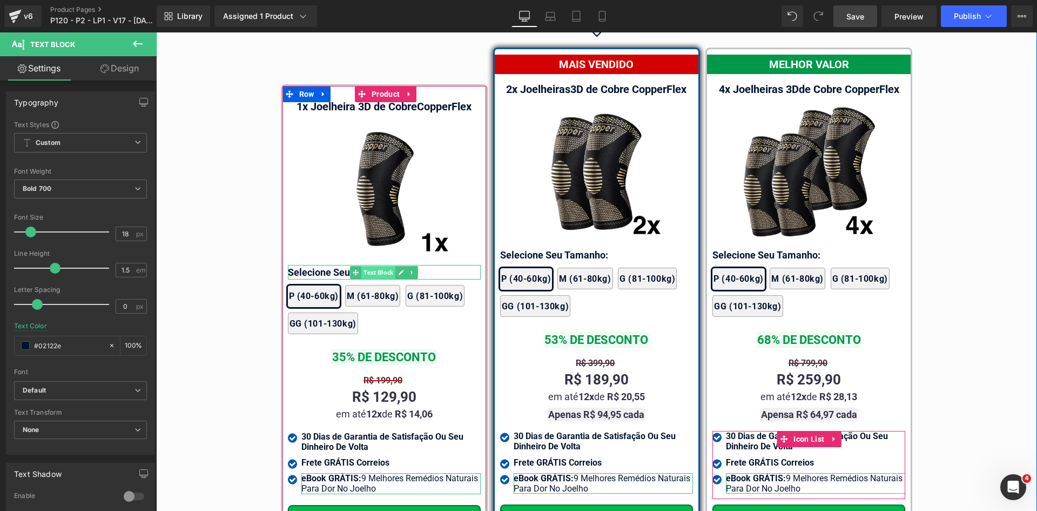
click at [370, 266] on span "Text Block" at bounding box center [378, 272] width 34 height 13
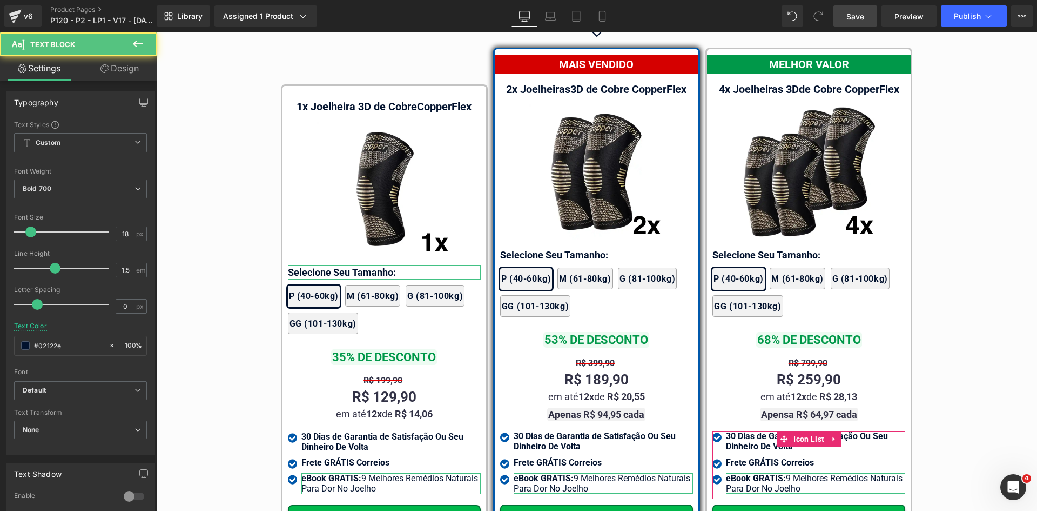
click at [120, 66] on link "Design" at bounding box center [119, 68] width 78 height 24
click at [0, 0] on div "Spacing" at bounding box center [0, 0] width 0 height 0
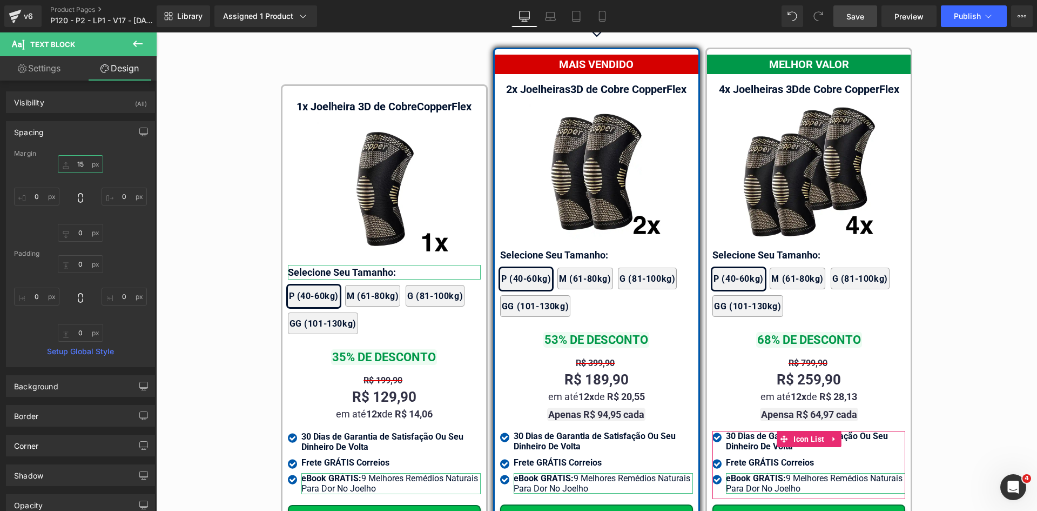
click at [76, 161] on input "text" at bounding box center [80, 164] width 45 height 18
type input "20"
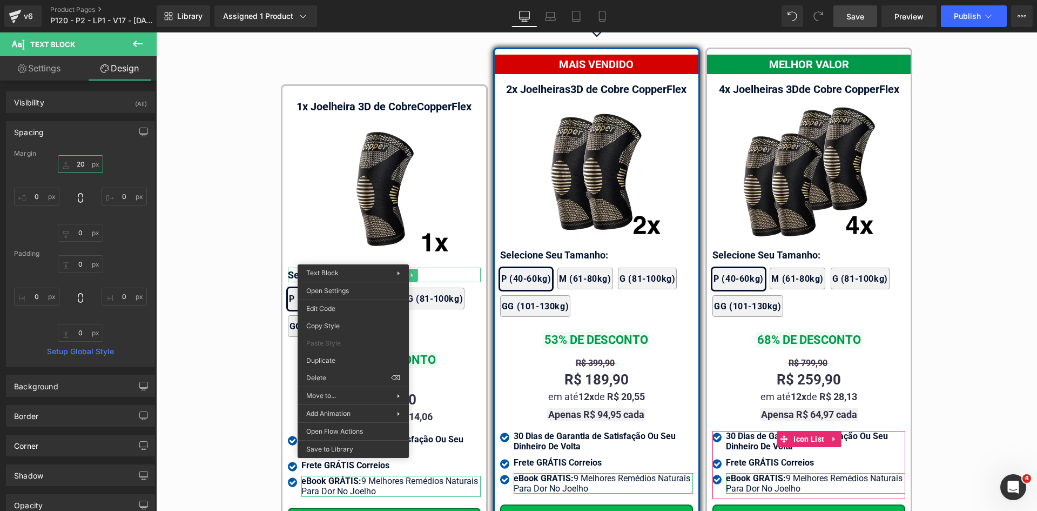
drag, startPoint x: 489, startPoint y: 359, endPoint x: 417, endPoint y: 301, distance: 93.4
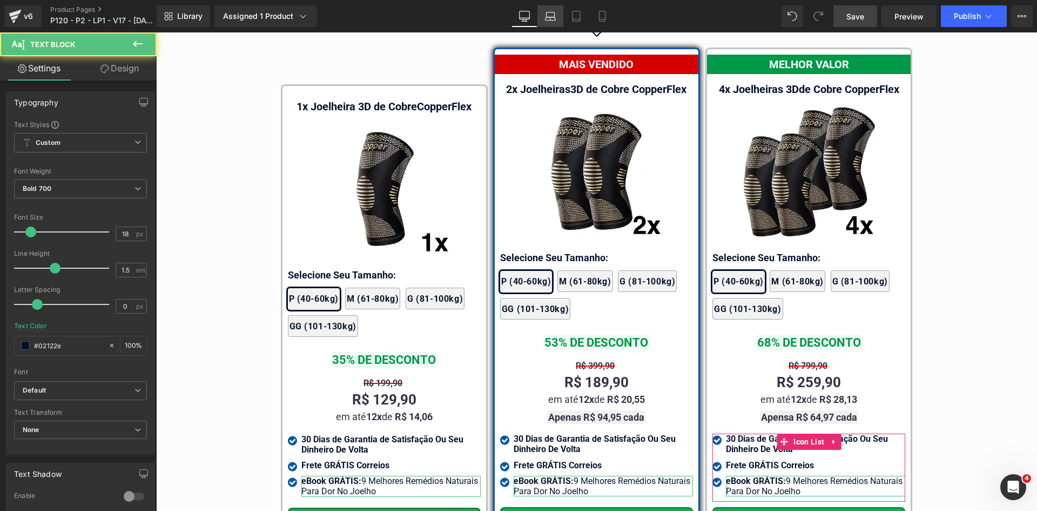
click at [550, 10] on link "Laptop" at bounding box center [551, 16] width 26 height 22
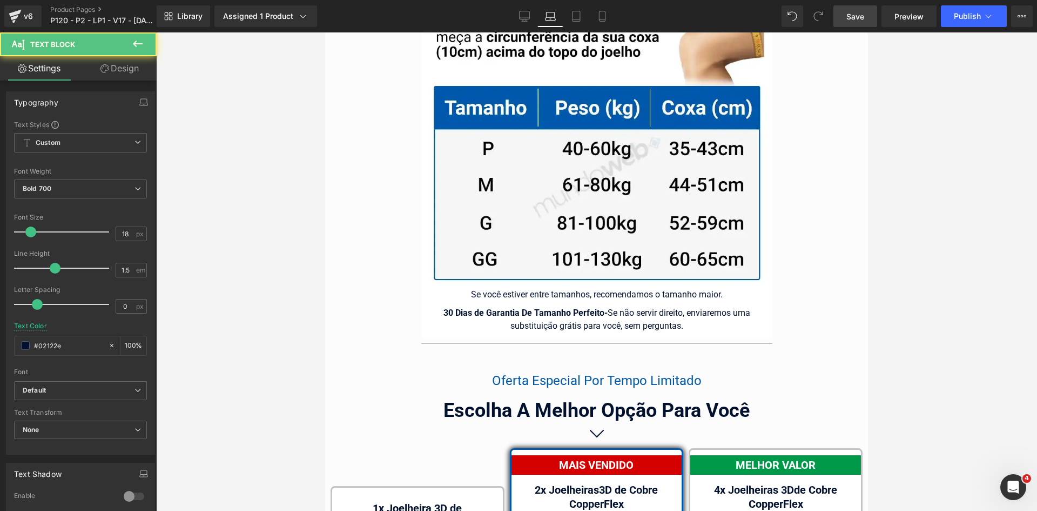
click at [119, 70] on link "Design" at bounding box center [119, 68] width 78 height 24
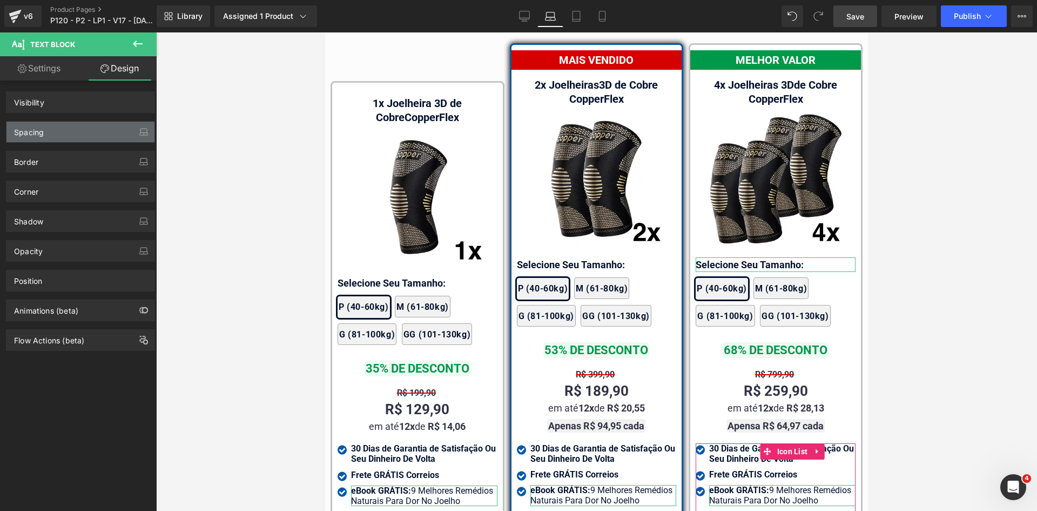
click at [30, 132] on div "Spacing" at bounding box center [29, 129] width 30 height 15
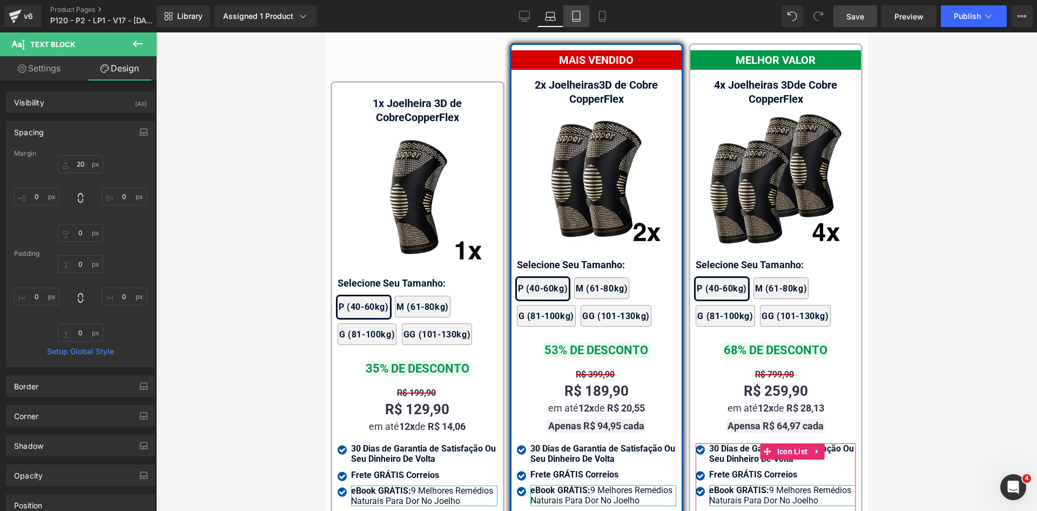
drag, startPoint x: 579, startPoint y: 18, endPoint x: 197, endPoint y: 12, distance: 382.5
click at [579, 18] on icon at bounding box center [576, 16] width 11 height 11
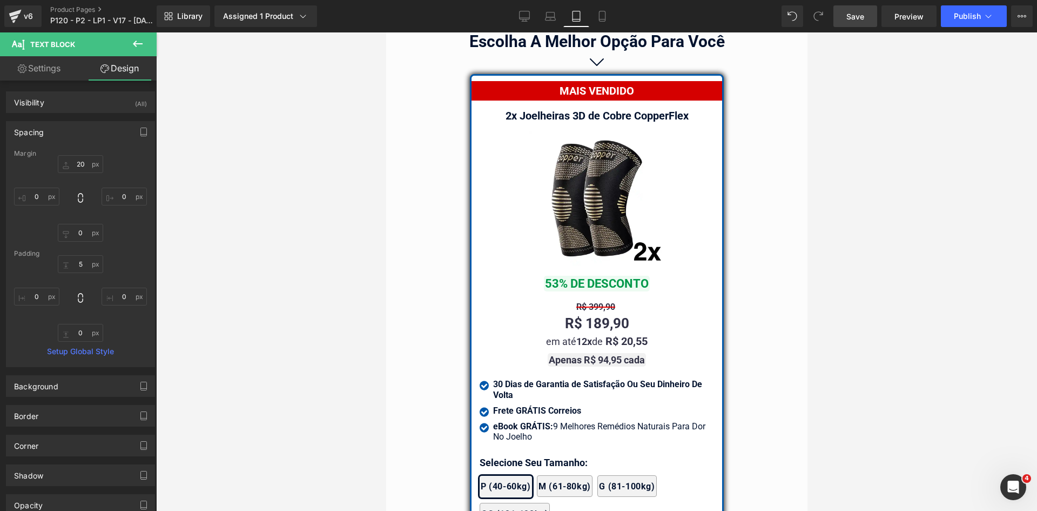
scroll to position [9670, 0]
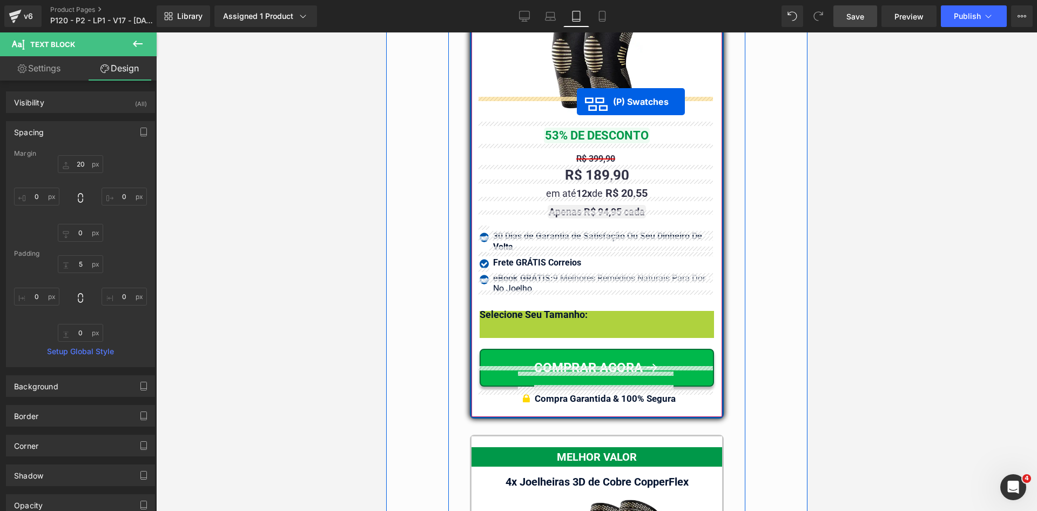
drag, startPoint x: 587, startPoint y: 323, endPoint x: 576, endPoint y: 102, distance: 221.2
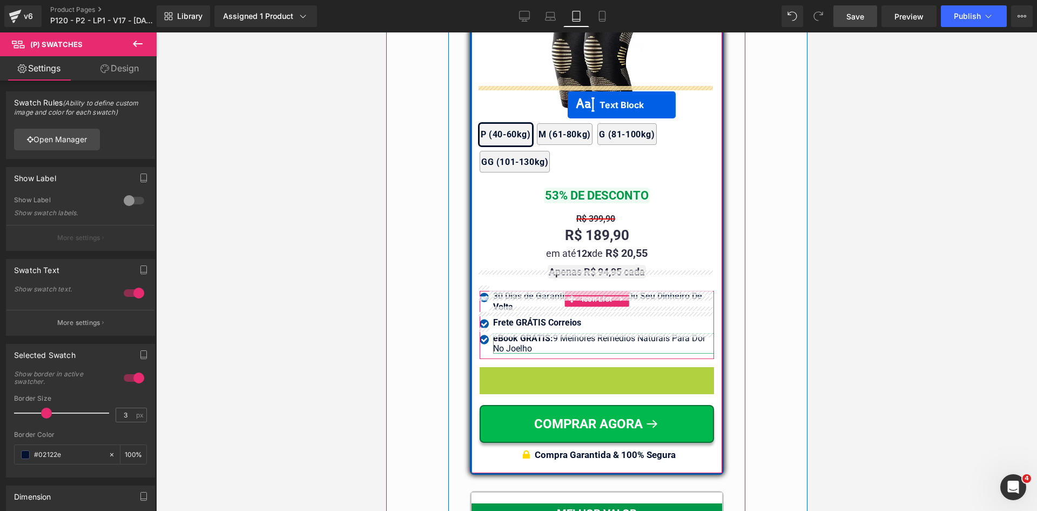
drag, startPoint x: 582, startPoint y: 352, endPoint x: 567, endPoint y: 105, distance: 247.9
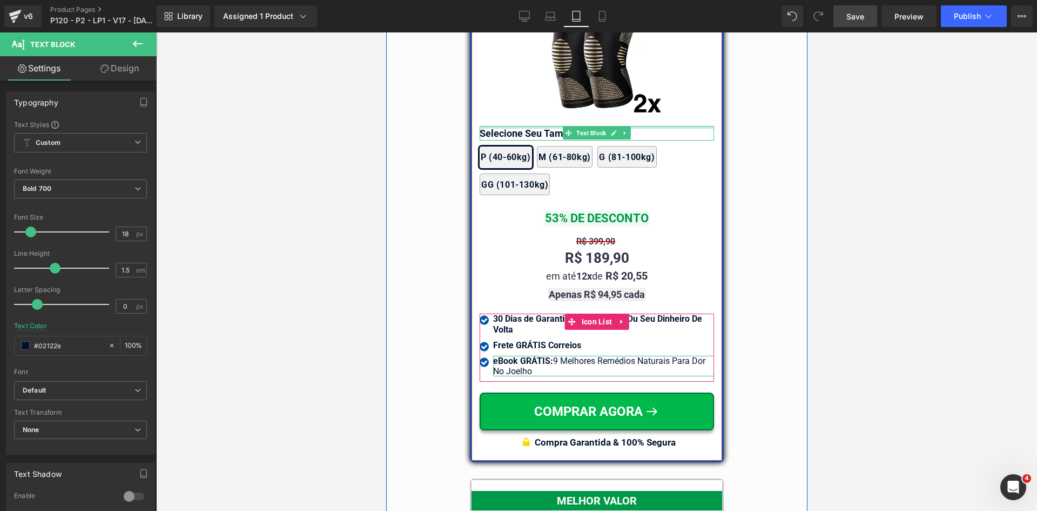
click at [547, 126] on div at bounding box center [596, 127] width 234 height 3
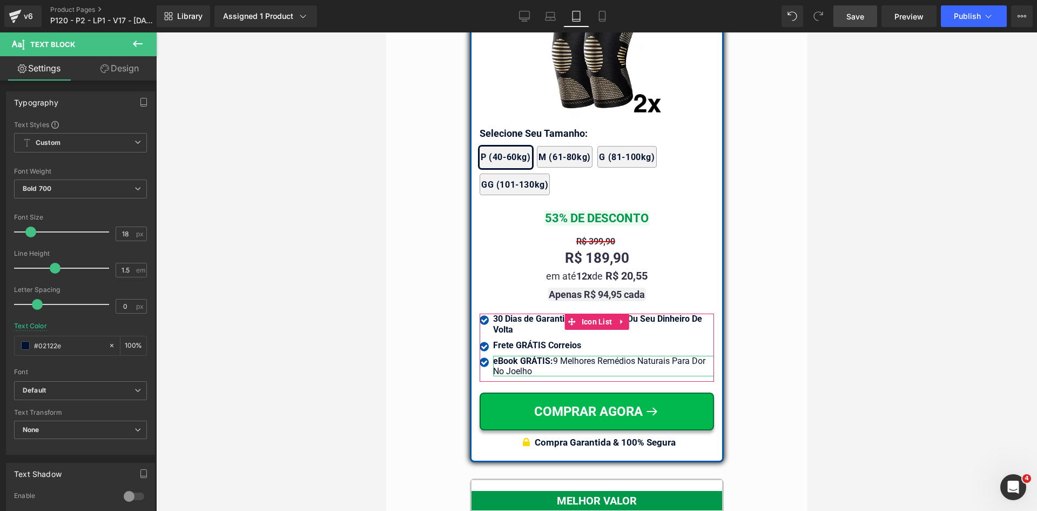
click at [119, 69] on link "Design" at bounding box center [119, 68] width 78 height 24
click at [0, 0] on div "Spacing" at bounding box center [0, 0] width 0 height 0
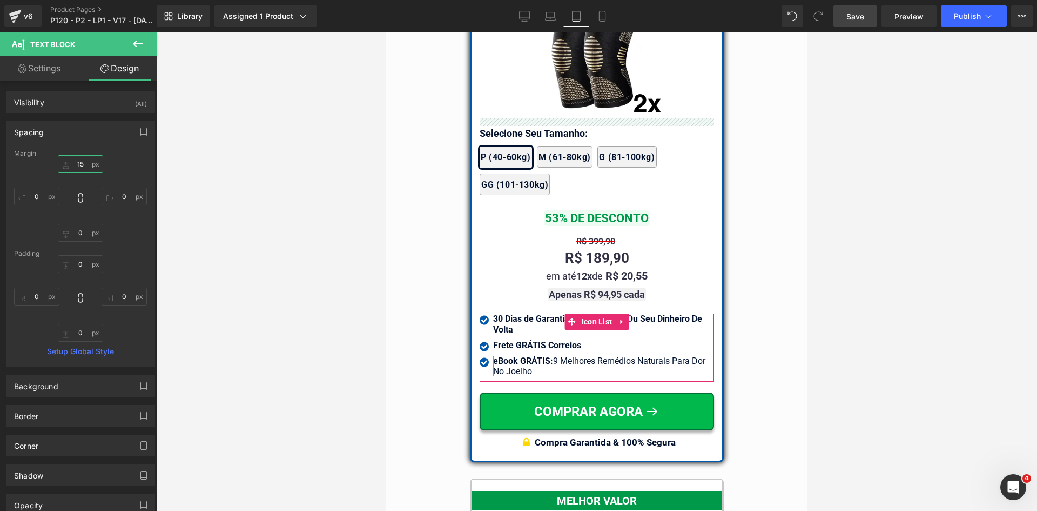
click at [74, 166] on input "text" at bounding box center [80, 164] width 45 height 18
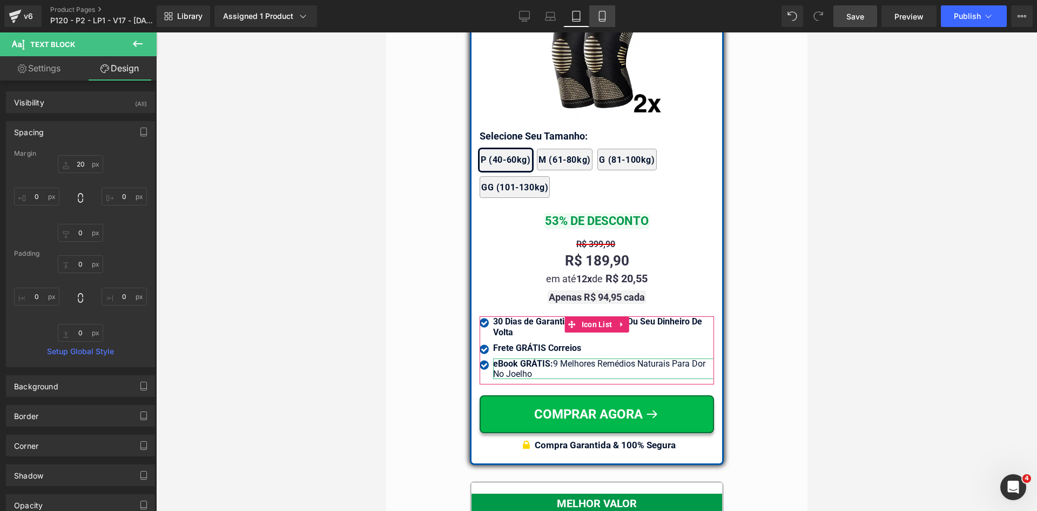
click at [601, 17] on icon at bounding box center [602, 16] width 11 height 11
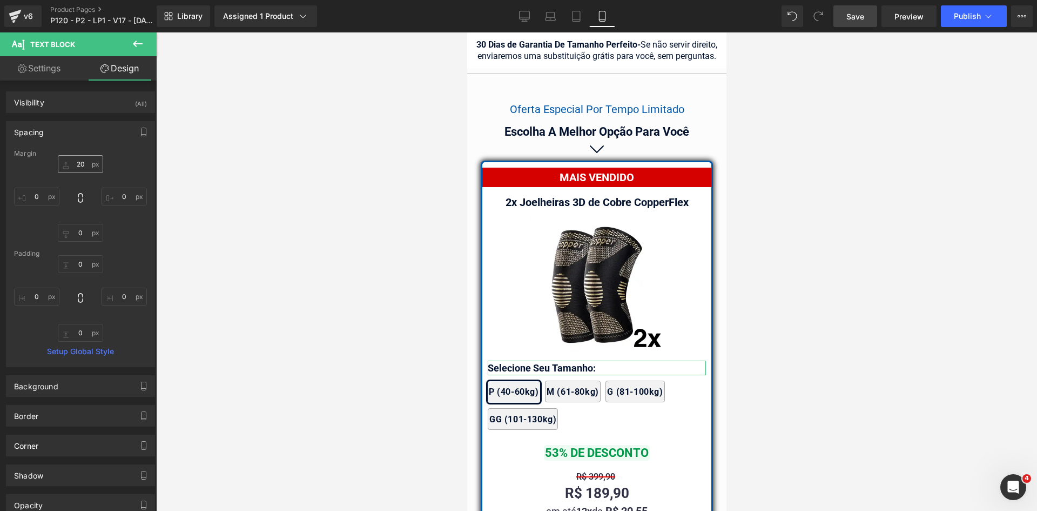
scroll to position [9915, 0]
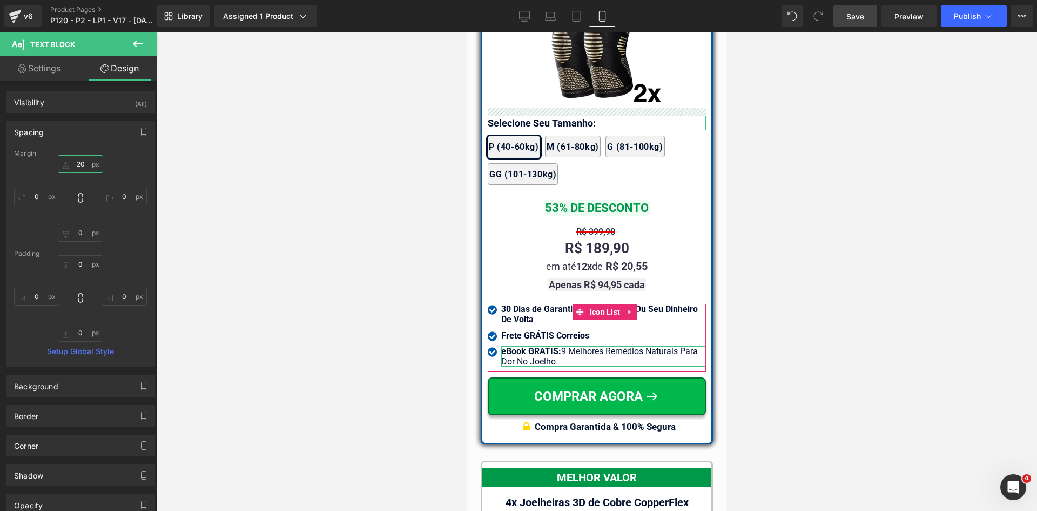
click at [82, 165] on input "20" at bounding box center [80, 164] width 45 height 18
type input "20"
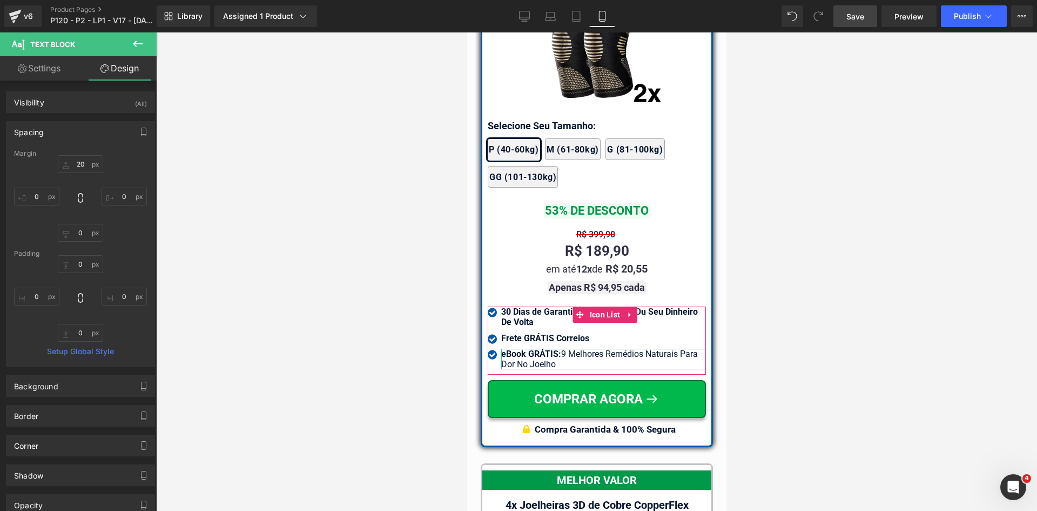
click at [342, 241] on div at bounding box center [596, 271] width 881 height 478
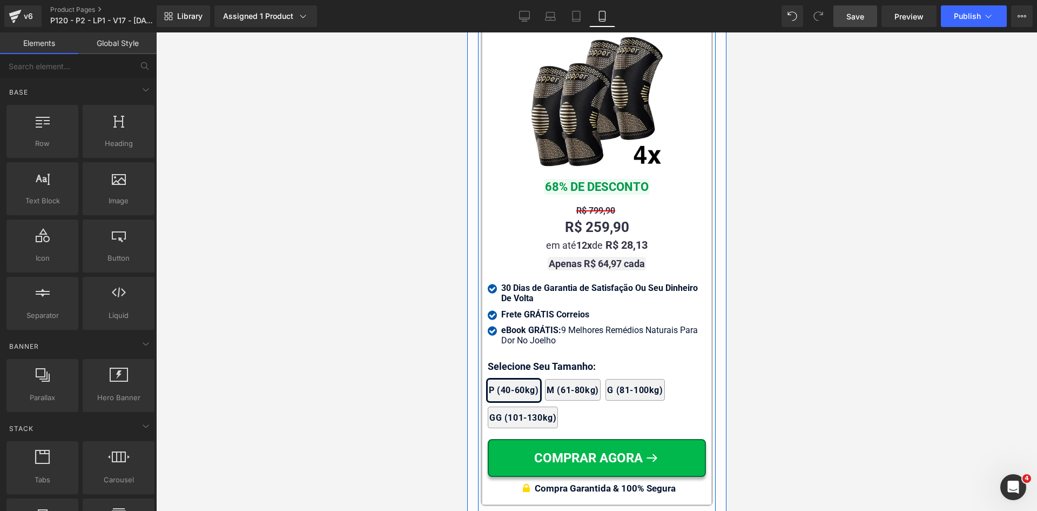
scroll to position [10401, 0]
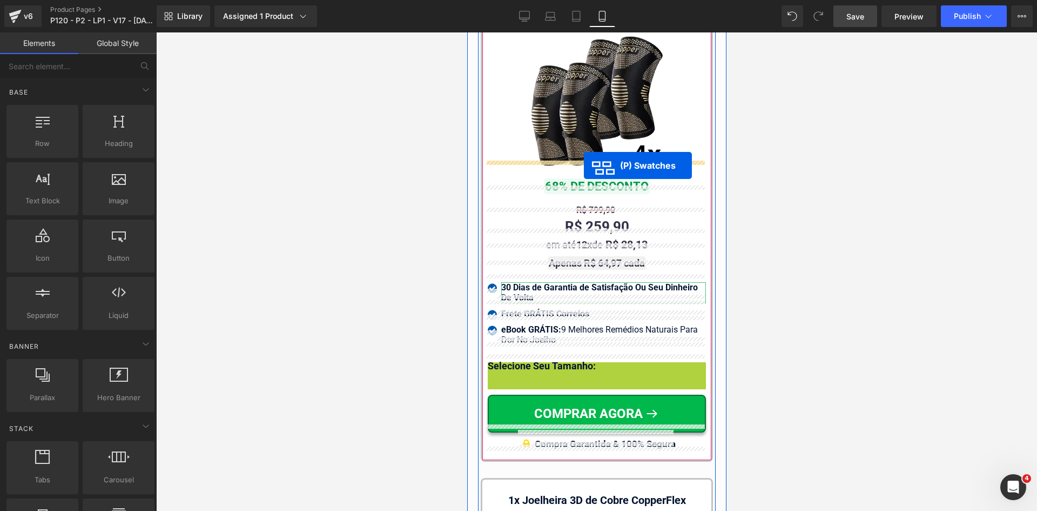
drag, startPoint x: 594, startPoint y: 388, endPoint x: 583, endPoint y: 165, distance: 222.8
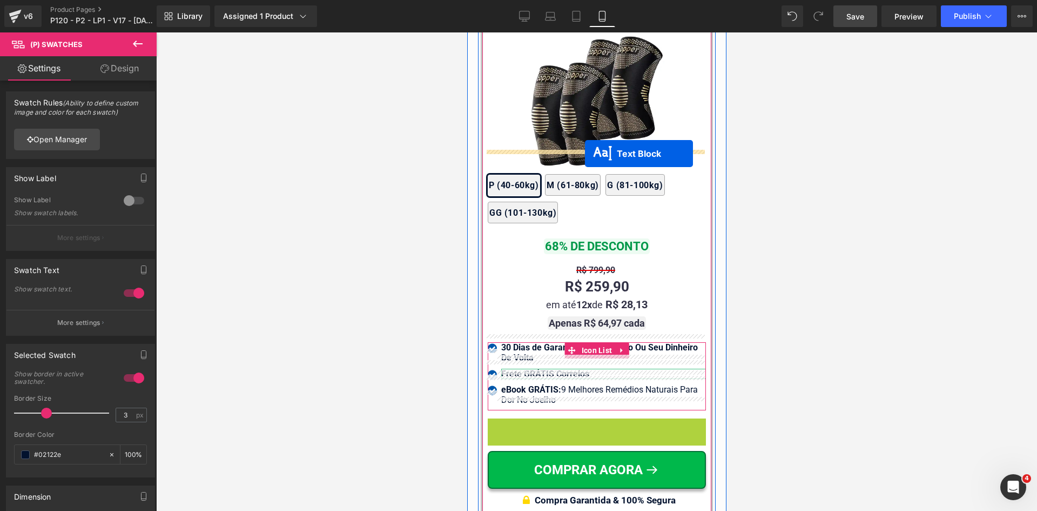
drag, startPoint x: 588, startPoint y: 184, endPoint x: 585, endPoint y: 153, distance: 31.0
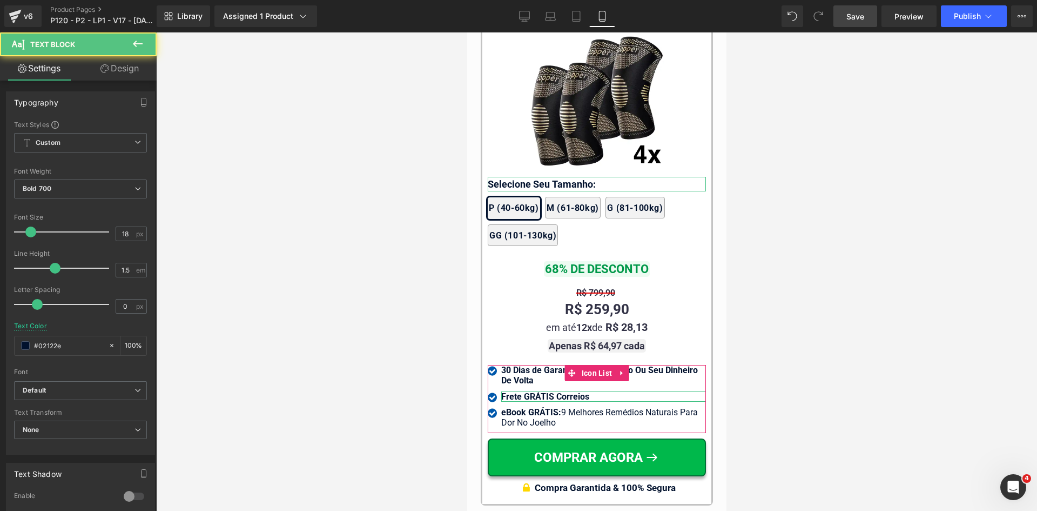
click at [119, 62] on link "Design" at bounding box center [119, 68] width 78 height 24
click at [0, 0] on div "Spacing" at bounding box center [0, 0] width 0 height 0
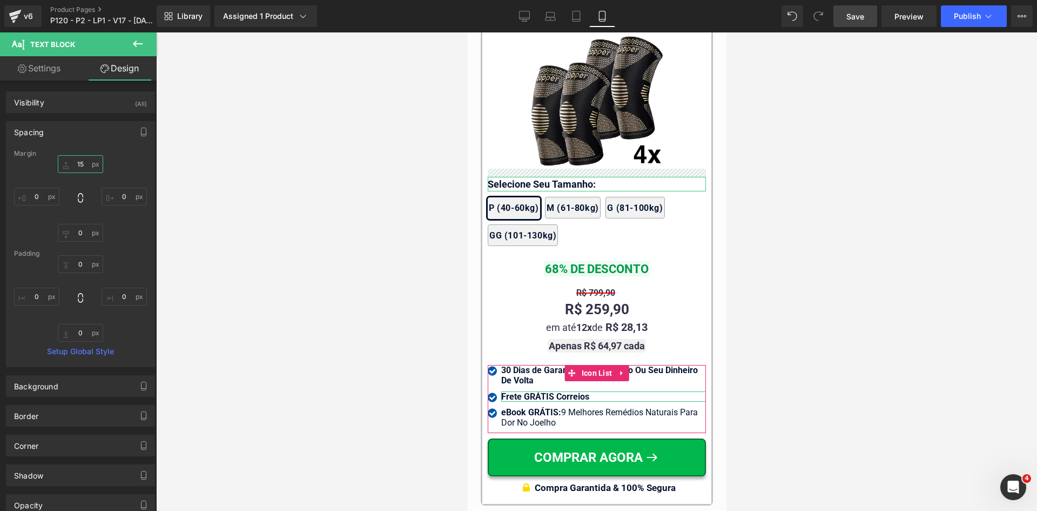
click at [81, 164] on input "text" at bounding box center [80, 164] width 45 height 18
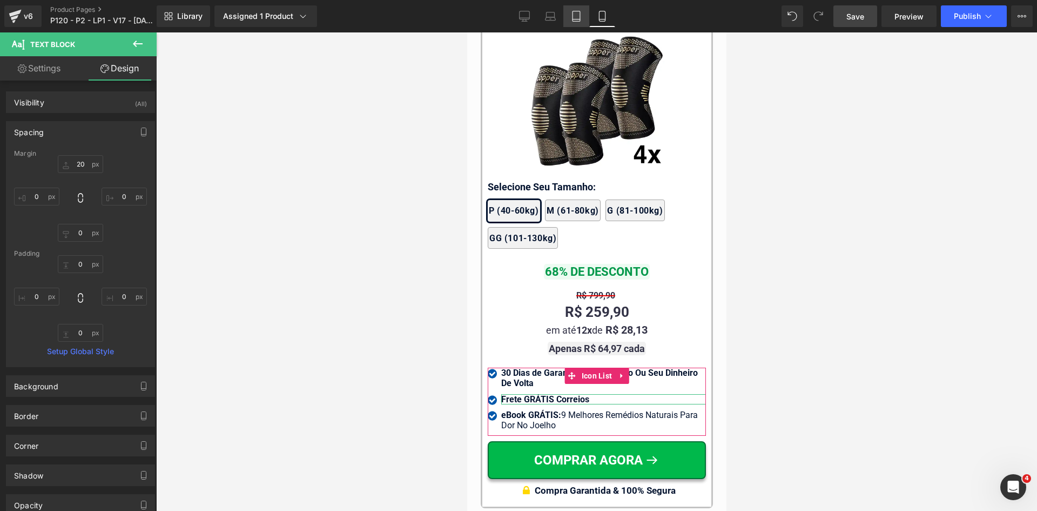
click at [575, 10] on link "Tablet" at bounding box center [576, 16] width 26 height 22
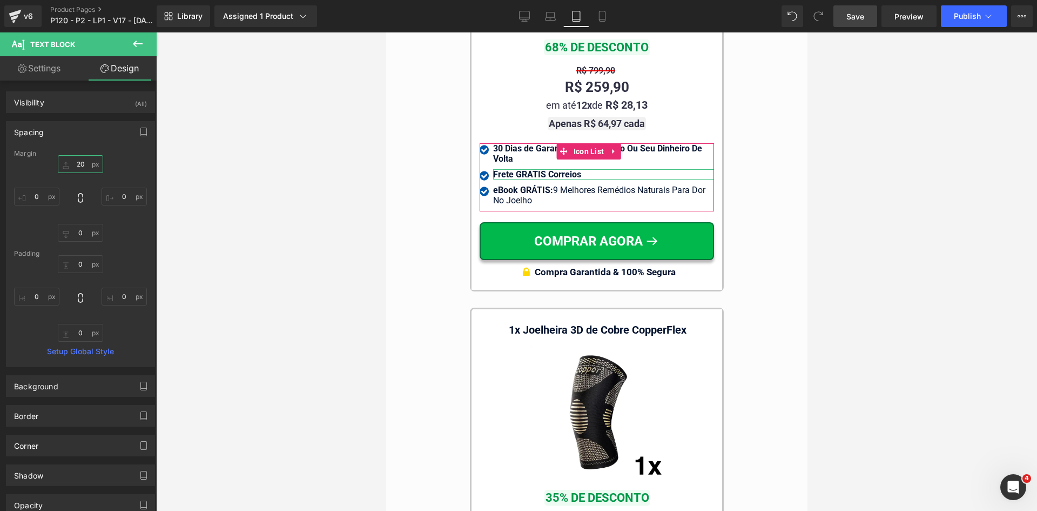
click at [78, 166] on input "20" at bounding box center [80, 164] width 45 height 18
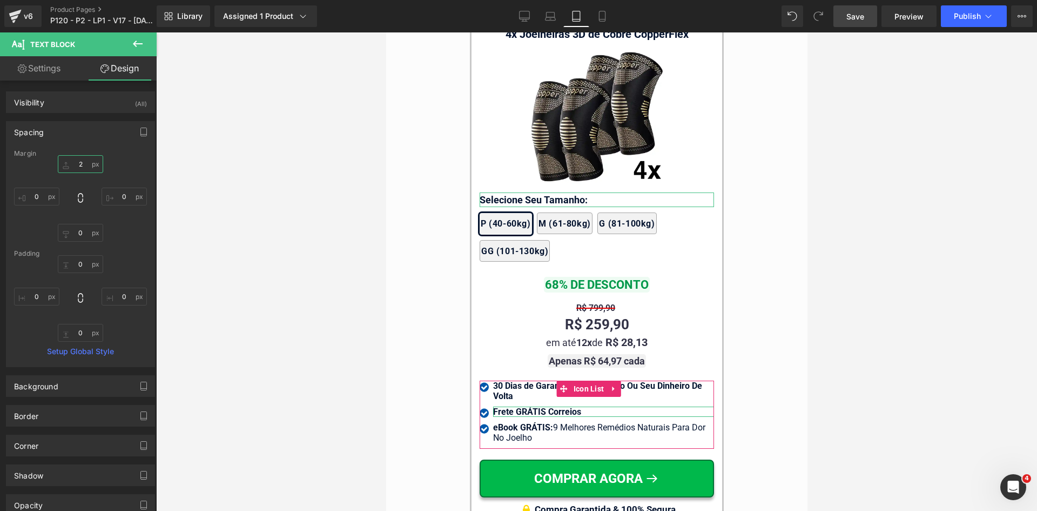
type input "20"
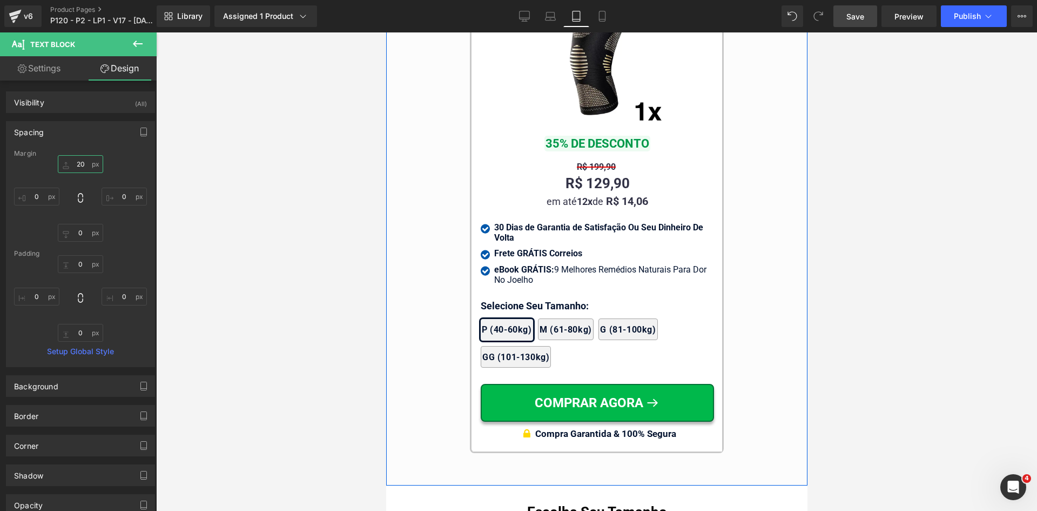
scroll to position [10758, 0]
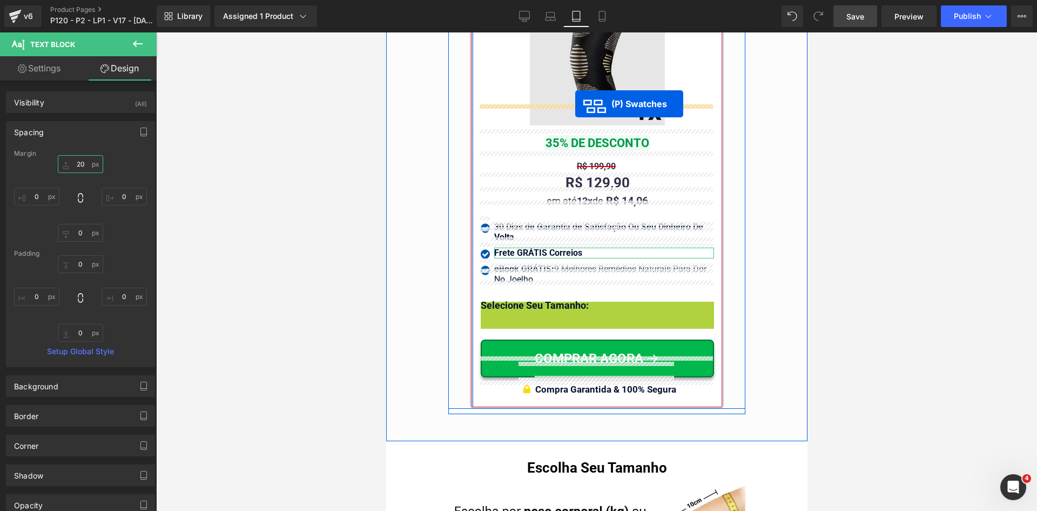
drag, startPoint x: 601, startPoint y: 319, endPoint x: 575, endPoint y: 104, distance: 217.1
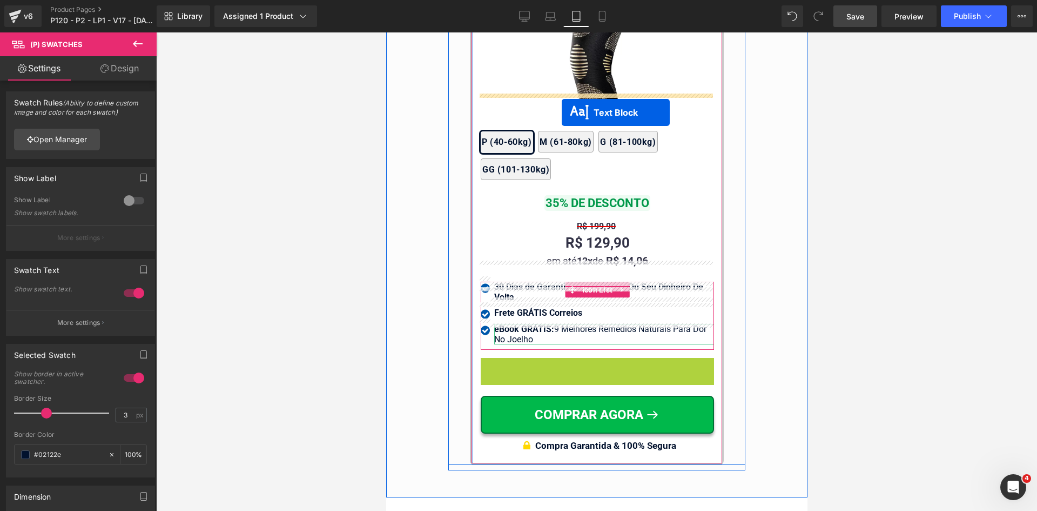
drag, startPoint x: 567, startPoint y: 178, endPoint x: 561, endPoint y: 112, distance: 65.6
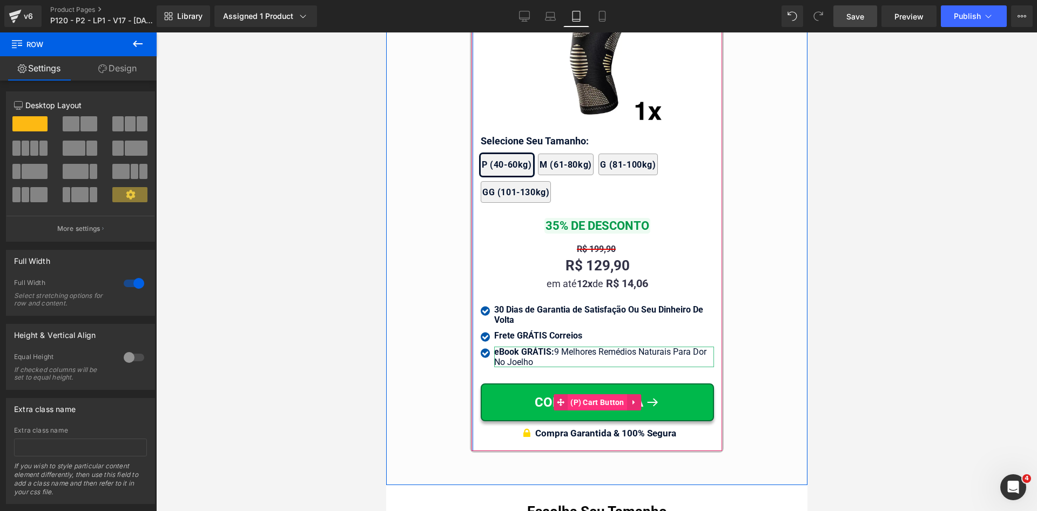
click at [595, 394] on span "(P) Cart Button" at bounding box center [596, 402] width 59 height 16
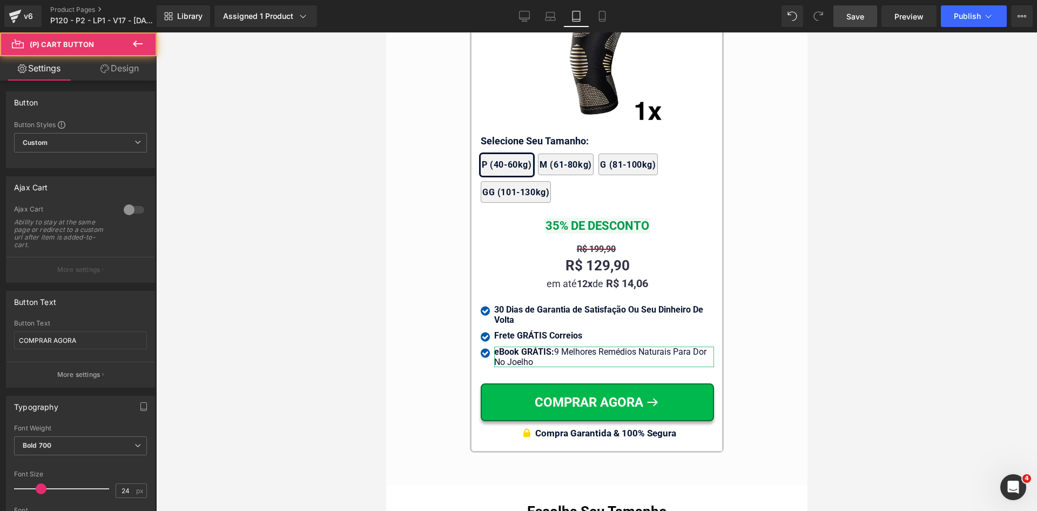
click at [121, 65] on link "Design" at bounding box center [119, 68] width 78 height 24
click at [0, 0] on div "Spacing" at bounding box center [0, 0] width 0 height 0
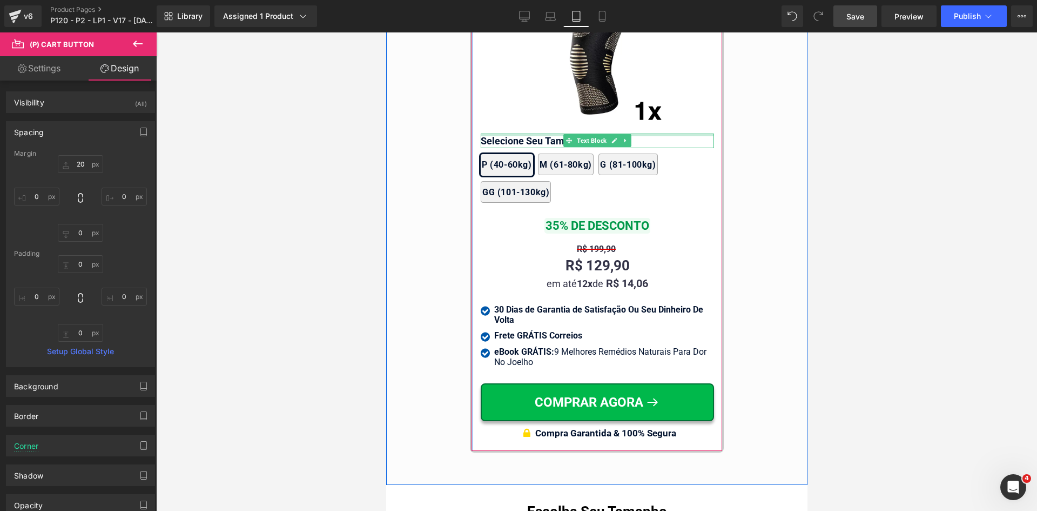
click at [578, 133] on div at bounding box center [596, 134] width 233 height 3
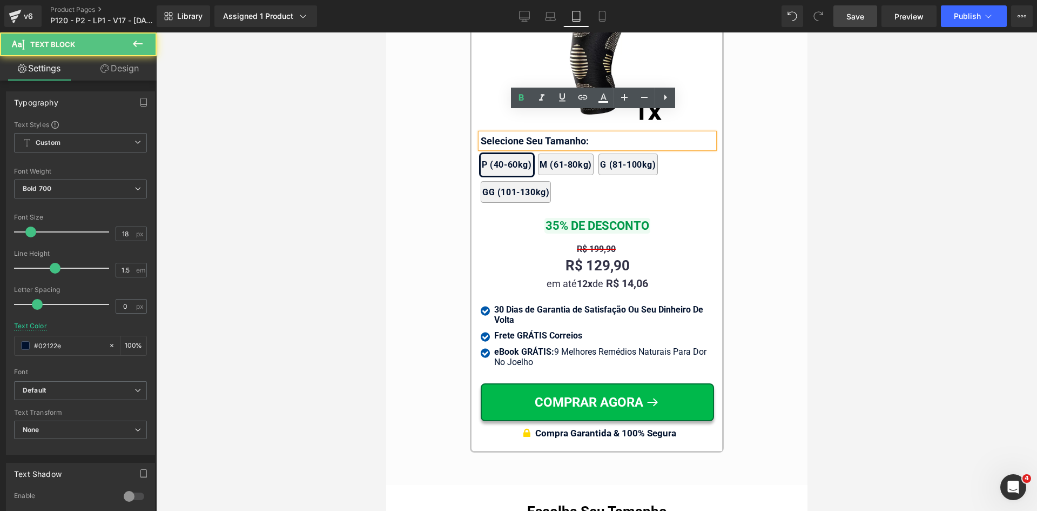
drag, startPoint x: 131, startPoint y: 78, endPoint x: 109, endPoint y: 80, distance: 22.3
click at [131, 78] on link "Design" at bounding box center [119, 68] width 78 height 24
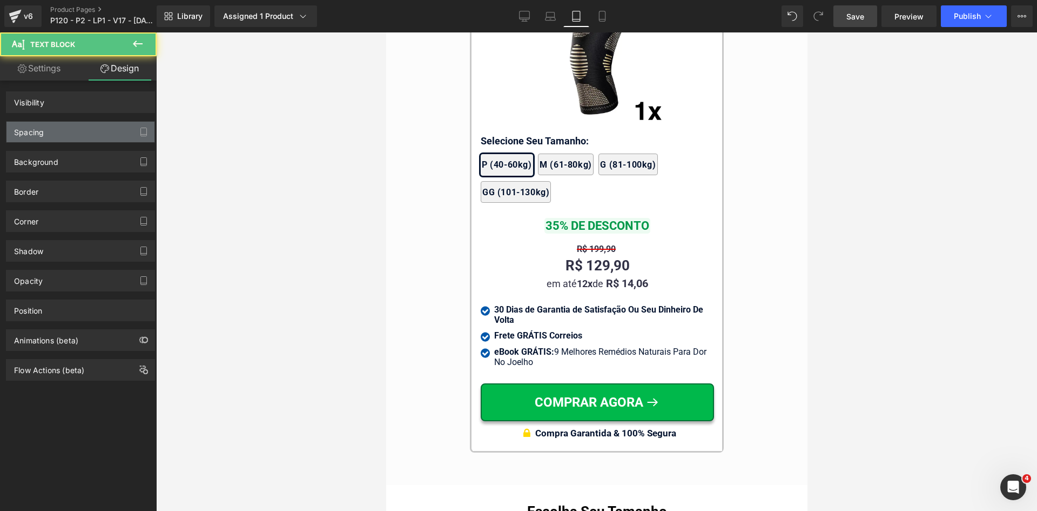
click at [52, 129] on div "Spacing" at bounding box center [80, 132] width 148 height 21
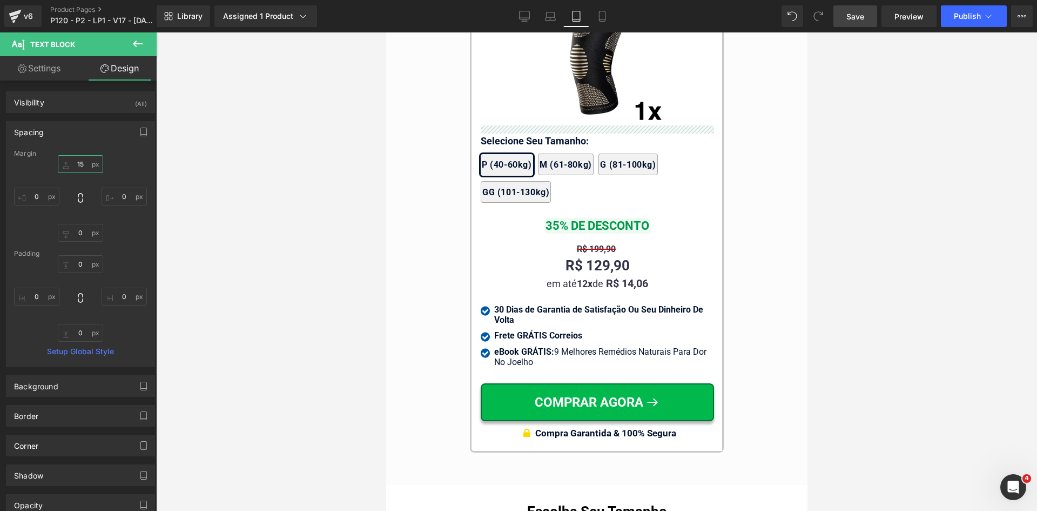
drag, startPoint x: 61, startPoint y: 169, endPoint x: 74, endPoint y: 170, distance: 13.0
click at [62, 169] on input "text" at bounding box center [80, 164] width 45 height 18
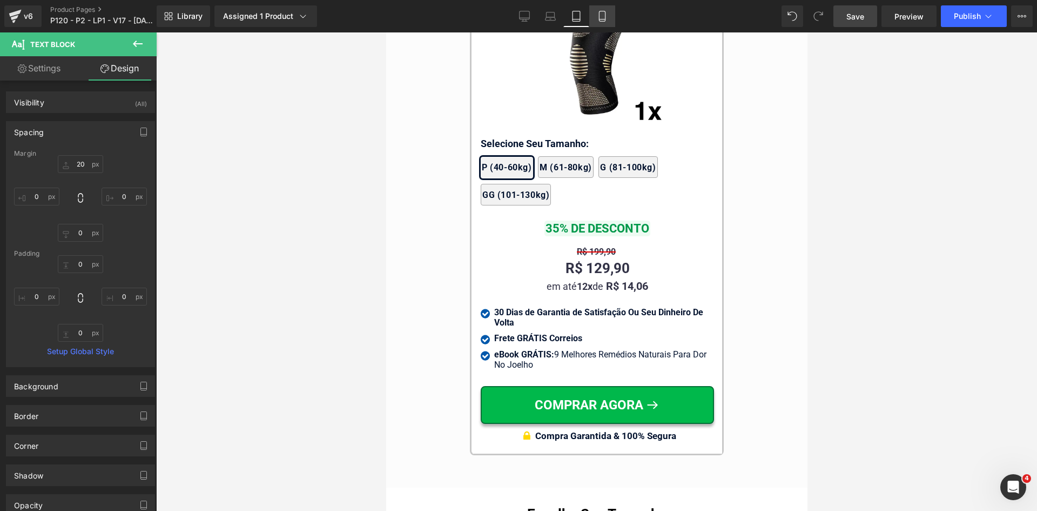
click at [604, 17] on icon at bounding box center [602, 16] width 11 height 11
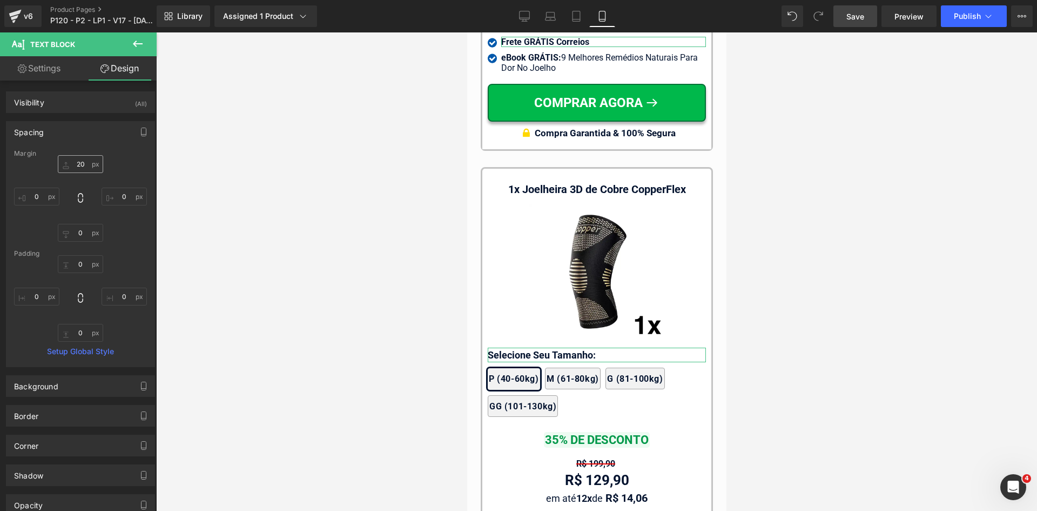
scroll to position [10982, 0]
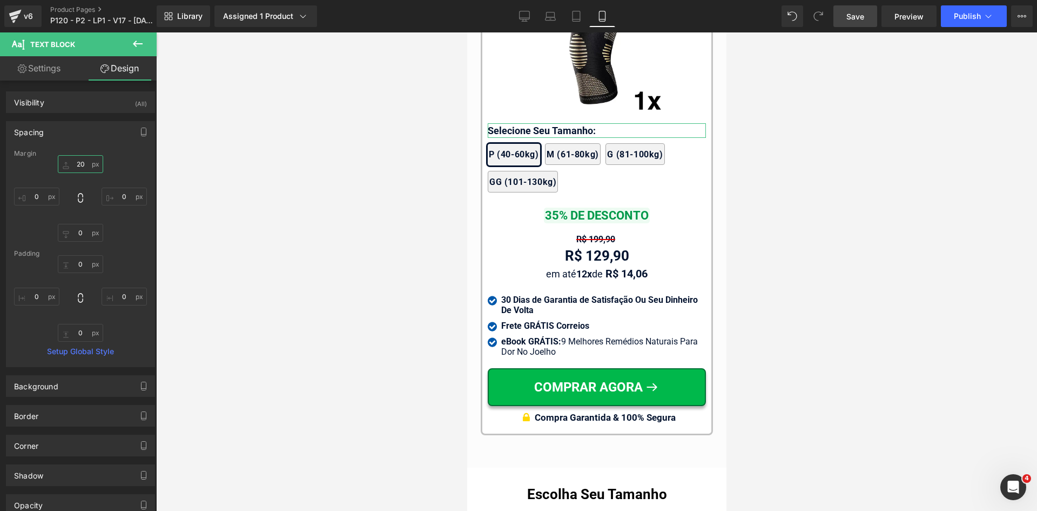
click at [79, 165] on input "20" at bounding box center [80, 164] width 45 height 18
type input "20"
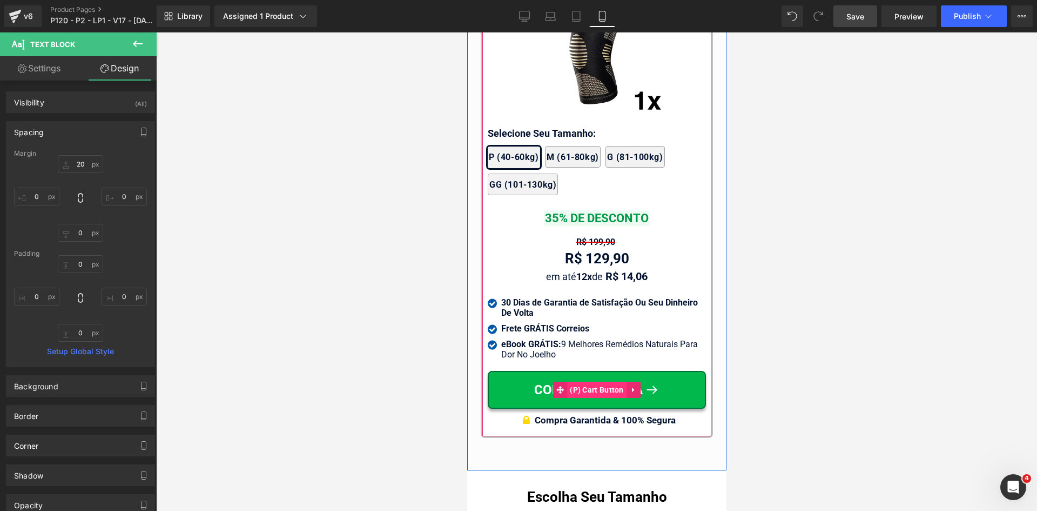
click at [605, 381] on span "(P) Cart Button" at bounding box center [596, 389] width 59 height 16
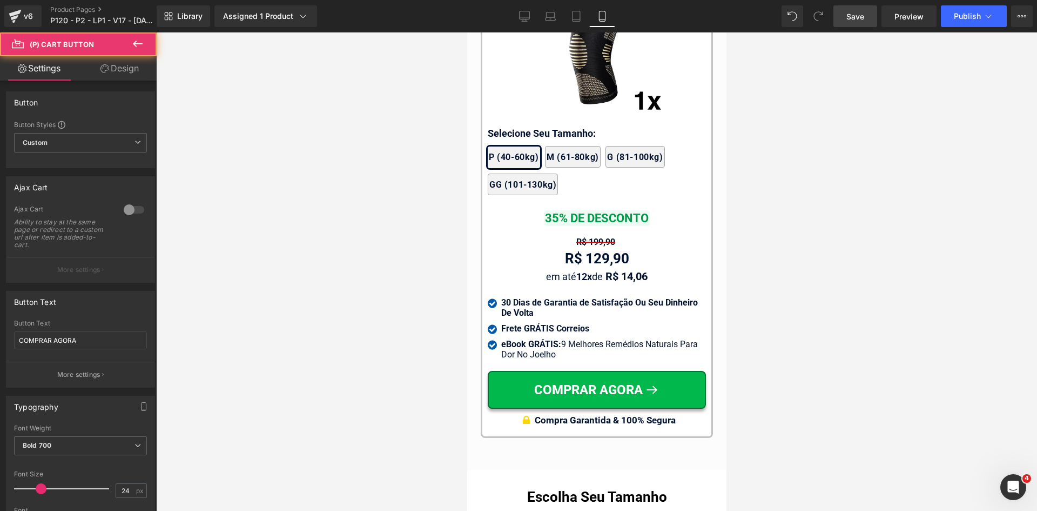
click at [126, 72] on link "Design" at bounding box center [119, 68] width 78 height 24
click at [0, 0] on div "Spacing" at bounding box center [0, 0] width 0 height 0
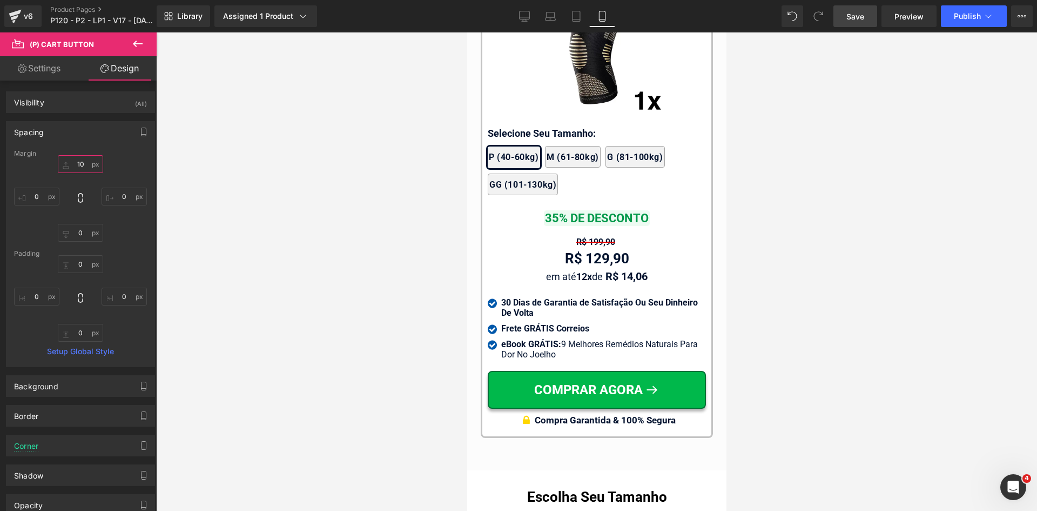
click at [77, 166] on input "text" at bounding box center [80, 164] width 45 height 18
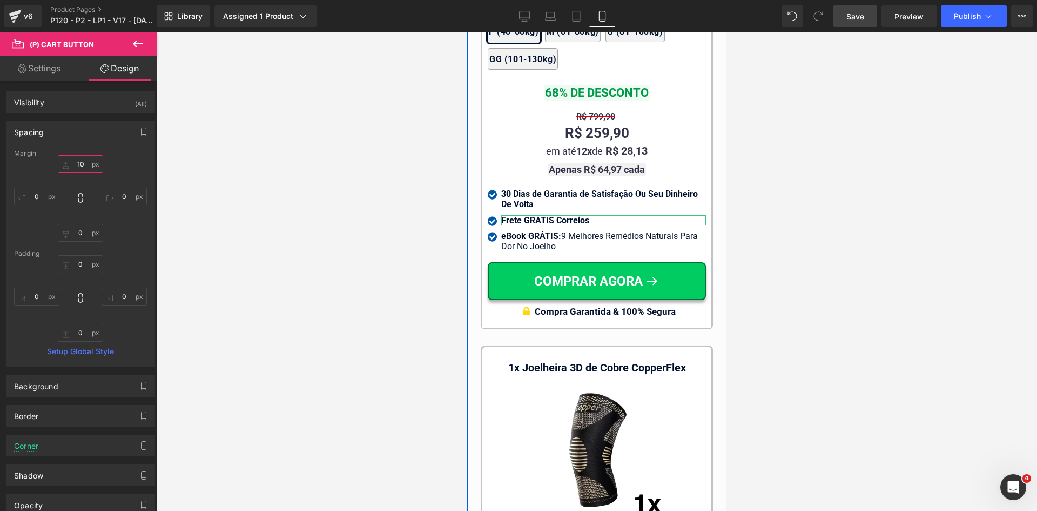
scroll to position [10496, 0]
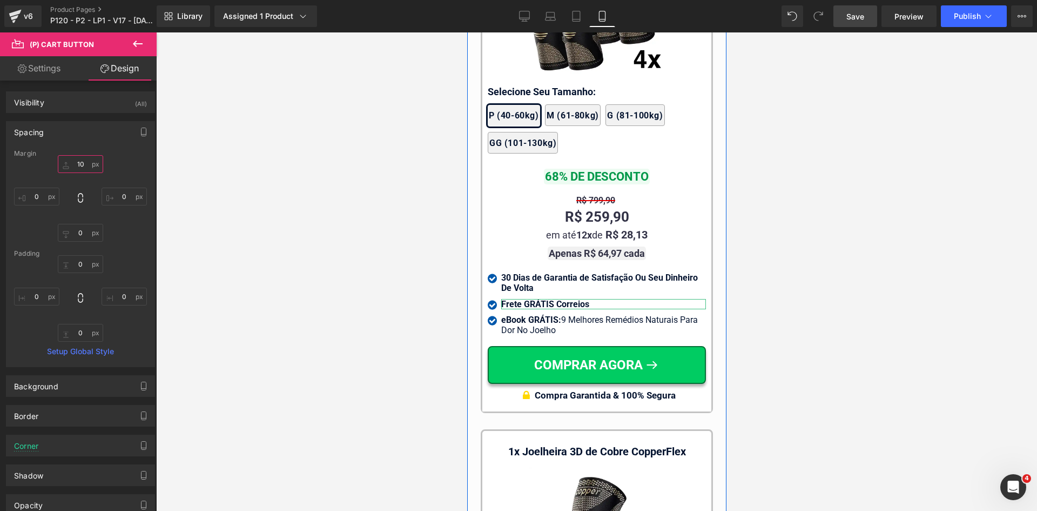
type input "10"
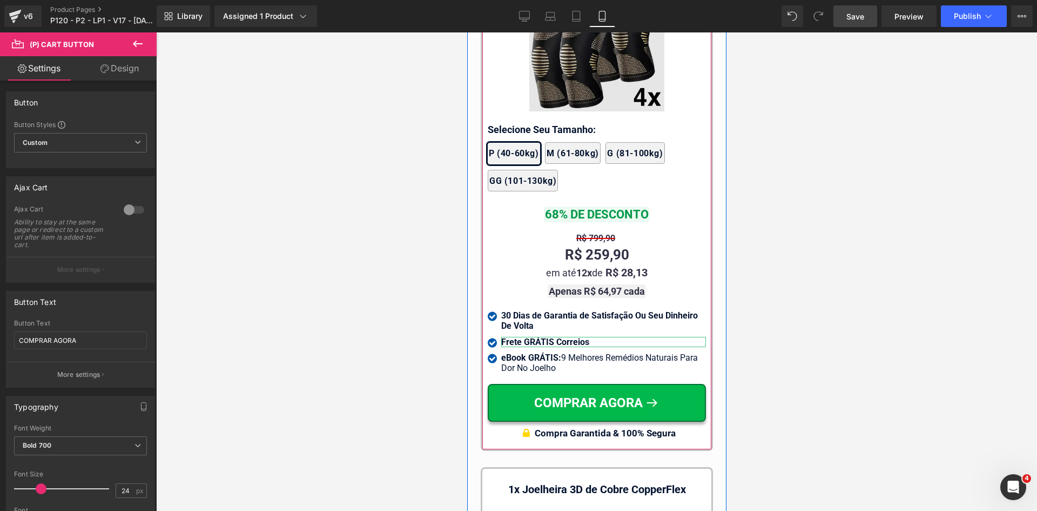
scroll to position [10118, 0]
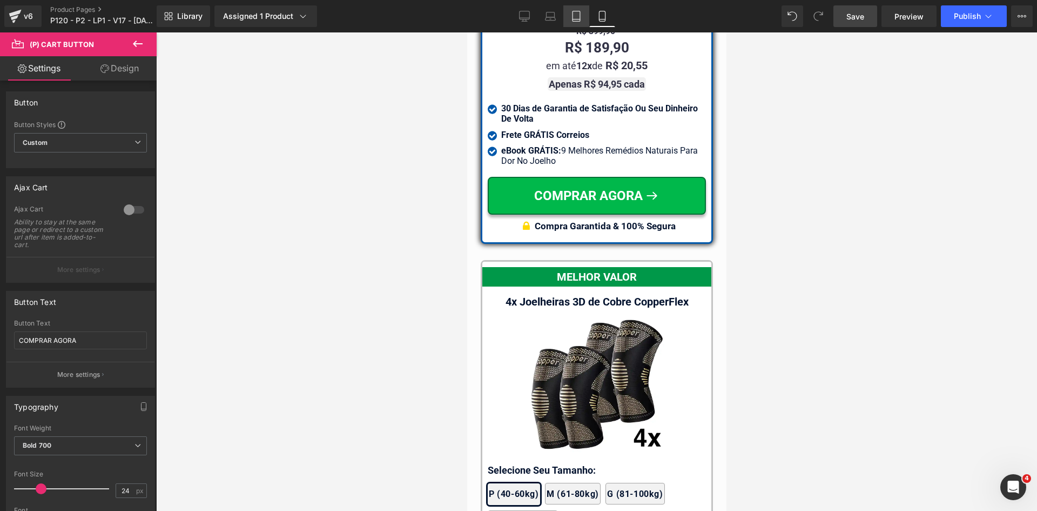
click at [588, 11] on link "Tablet" at bounding box center [576, 16] width 26 height 22
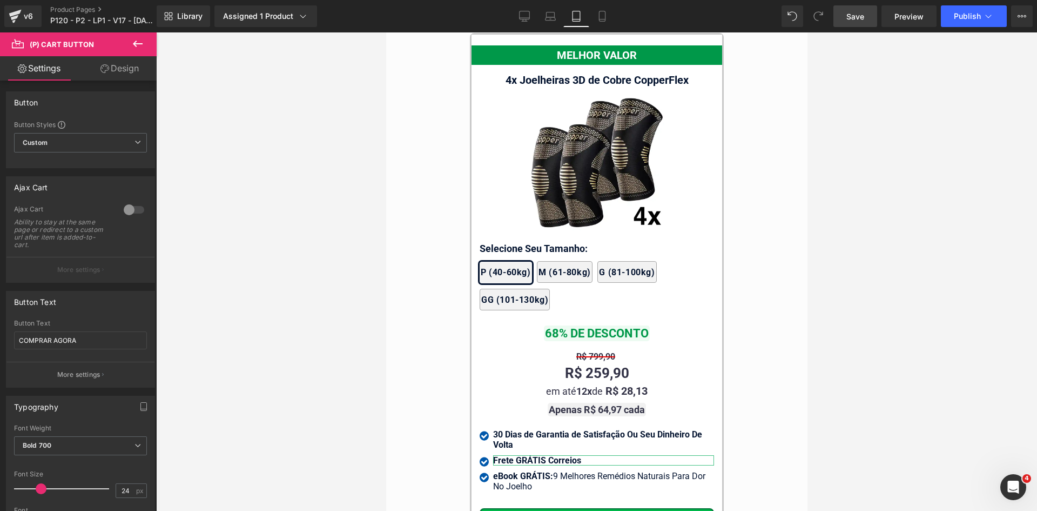
scroll to position [9889, 0]
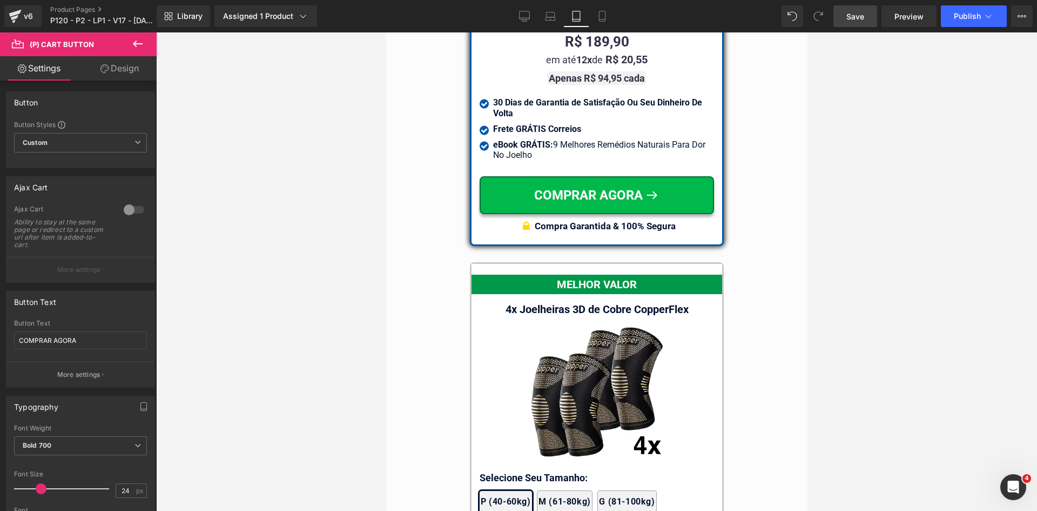
click at [134, 69] on link "Design" at bounding box center [119, 68] width 78 height 24
click at [0, 0] on div "Spacing" at bounding box center [0, 0] width 0 height 0
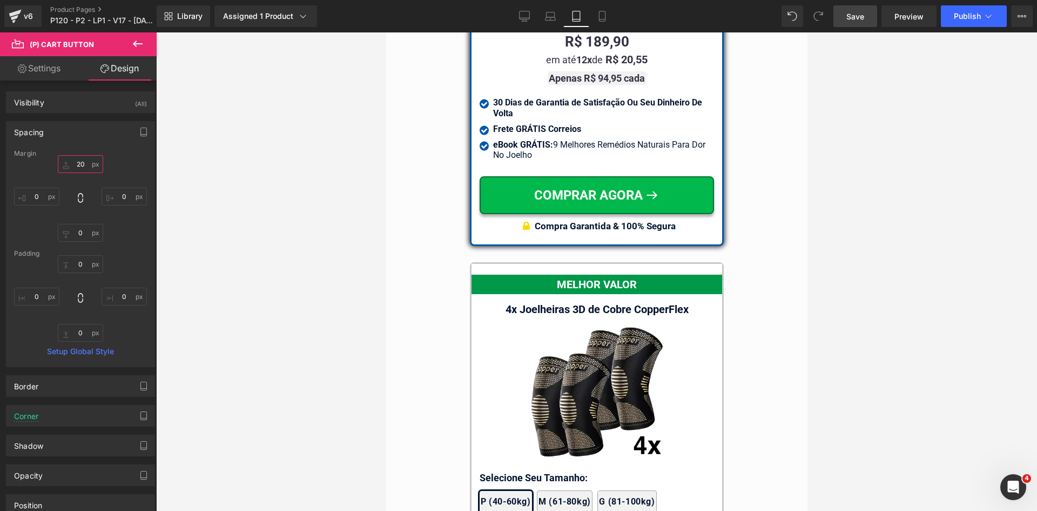
click at [85, 167] on input "text" at bounding box center [80, 164] width 45 height 18
type input "10"
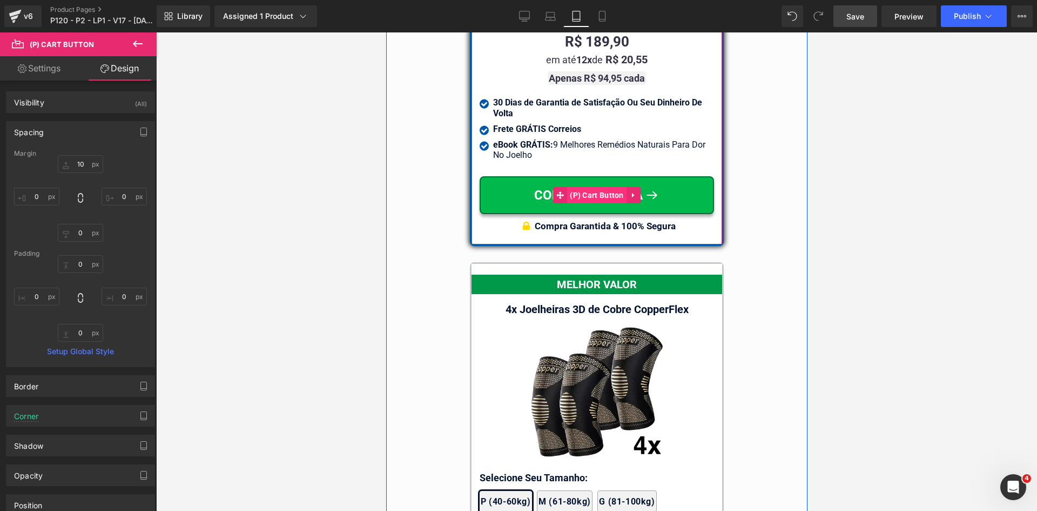
click at [594, 187] on span "(P) Cart Button" at bounding box center [596, 195] width 59 height 16
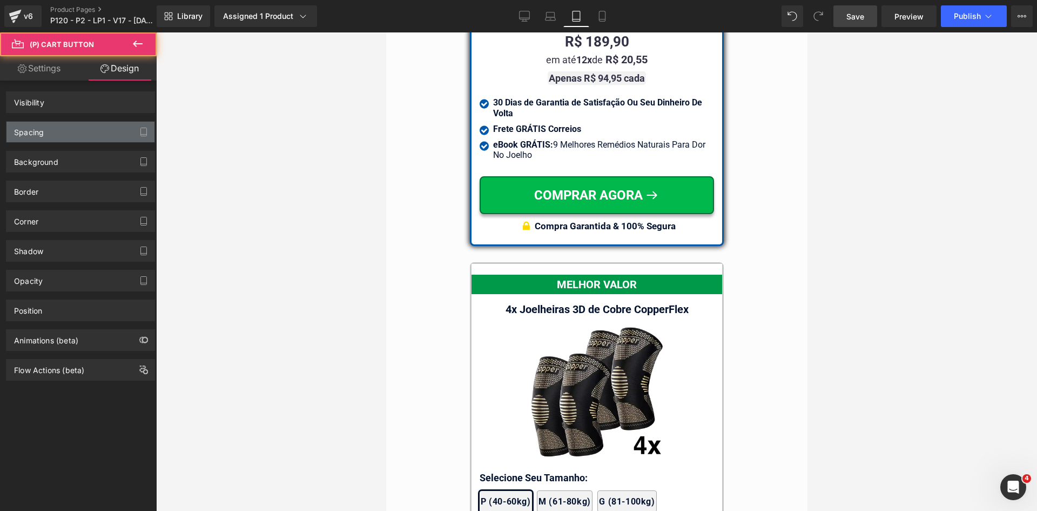
click at [40, 129] on div "Spacing" at bounding box center [29, 129] width 30 height 15
click at [39, 131] on div "Spacing" at bounding box center [29, 129] width 30 height 15
click at [48, 129] on div "Spacing" at bounding box center [80, 132] width 148 height 21
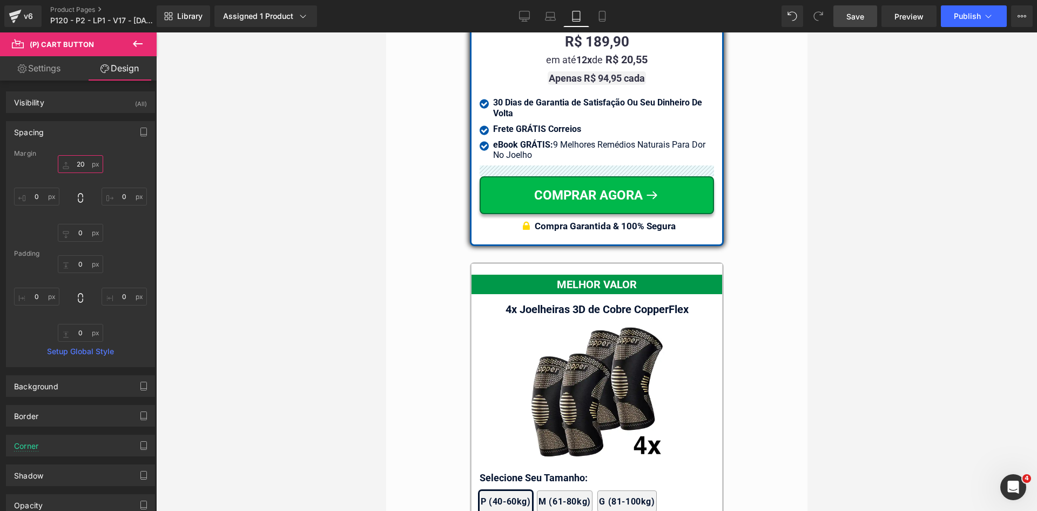
click at [86, 165] on input "20" at bounding box center [80, 164] width 45 height 18
type input "10"
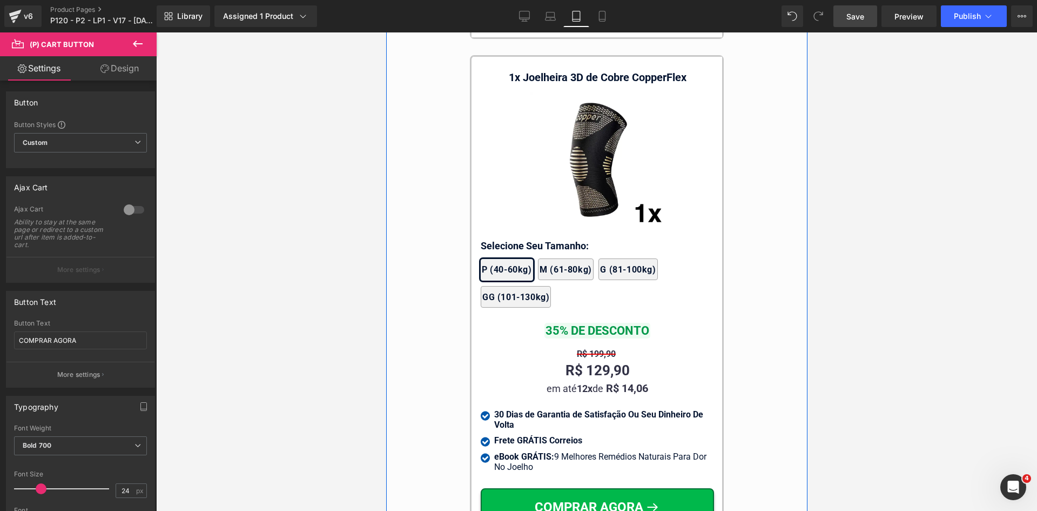
scroll to position [10699, 0]
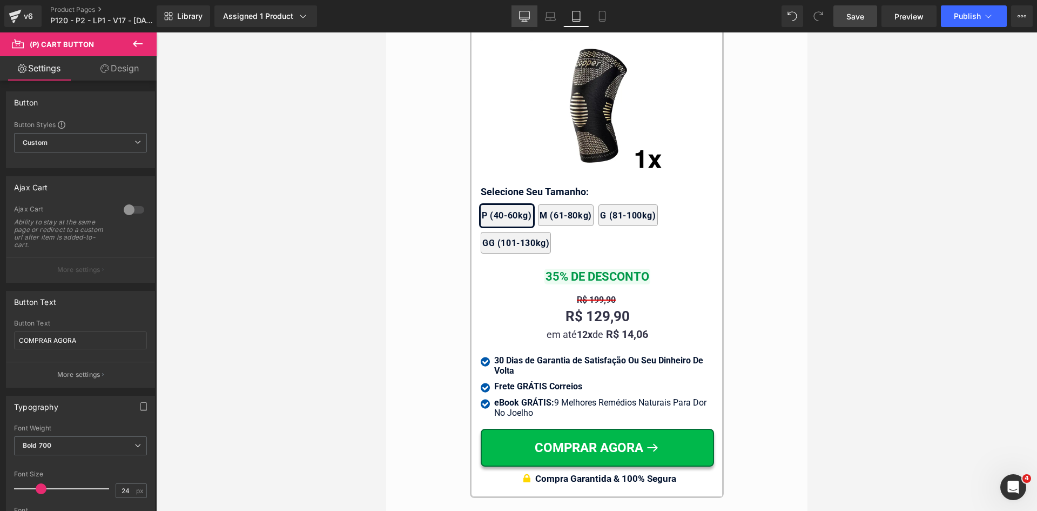
click at [523, 18] on icon at bounding box center [525, 18] width 10 height 0
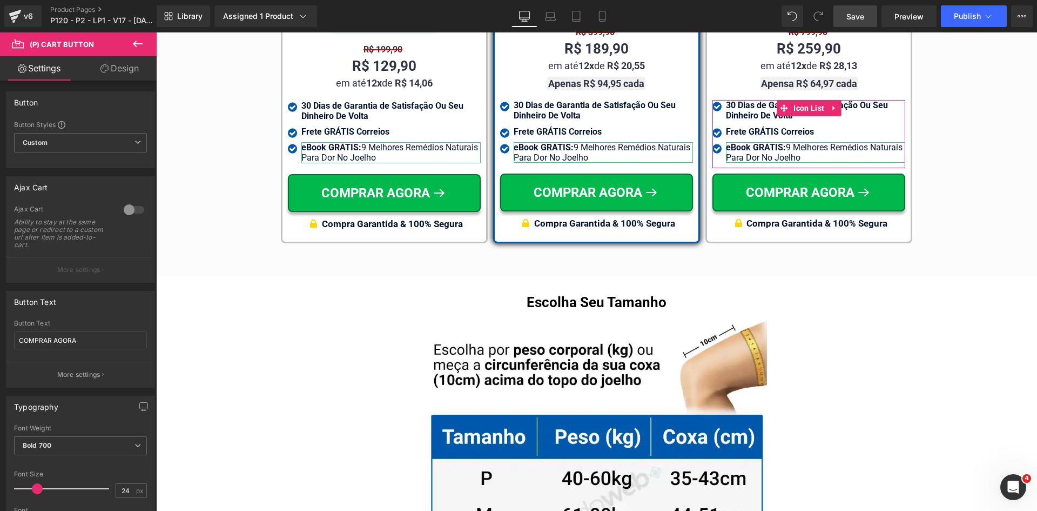
scroll to position [6829, 0]
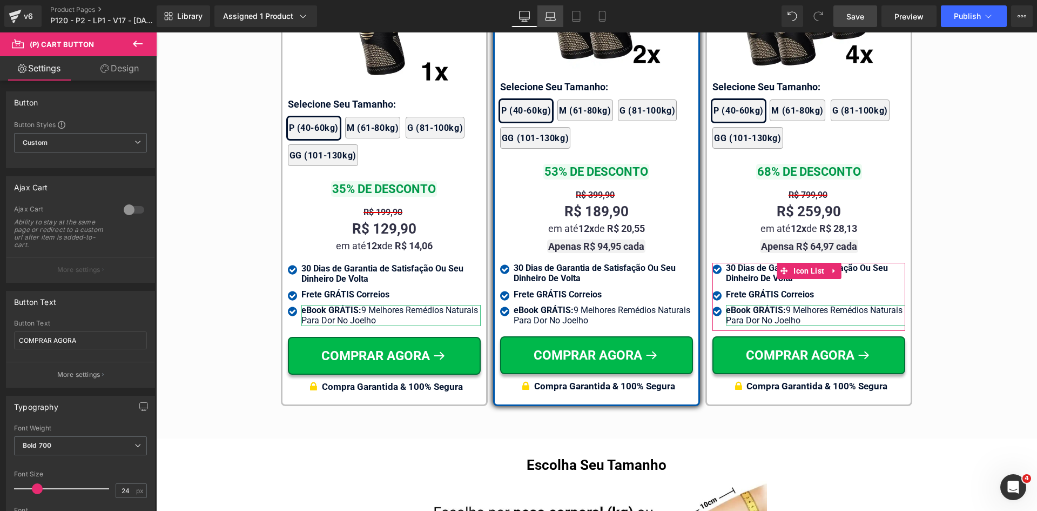
click at [544, 19] on link "Laptop" at bounding box center [551, 16] width 26 height 22
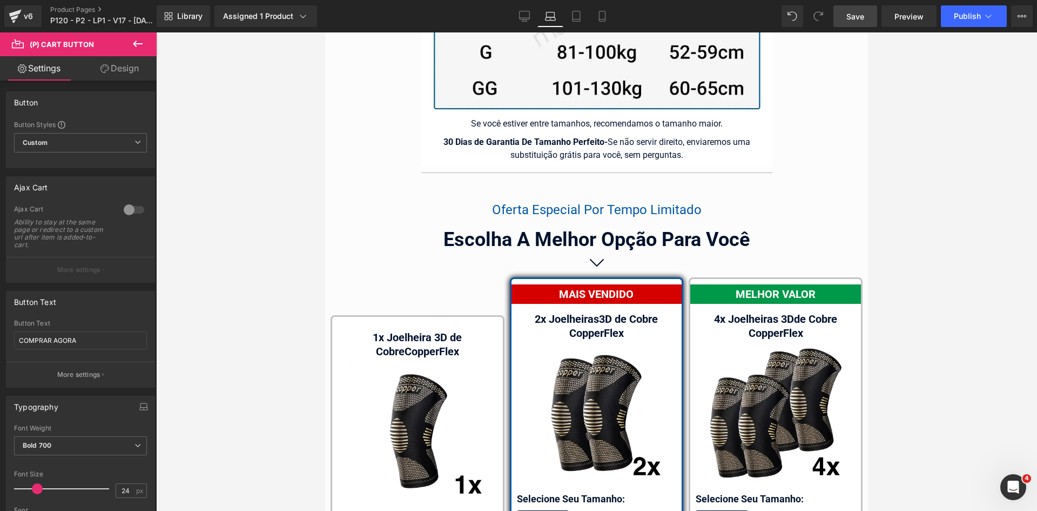
scroll to position [0, 0]
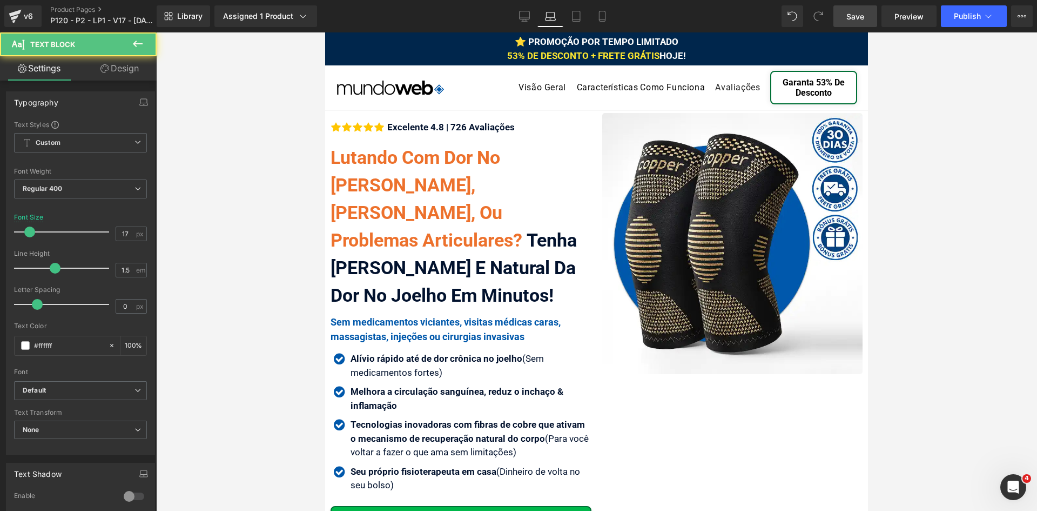
drag, startPoint x: 854, startPoint y: 258, endPoint x: 868, endPoint y: 202, distance: 58.4
click at [862, 230] on html "⭐ PROMOÇÃO POR TEMPO LIMITADO 53% DE DESCONTO + FRETE GRÁTIS HOJE! Text Block R…" at bounding box center [596, 271] width 543 height 478
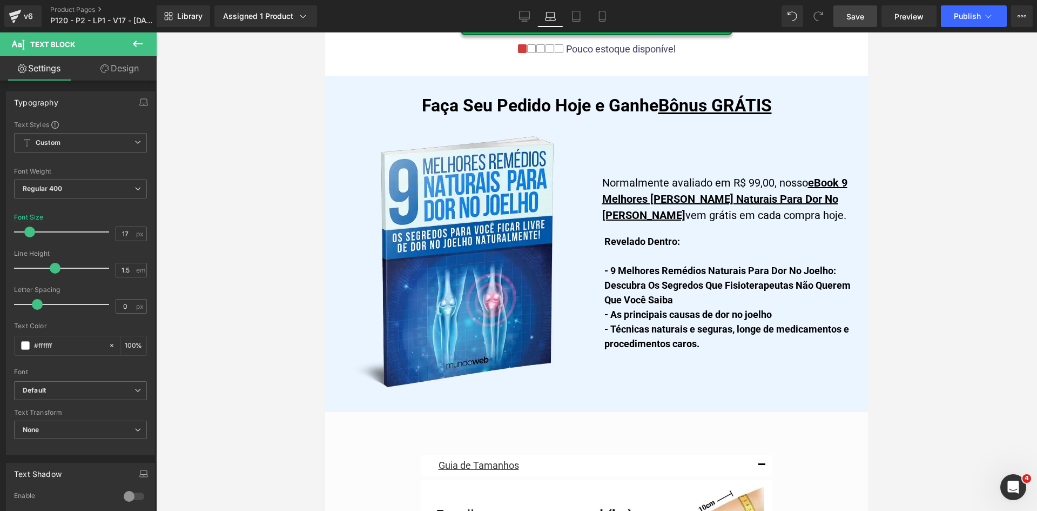
scroll to position [7406, 0]
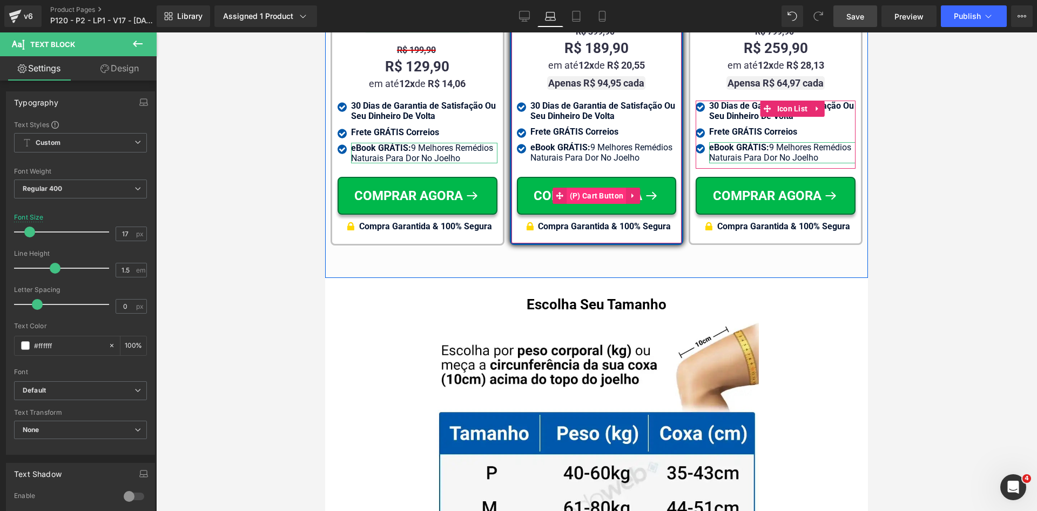
click at [593, 187] on span "(P) Cart Button" at bounding box center [596, 195] width 59 height 16
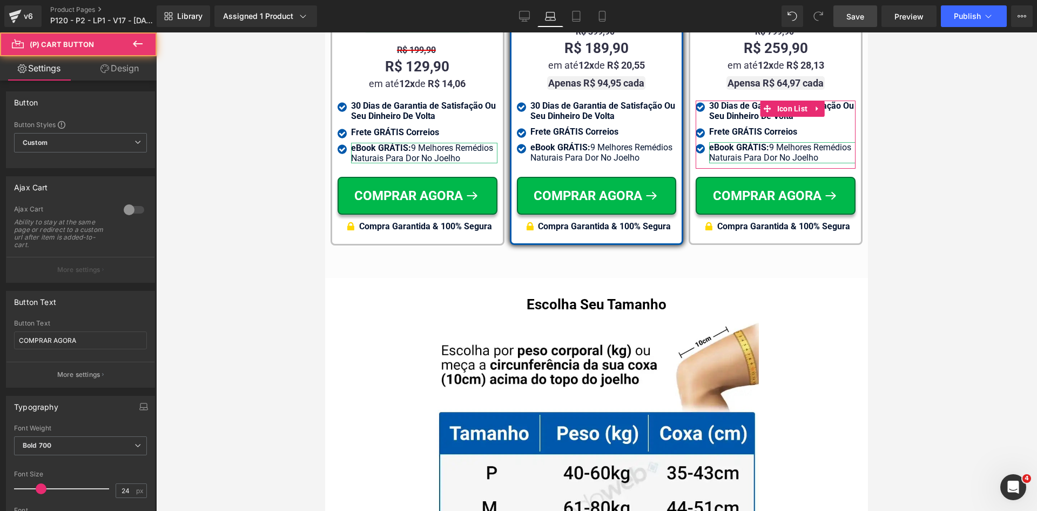
click at [126, 73] on link "Design" at bounding box center [119, 68] width 78 height 24
click at [0, 0] on div "Spacing" at bounding box center [0, 0] width 0 height 0
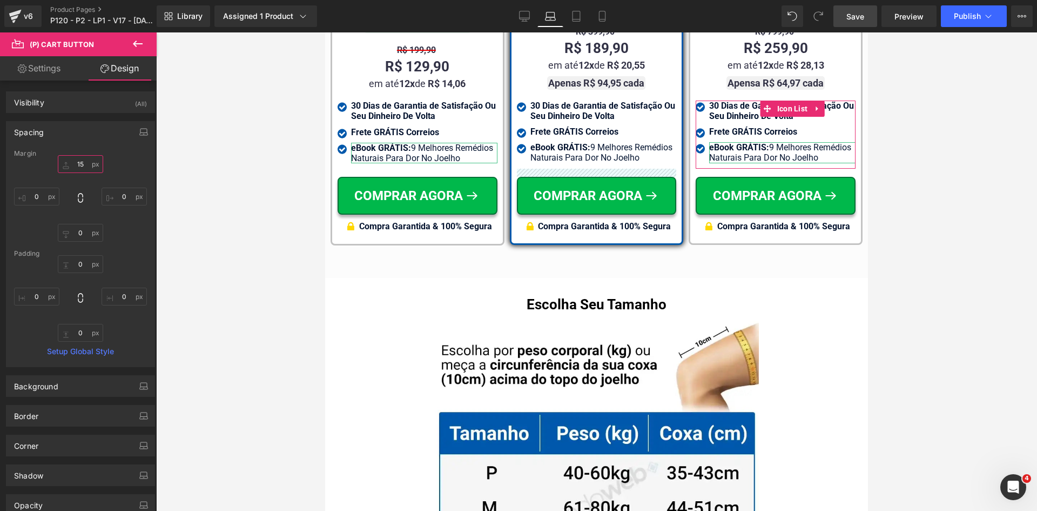
click at [78, 169] on input "text" at bounding box center [80, 164] width 45 height 18
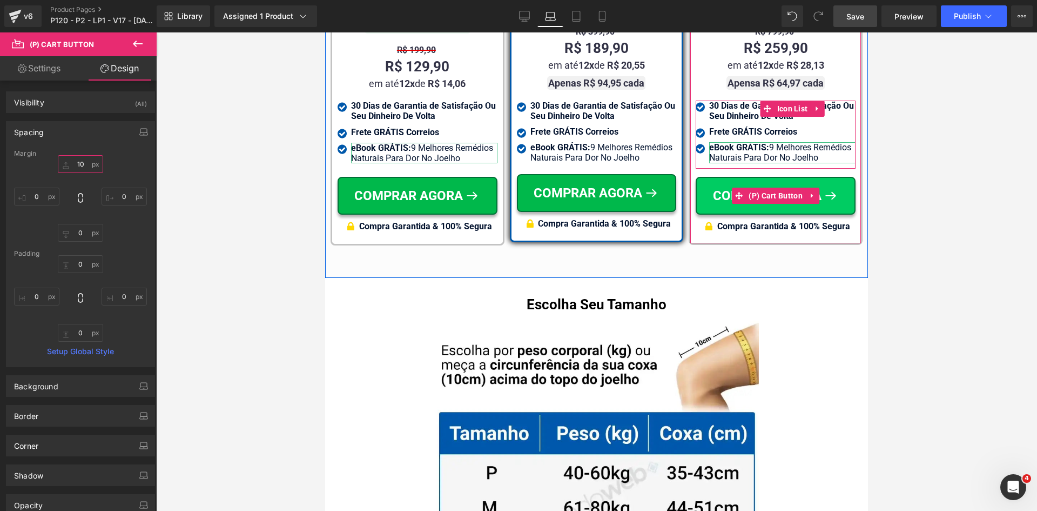
type input "10"
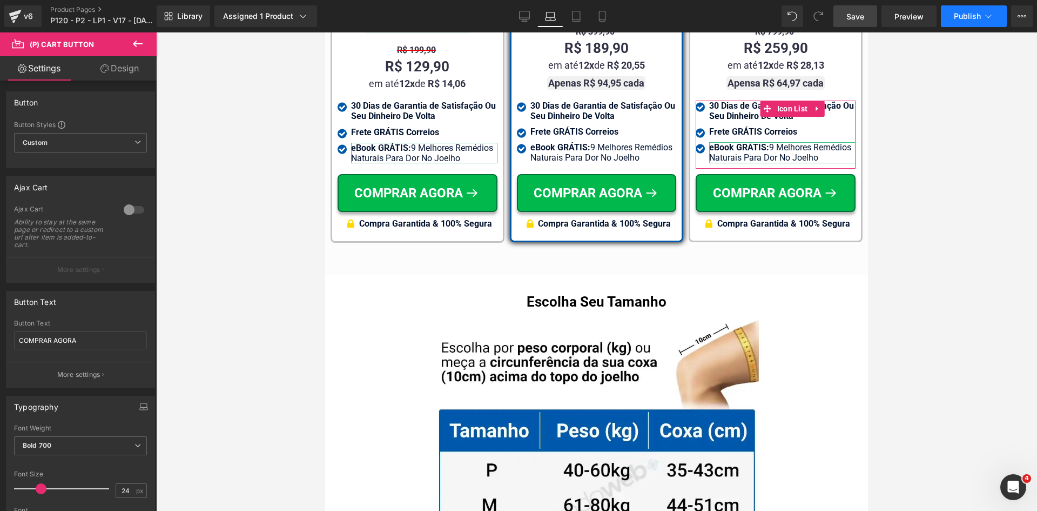
click at [979, 12] on span "Publish" at bounding box center [967, 16] width 27 height 9
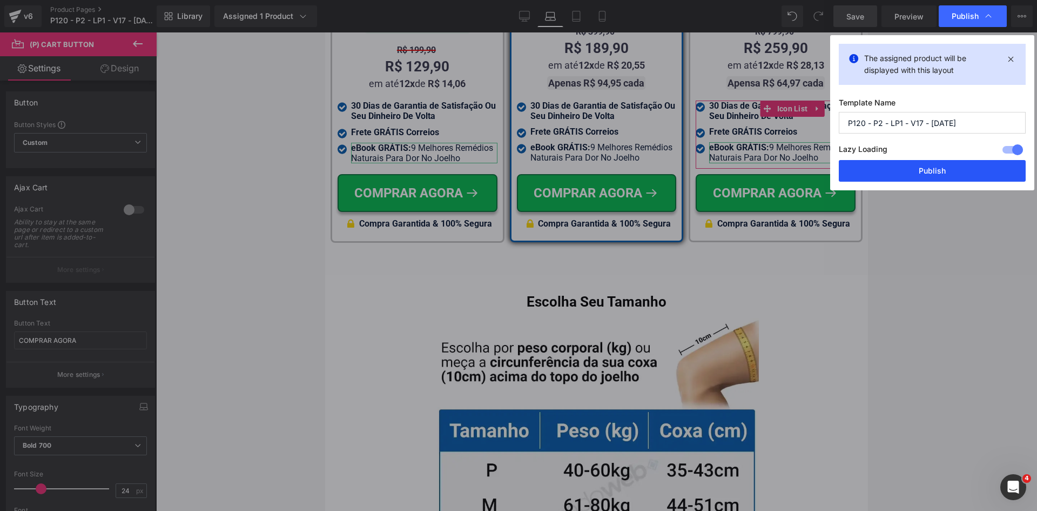
drag, startPoint x: 406, startPoint y: 96, endPoint x: 951, endPoint y: 175, distance: 551.3
click at [951, 175] on button "Publish" at bounding box center [932, 171] width 187 height 22
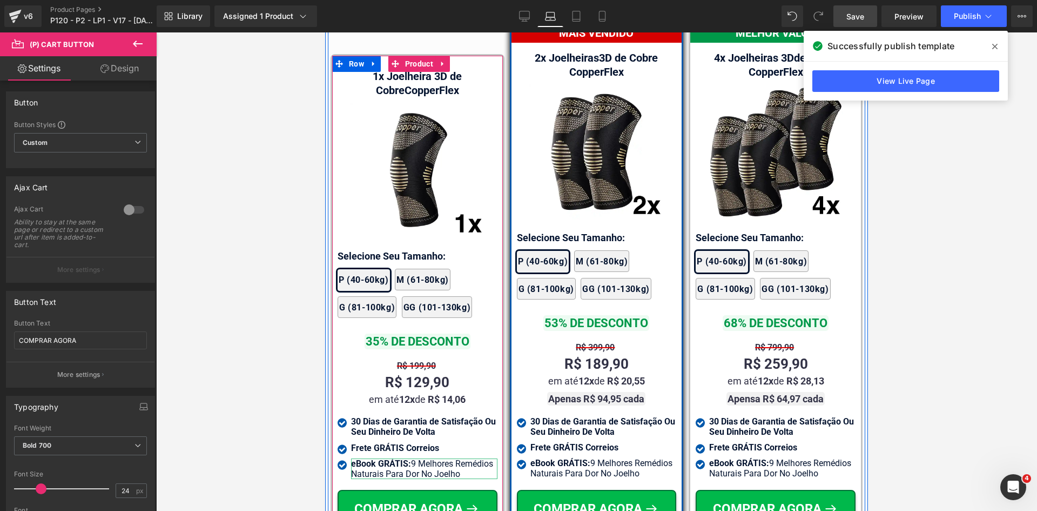
scroll to position [7028, 0]
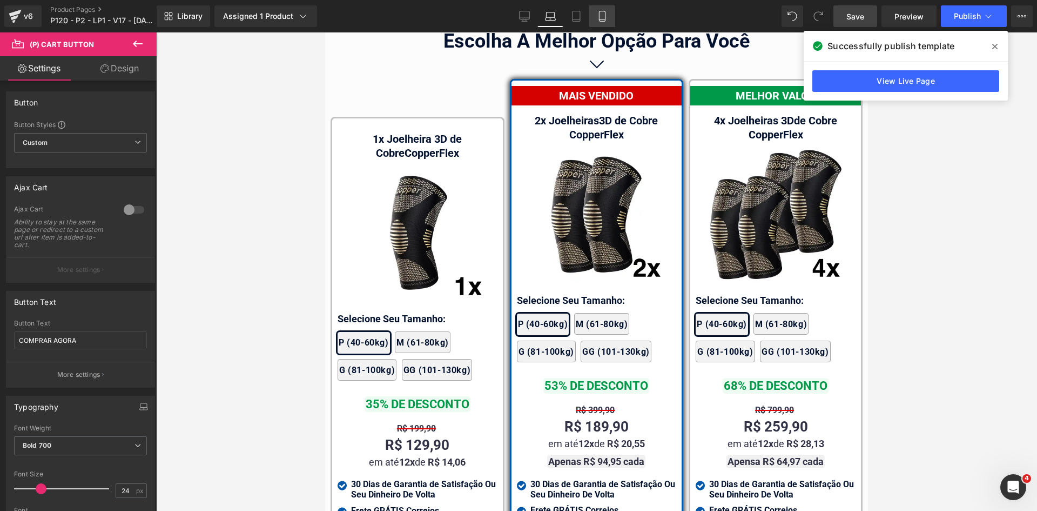
click at [607, 25] on link "Mobile" at bounding box center [602, 16] width 26 height 22
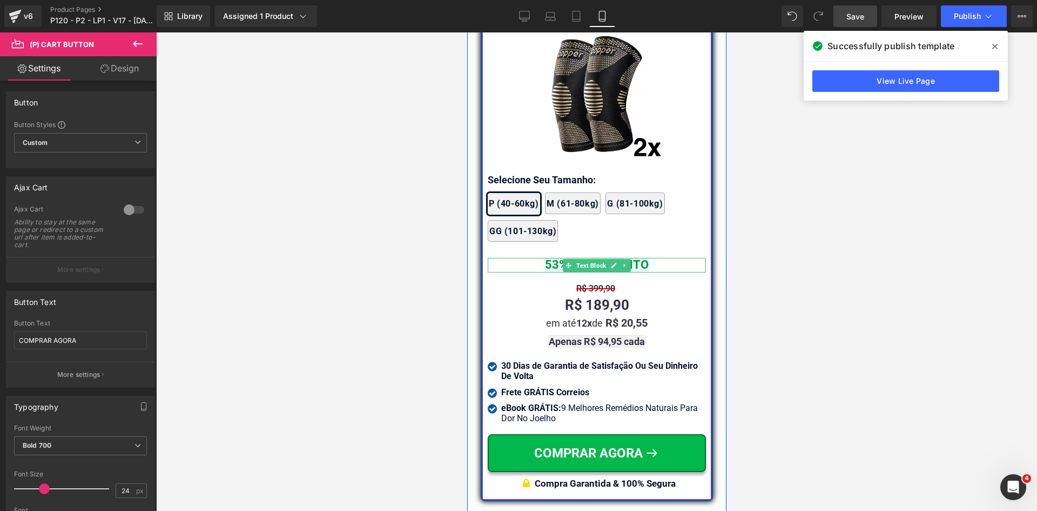
scroll to position [9872, 0]
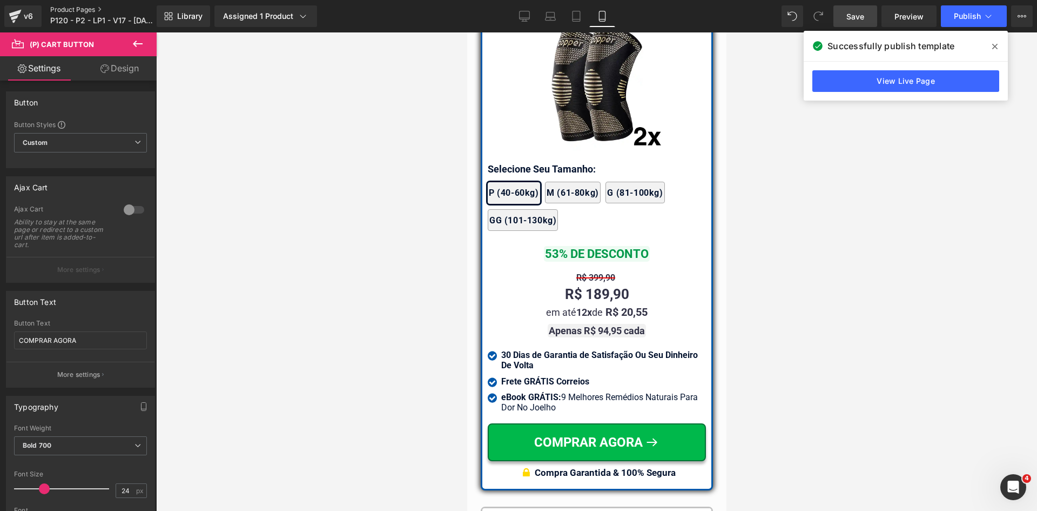
click at [79, 9] on link "Product Pages" at bounding box center [112, 9] width 124 height 9
